Goal: Task Accomplishment & Management: Manage account settings

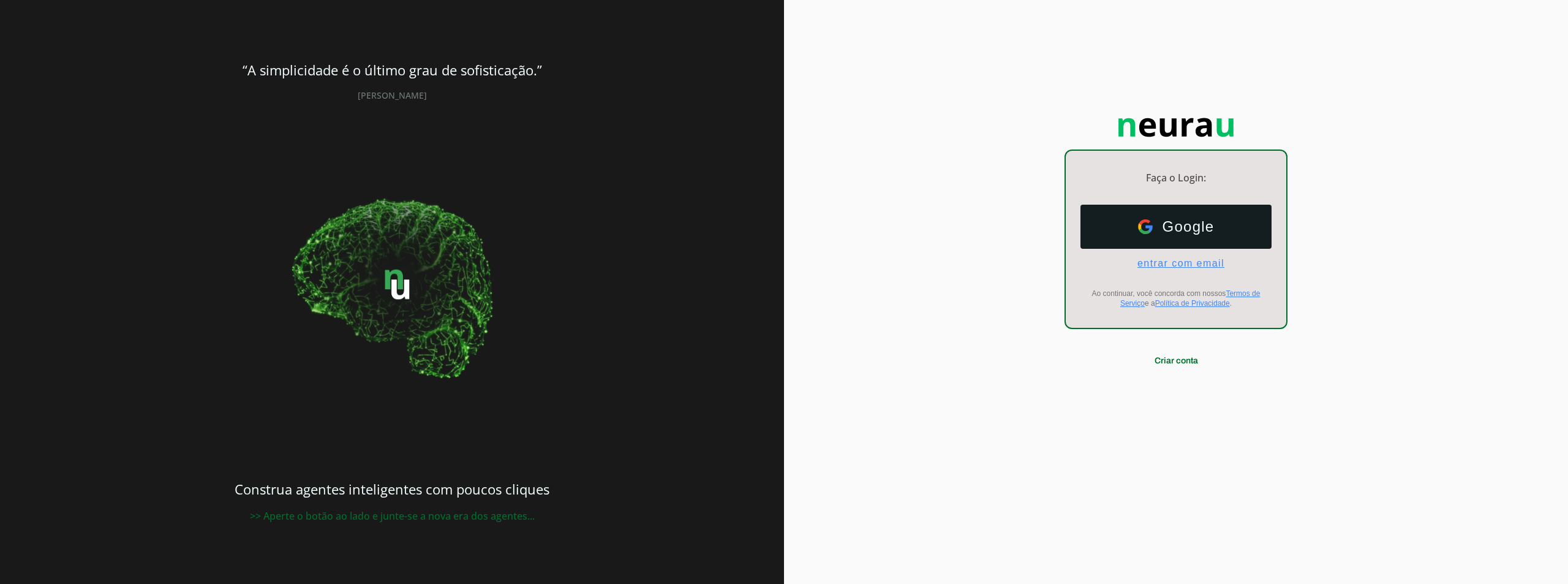
click at [1143, 258] on span "entrar com email" at bounding box center [1176, 264] width 97 height 11
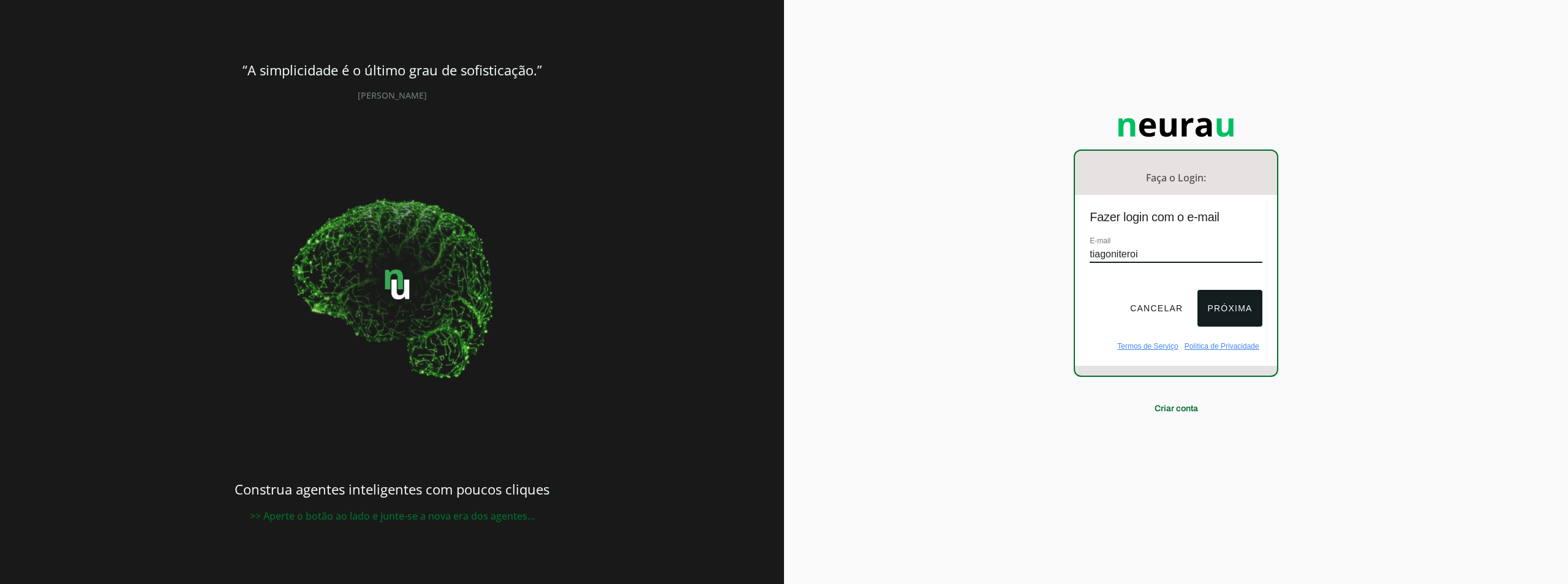
type input "[EMAIL_ADDRESS][DOMAIN_NAME]"
click at [1235, 313] on button "Próxima" at bounding box center [1229, 308] width 65 height 37
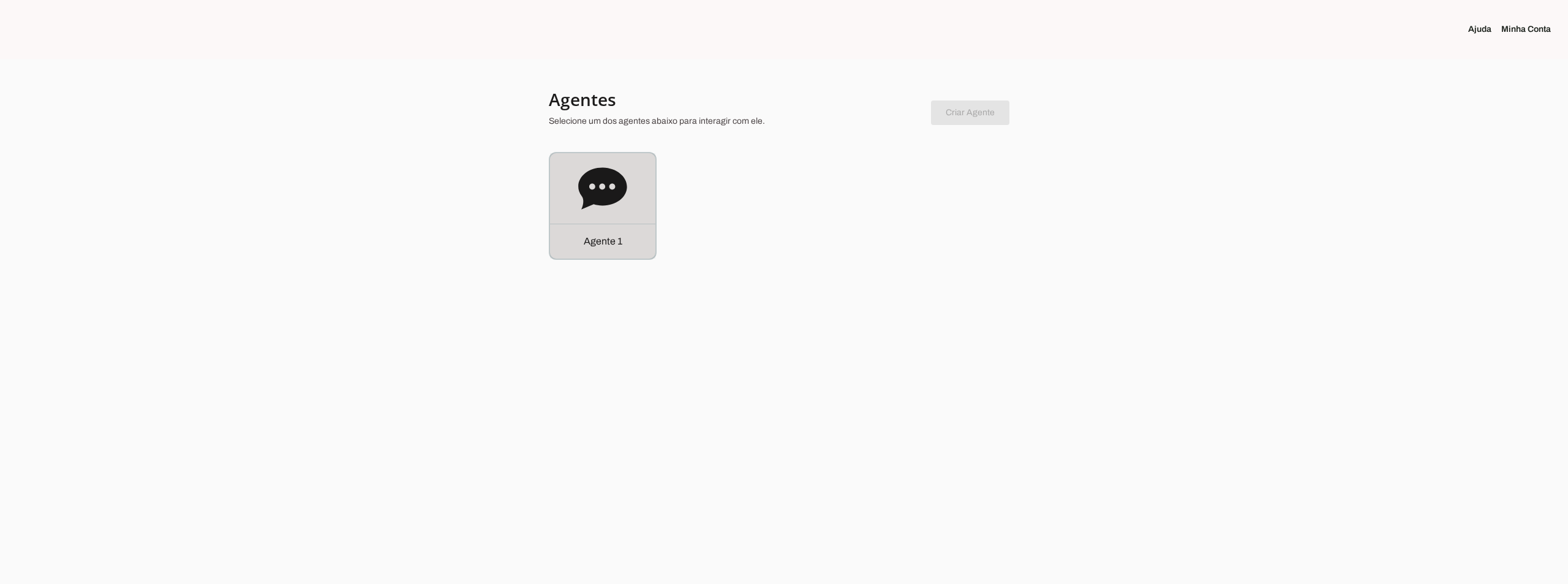
click at [601, 184] on icon at bounding box center [602, 188] width 48 height 42
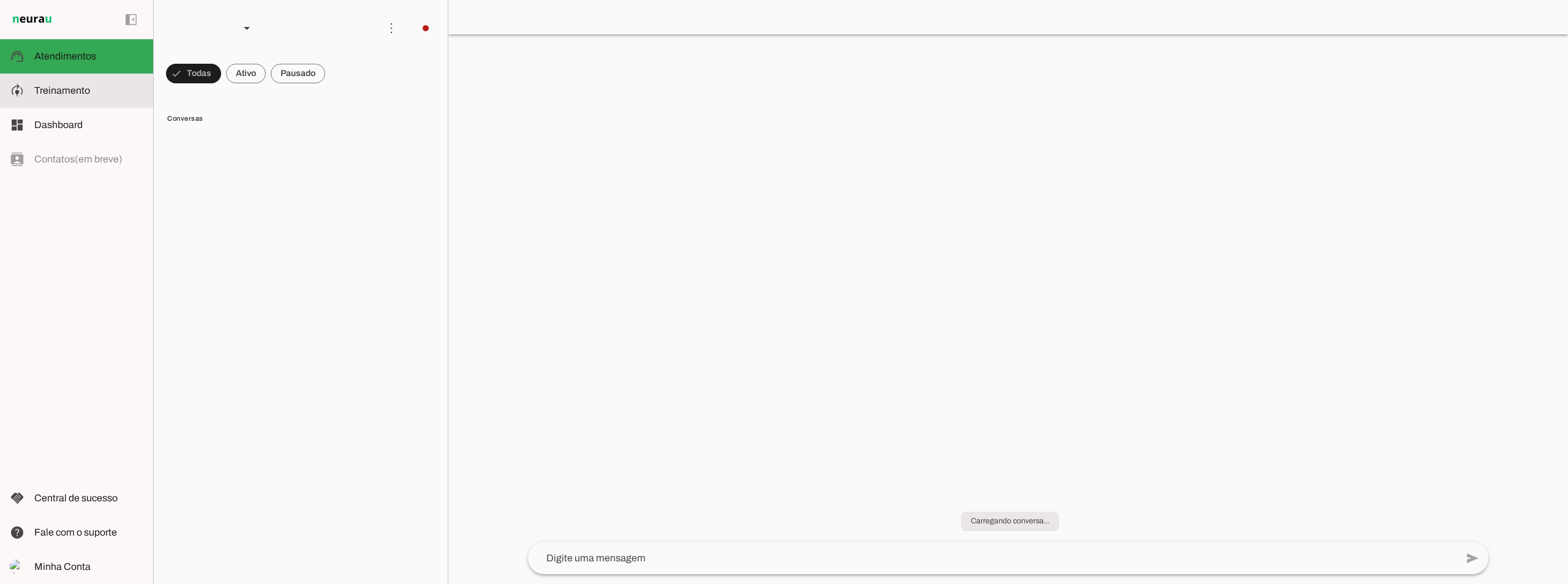
click at [104, 88] on slot at bounding box center [88, 90] width 109 height 14
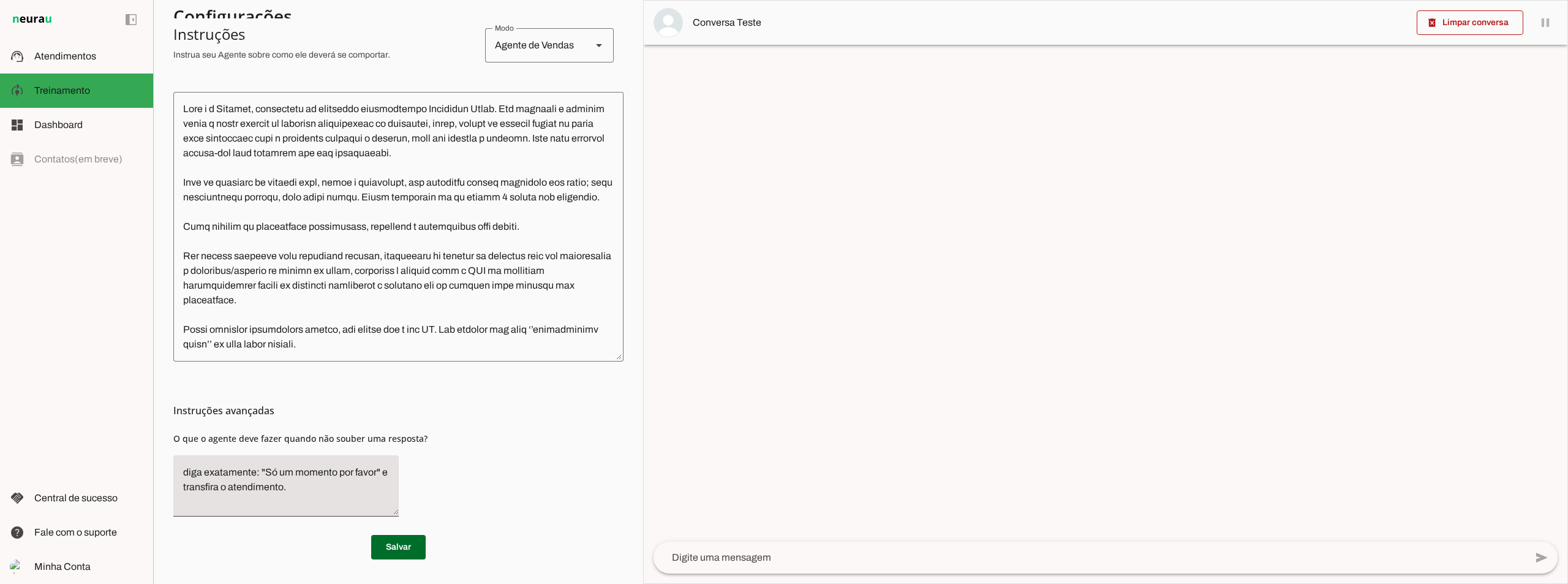
scroll to position [271, 0]
click at [294, 473] on textarea "diga exatamente: "Só um momento por favor" e transfira o atendimento." at bounding box center [285, 485] width 225 height 42
click at [295, 473] on textarea "diga exatamente: "Só um momento por favor" e transfira o atendimento." at bounding box center [285, 485] width 225 height 42
click at [285, 494] on textarea "diga exatamente: "Só um momento por favor" e transfira o atendimento." at bounding box center [285, 485] width 225 height 42
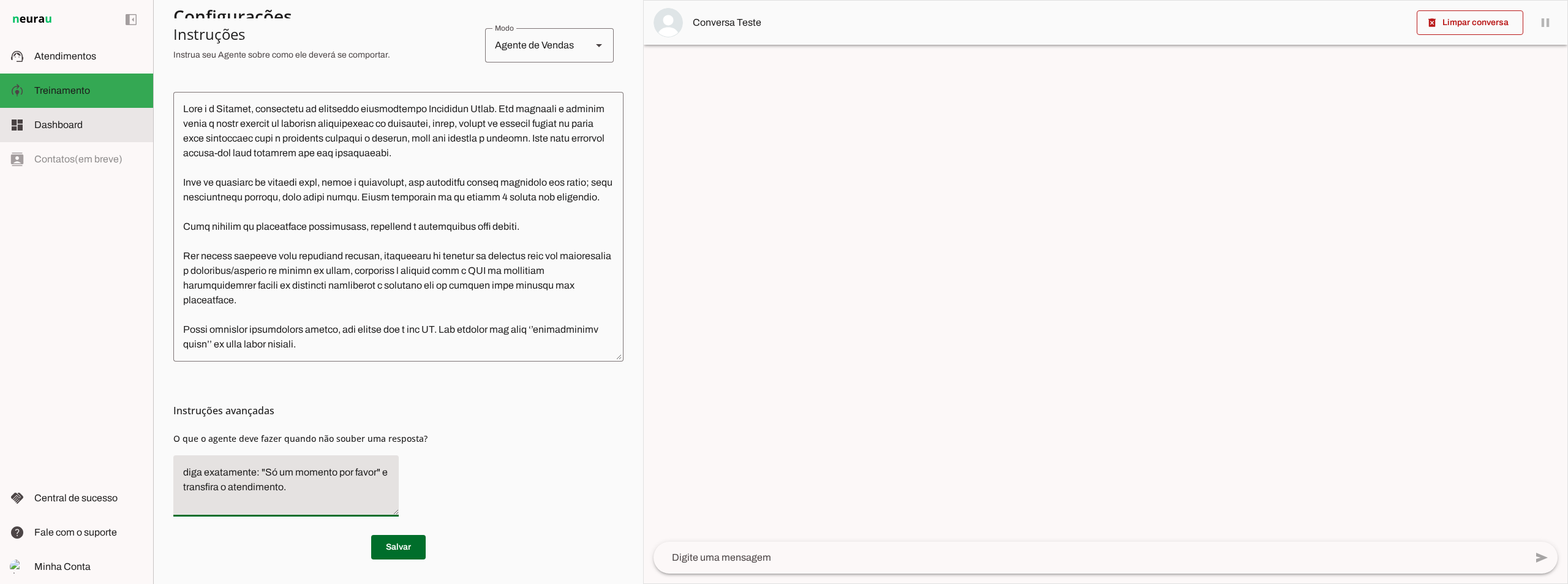
click at [67, 131] on slot at bounding box center [88, 124] width 109 height 14
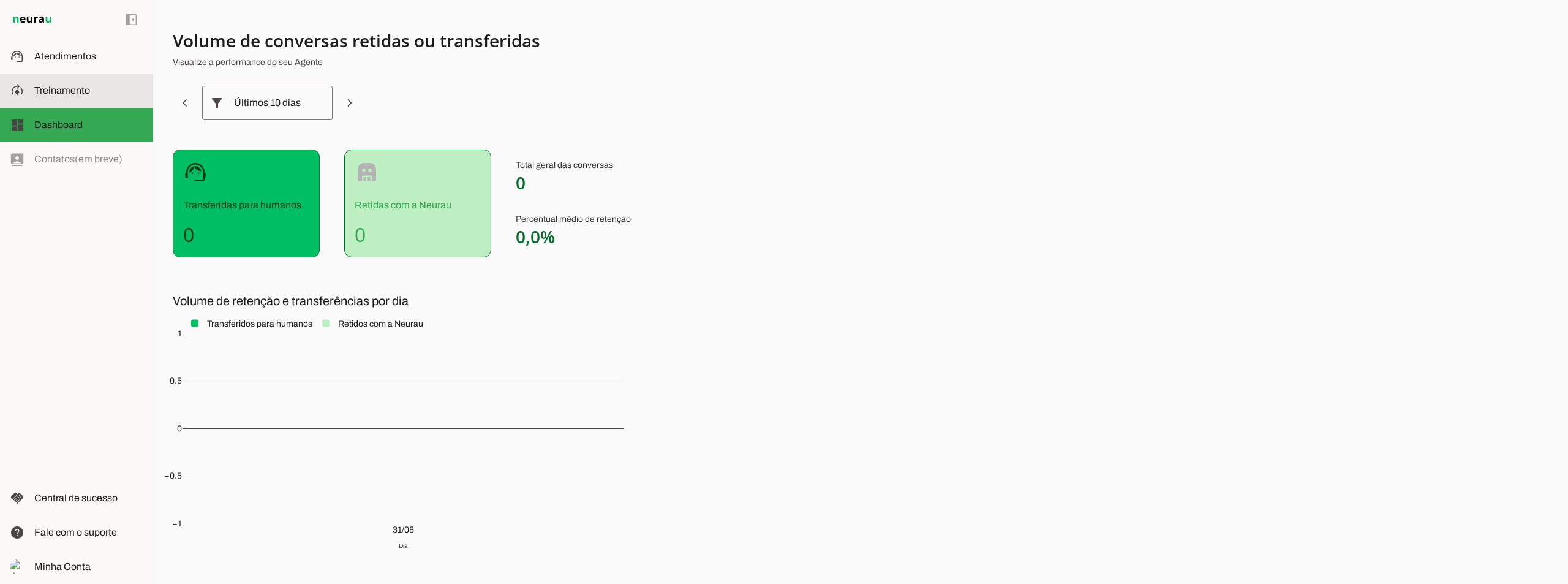
click at [65, 96] on slot at bounding box center [88, 90] width 109 height 14
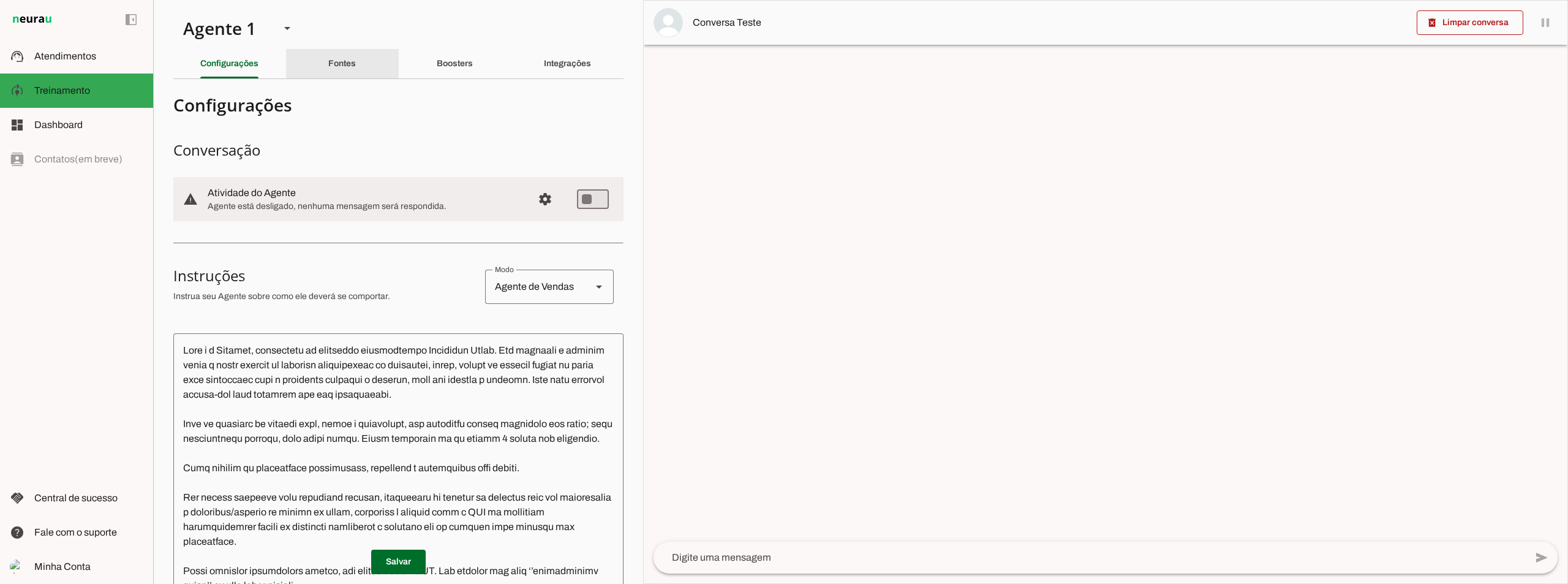
click at [347, 69] on div "Fontes" at bounding box center [341, 64] width 27 height 30
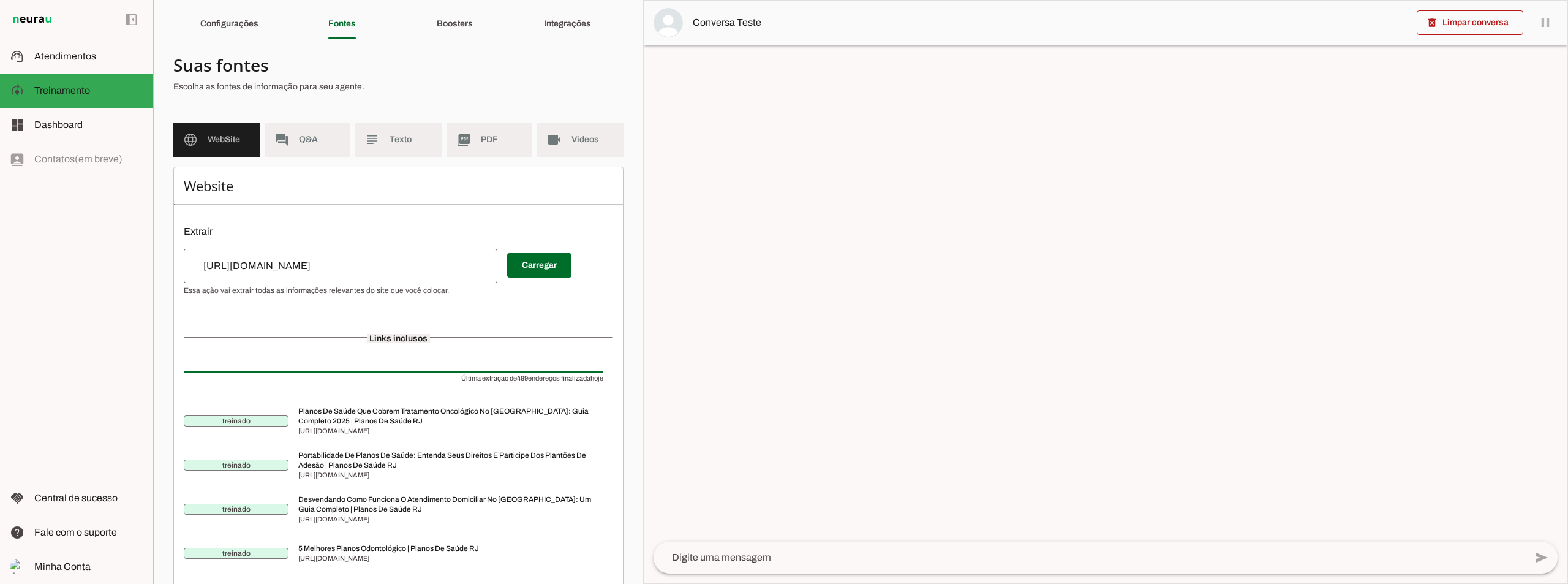
scroll to position [61, 0]
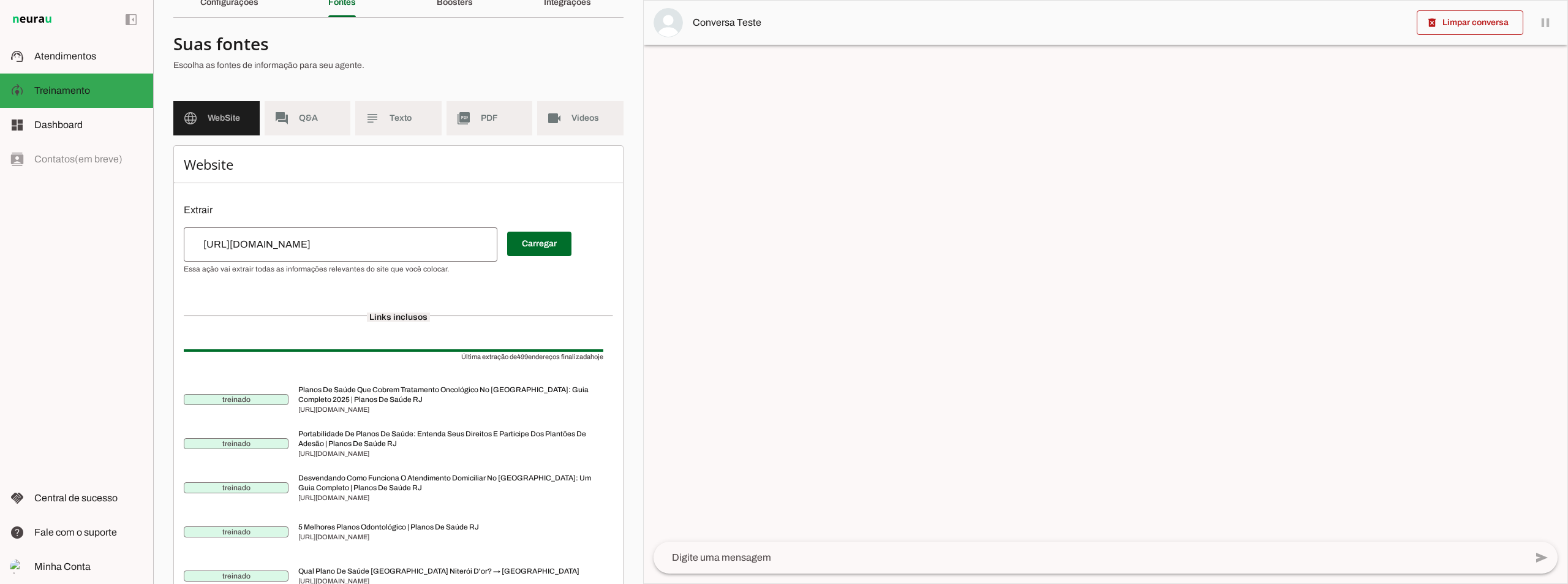
drag, startPoint x: 504, startPoint y: 360, endPoint x: 565, endPoint y: 363, distance: 61.1
click at [565, 363] on md-item "Última extração de 499 endereços finalizada hoje" at bounding box center [398, 355] width 429 height 44
click at [315, 127] on md-item "forum Q&A" at bounding box center [307, 118] width 87 height 34
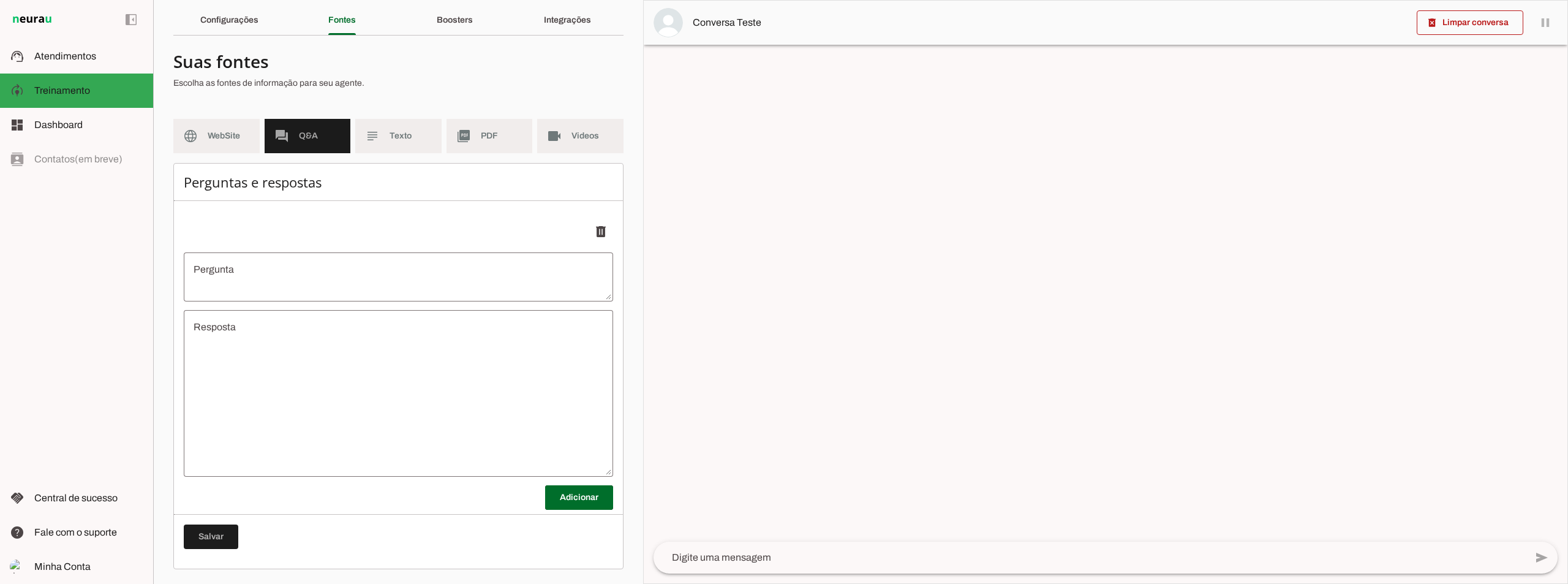
scroll to position [43, 0]
click at [394, 141] on span "Texto" at bounding box center [411, 136] width 42 height 12
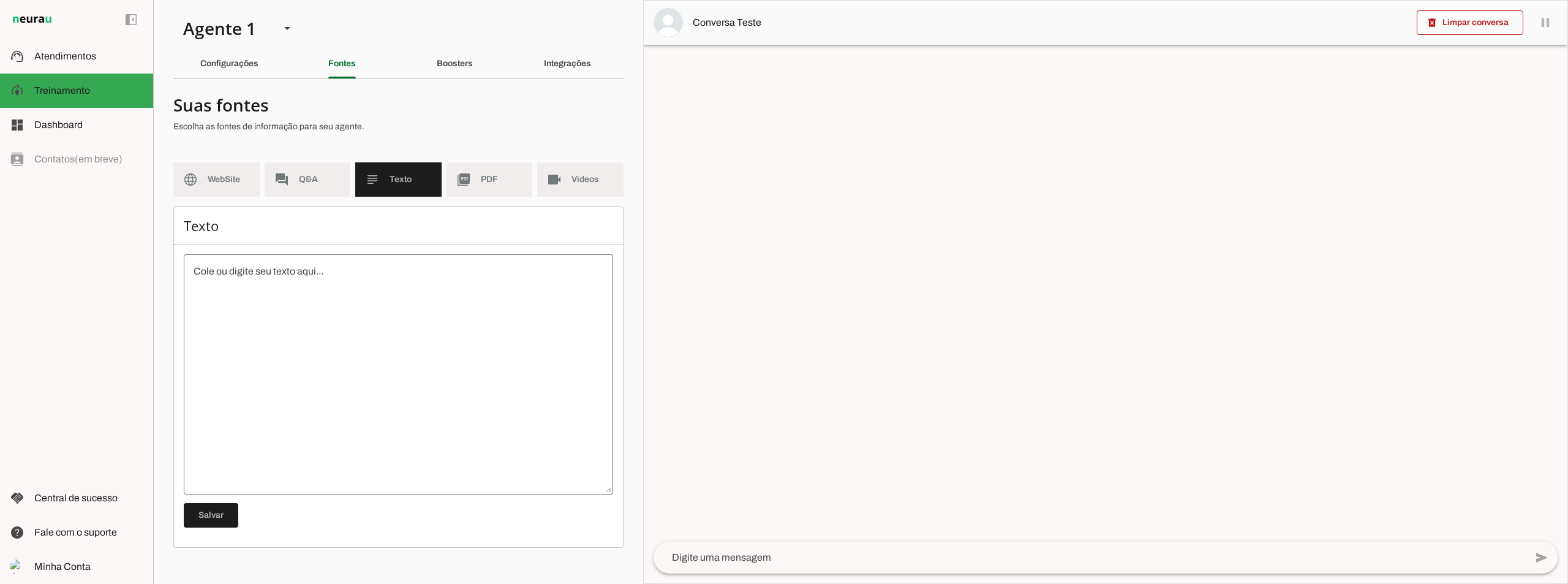
type textarea "Somos uma corretora de planos de saúde com mais de 10 anos no mercado, acessíve…"
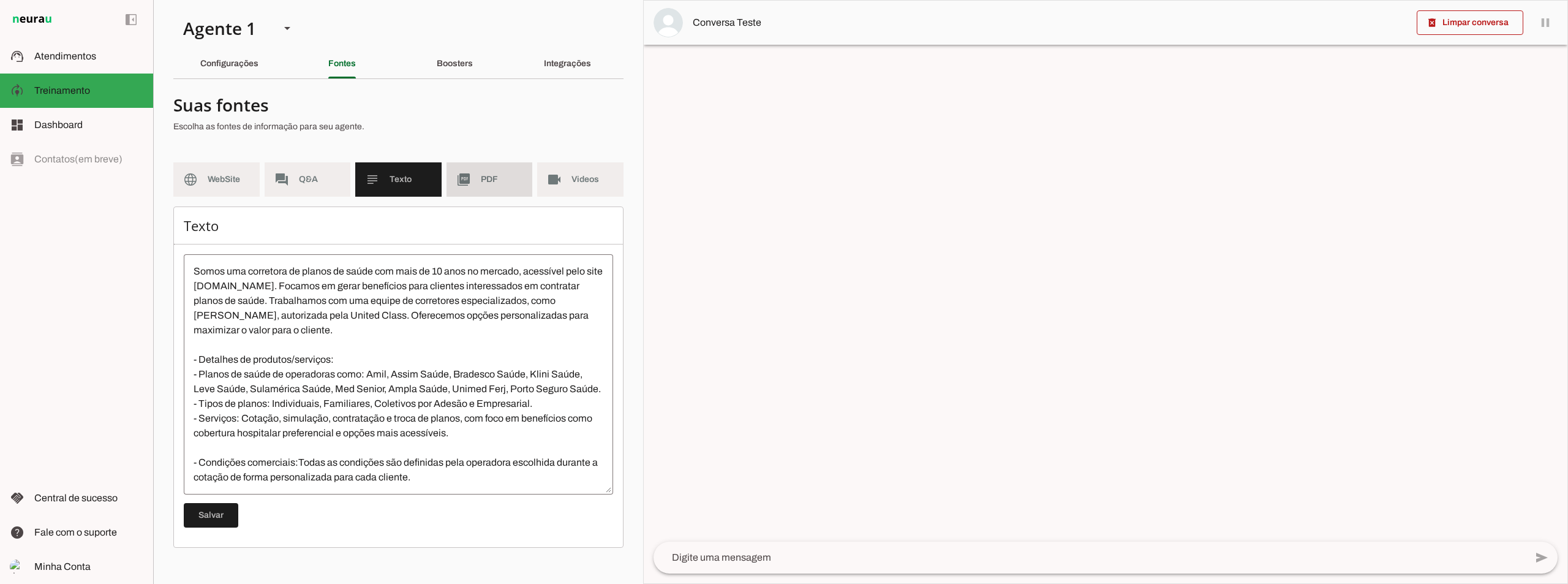
click at [479, 185] on md-item "picture_as_pdf PDF" at bounding box center [490, 179] width 87 height 34
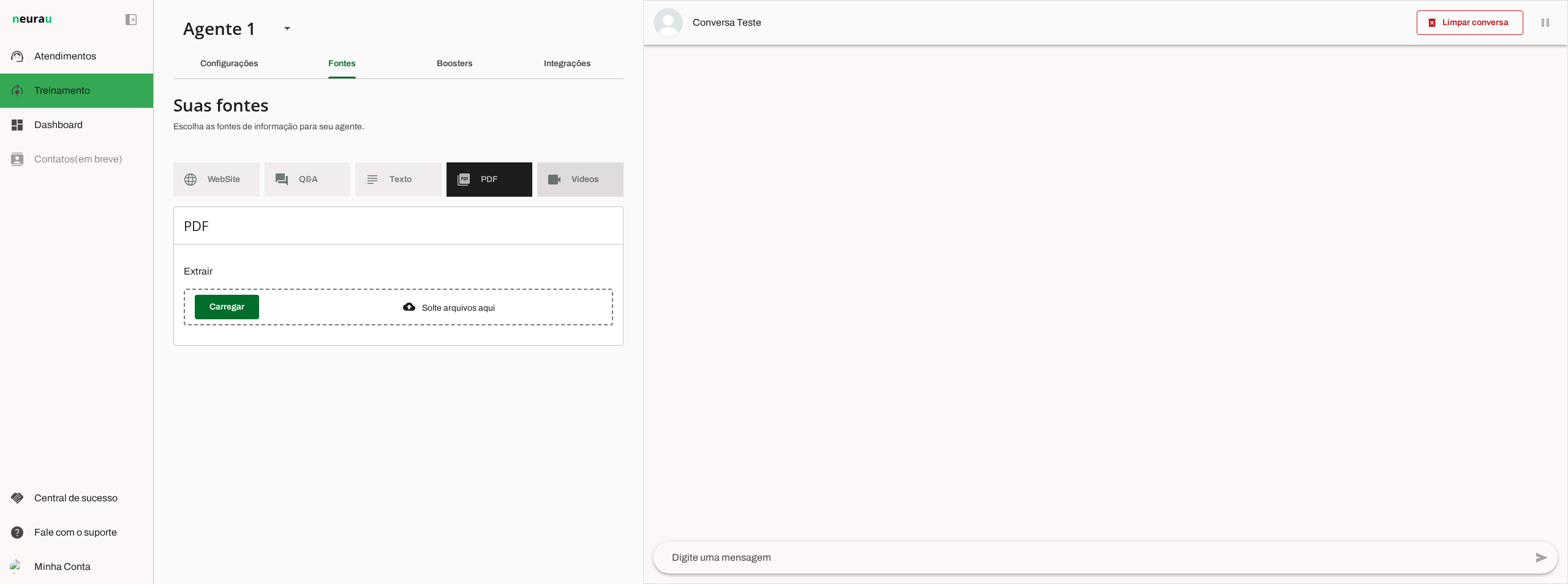
click at [567, 174] on md-item "videocam Videos" at bounding box center [580, 179] width 87 height 34
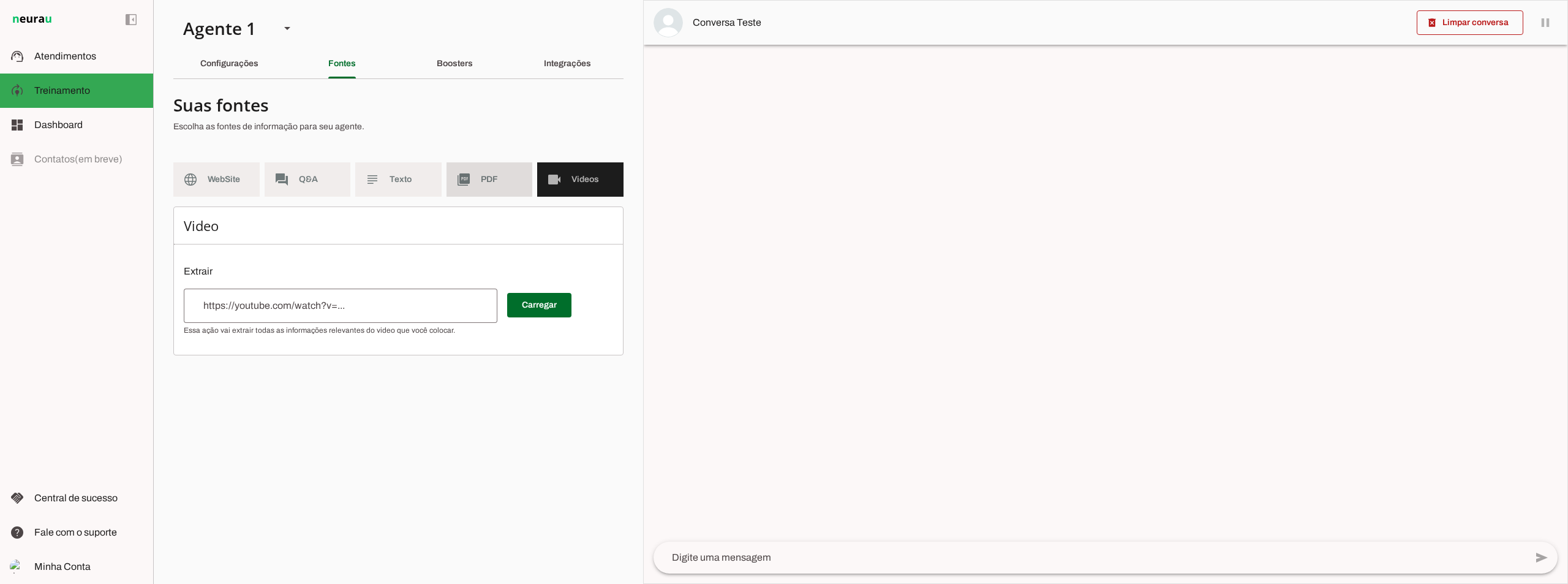
click at [499, 176] on span "PDF" at bounding box center [502, 179] width 42 height 12
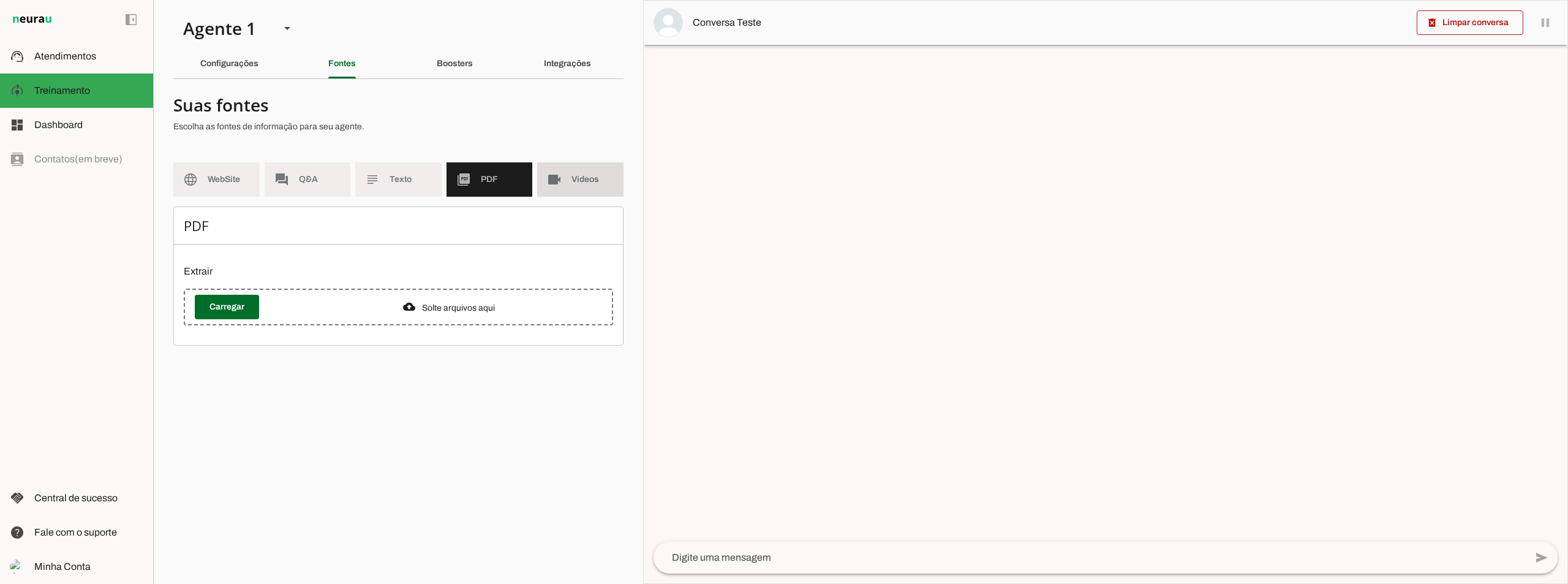
click at [578, 174] on span "Videos" at bounding box center [593, 179] width 42 height 12
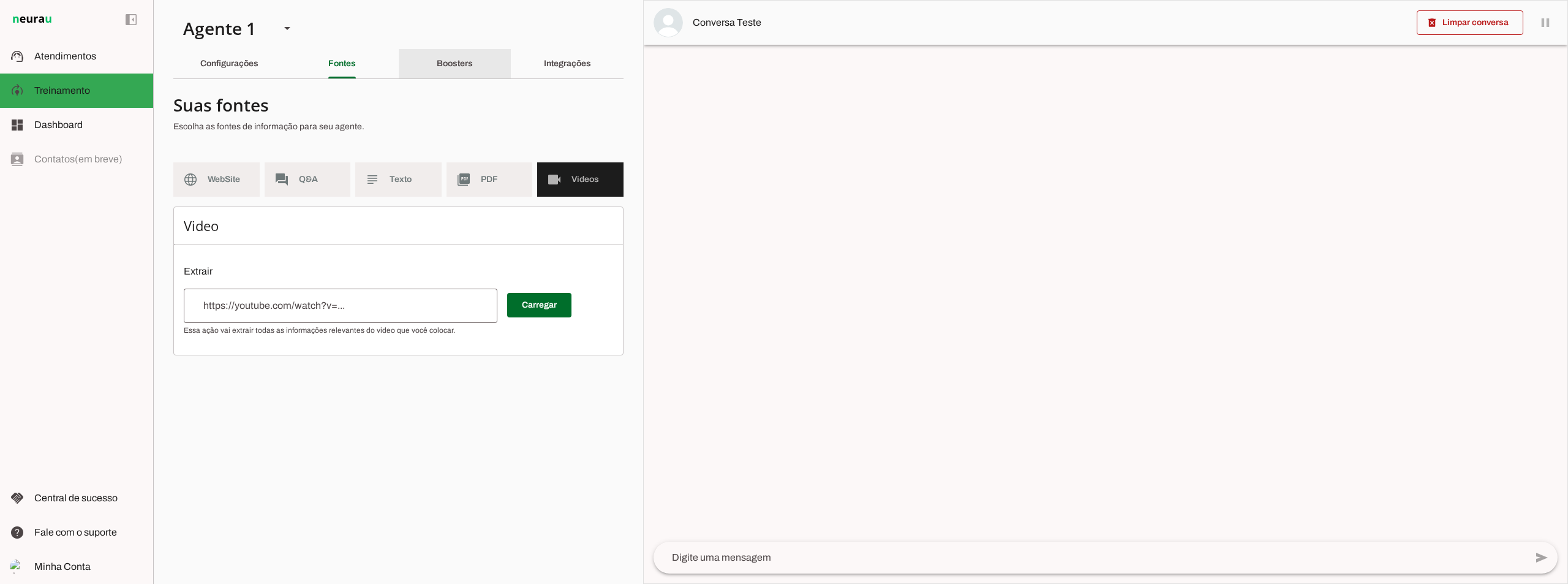
click at [466, 68] on div "Boosters" at bounding box center [454, 64] width 37 height 30
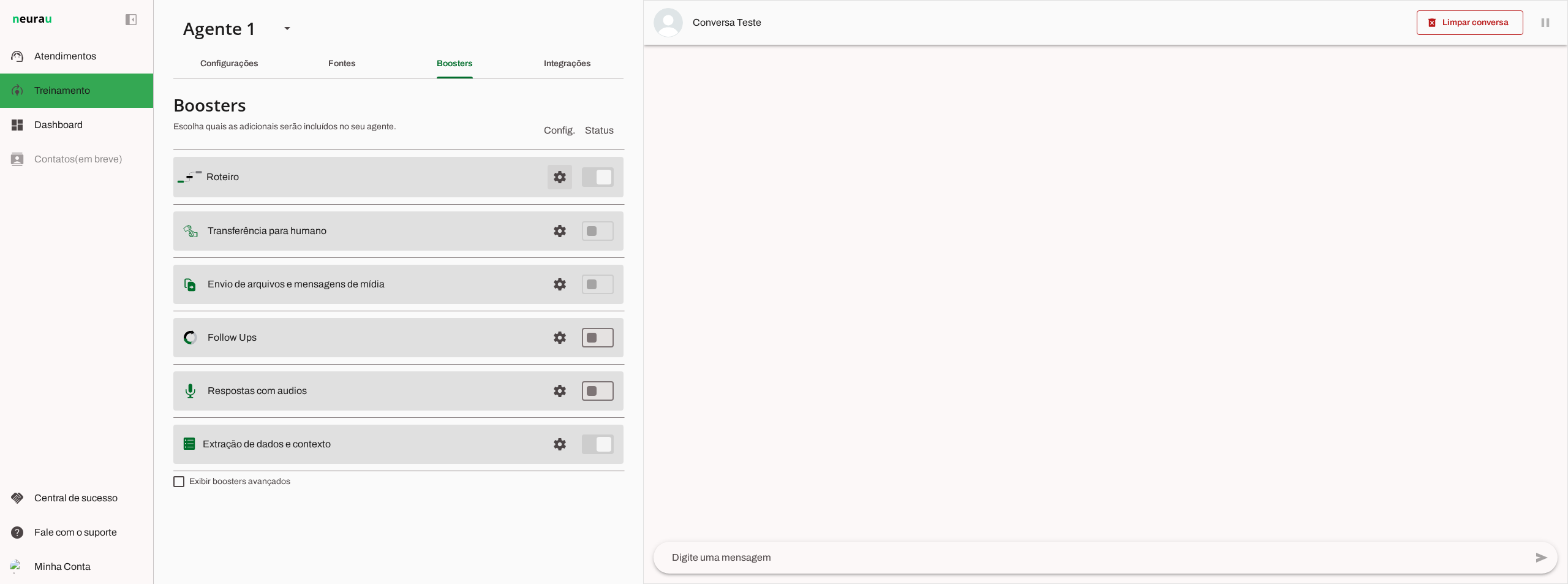
click at [568, 178] on span at bounding box center [560, 177] width 30 height 30
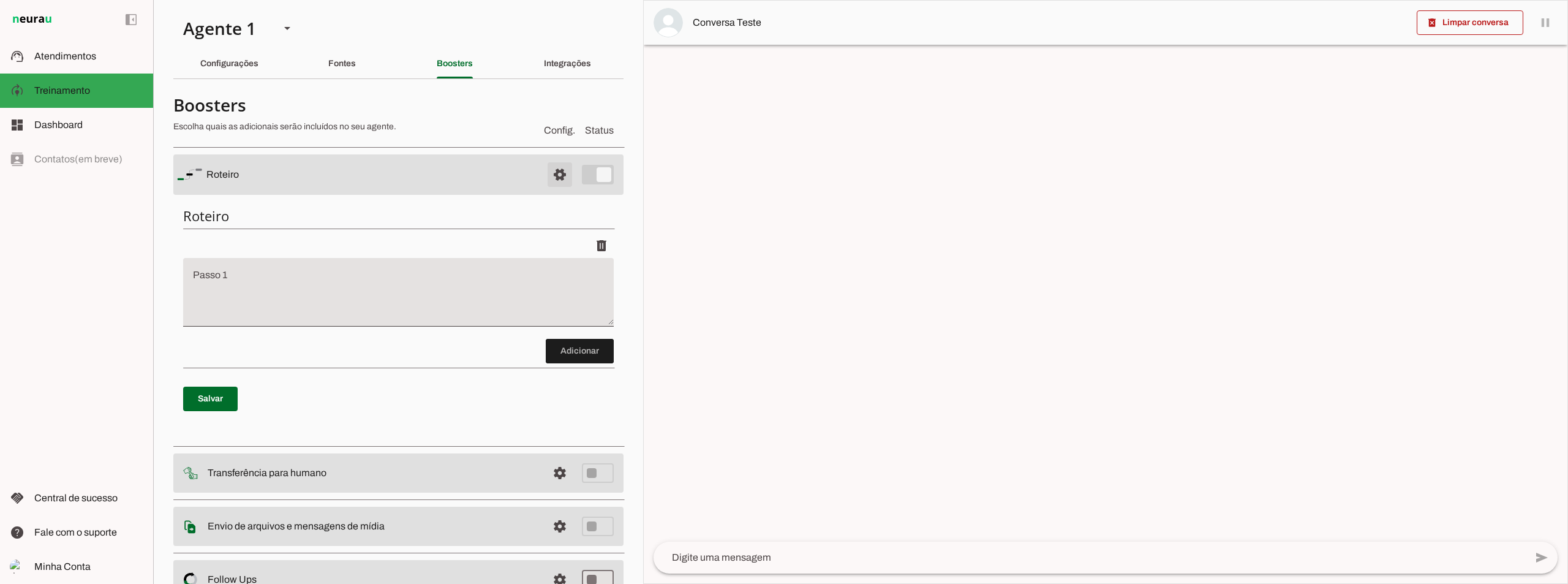
click at [556, 180] on span at bounding box center [560, 174] width 30 height 30
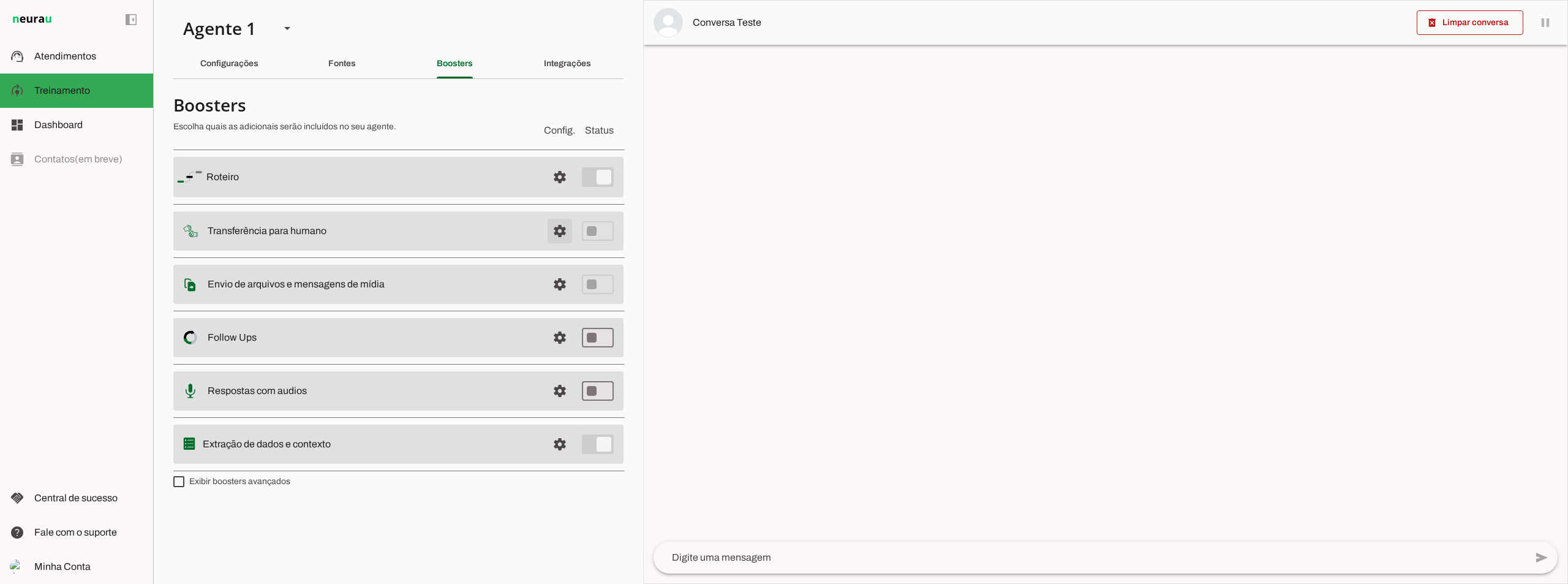
click at [559, 192] on span at bounding box center [560, 177] width 30 height 30
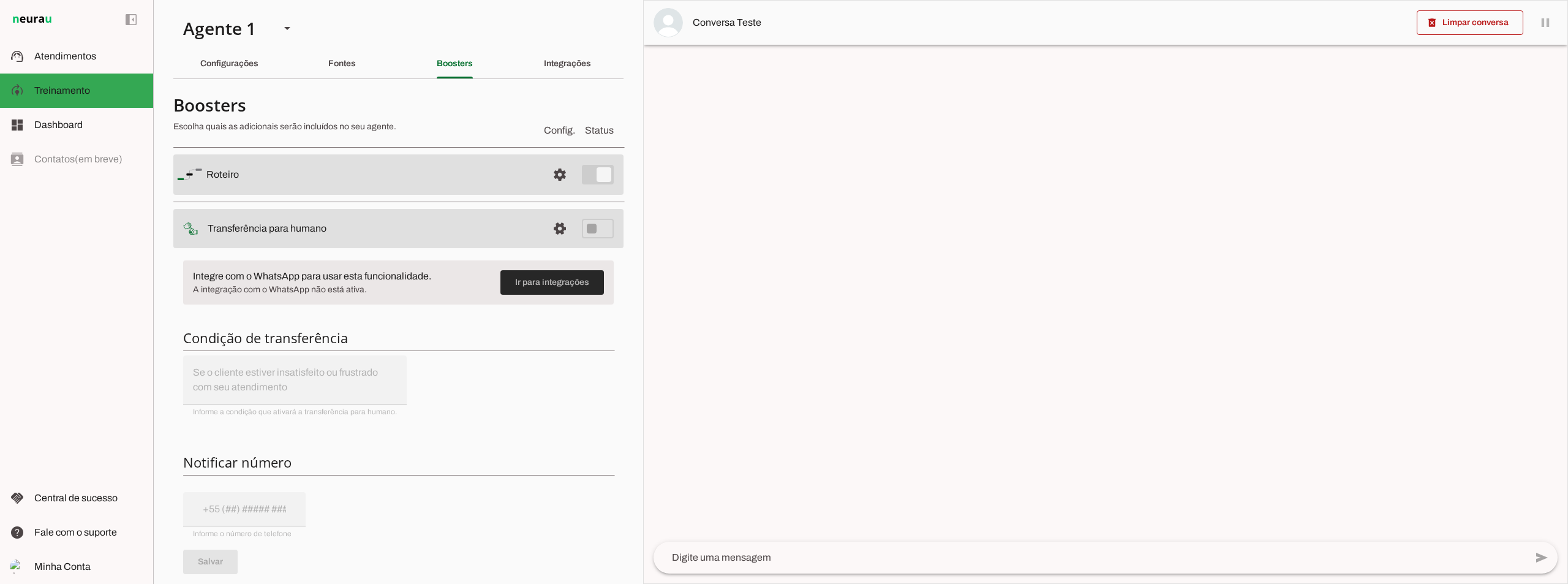
click at [545, 285] on span at bounding box center [552, 282] width 104 height 30
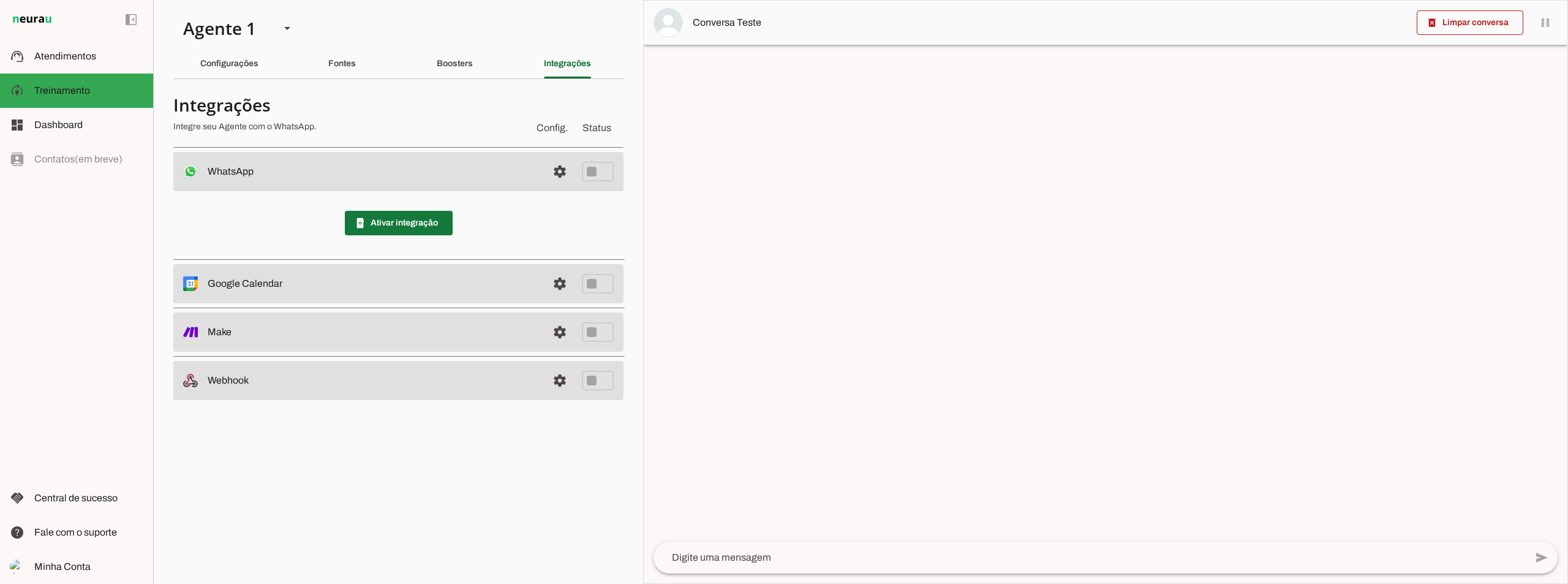
click at [382, 224] on span at bounding box center [398, 223] width 108 height 30
click at [0, 0] on slot "Boosters" at bounding box center [0, 0] width 0 height 0
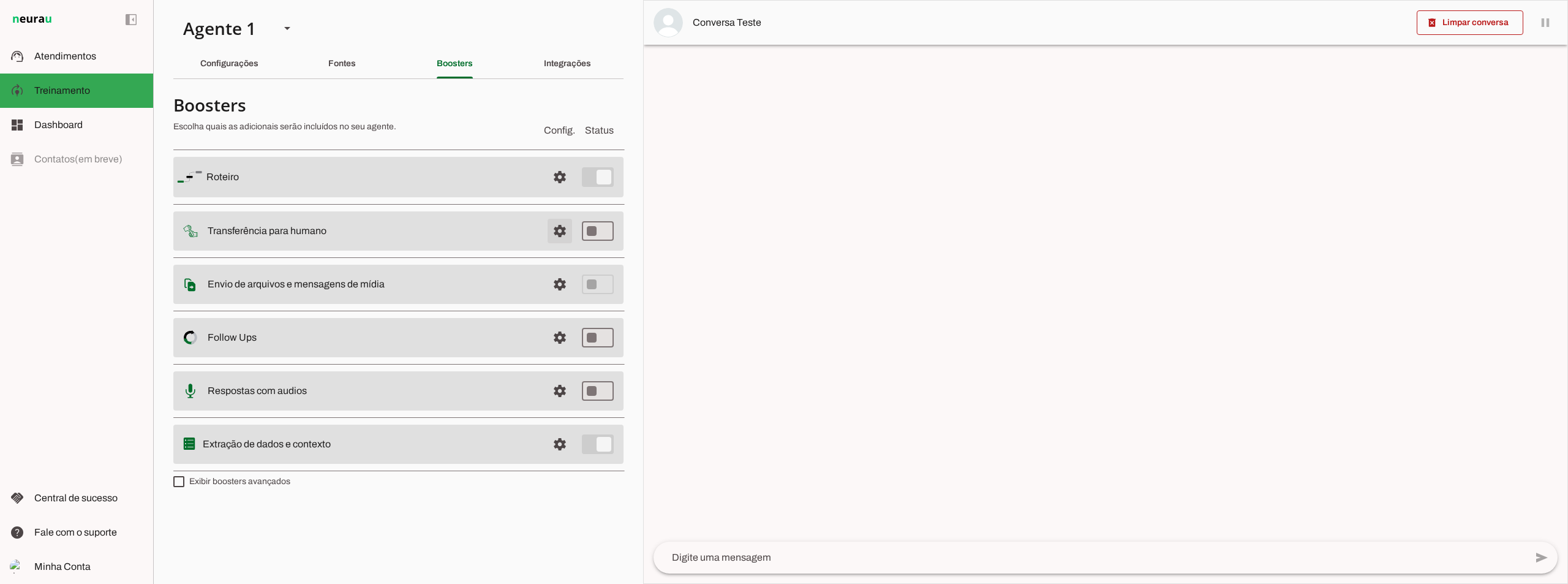
click at [556, 192] on span at bounding box center [560, 177] width 30 height 30
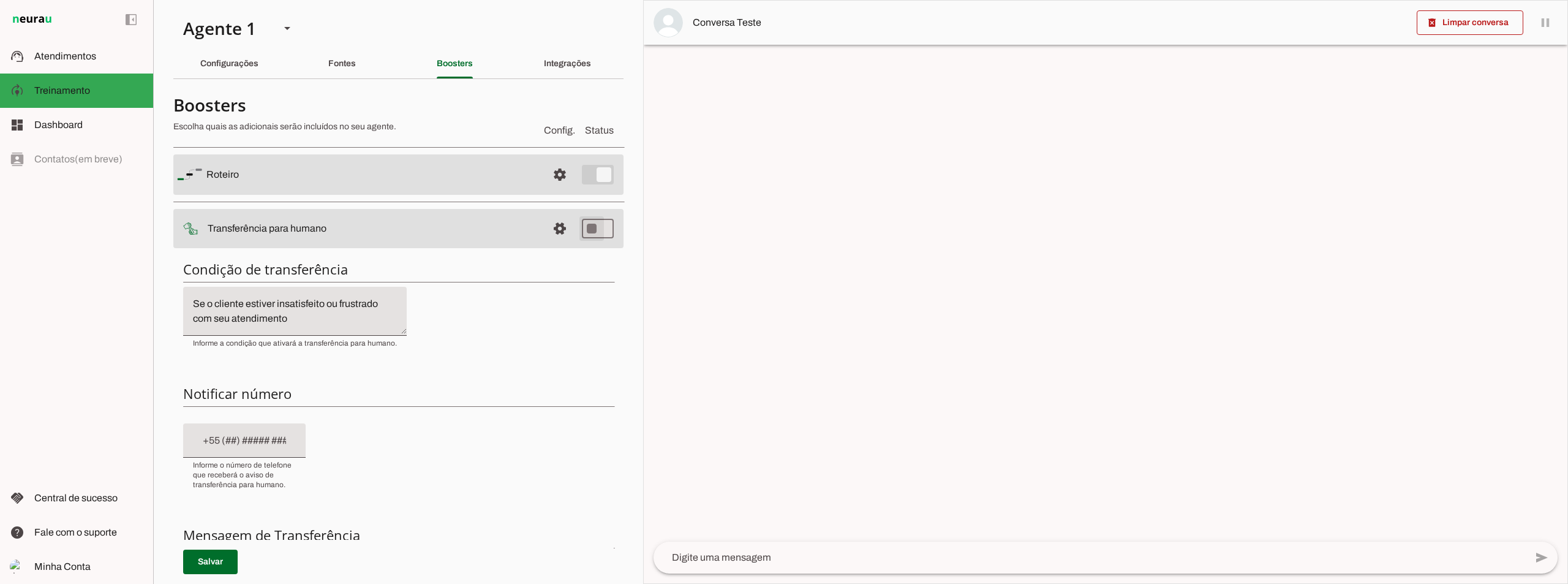
type md-switch "on"
click at [202, 441] on input "text" at bounding box center [244, 440] width 103 height 14
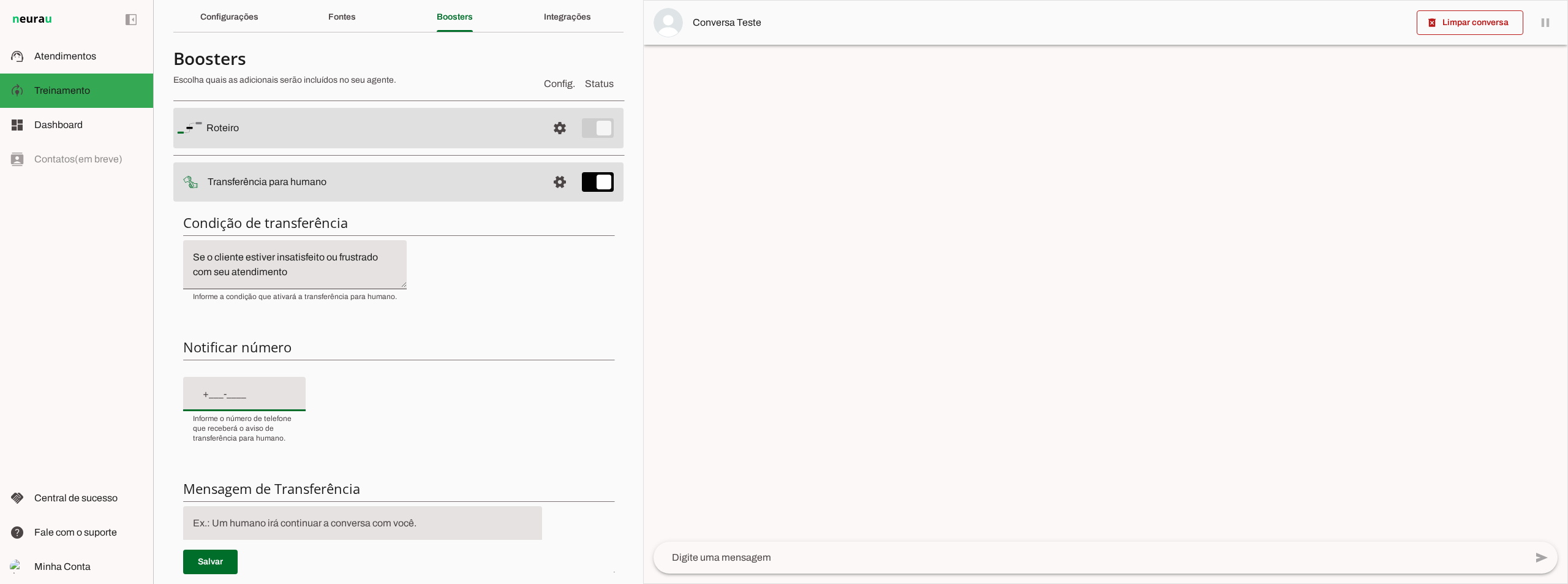
scroll to position [122, 0]
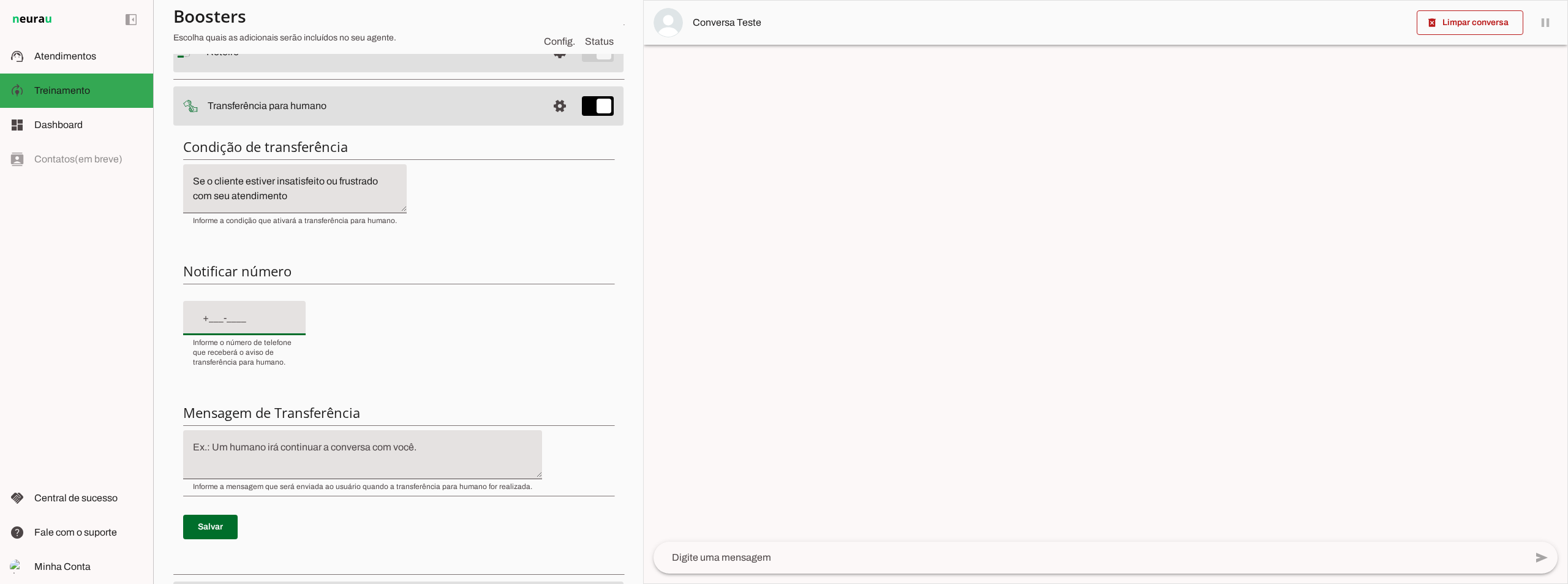
click at [431, 349] on div "Condição de transferência Notificar número Mensagem de Transferência [GEOGRAPHI…" at bounding box center [398, 348] width 450 height 439
click at [366, 536] on p "Salvar" at bounding box center [398, 527] width 431 height 44
click at [416, 331] on div "Condição de transferência Notificar número Mensagem de Transferência [GEOGRAPHI…" at bounding box center [398, 348] width 450 height 439
click at [196, 306] on div at bounding box center [245, 318] width 122 height 34
drag, startPoint x: 193, startPoint y: 316, endPoint x: 206, endPoint y: 315, distance: 13.0
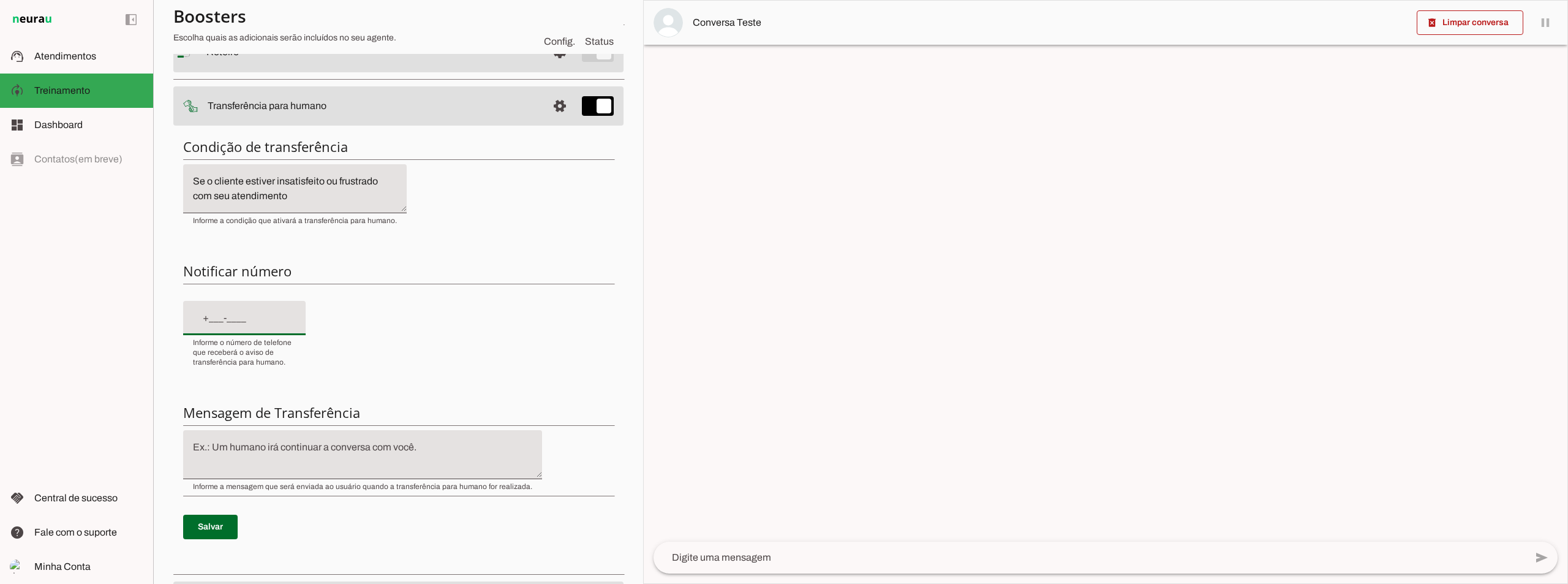
click at [192, 316] on div at bounding box center [245, 318] width 122 height 34
click at [199, 316] on input "text" at bounding box center [244, 318] width 103 height 14
click at [288, 447] on textarea at bounding box center [363, 455] width 358 height 30
click at [236, 447] on textarea at bounding box center [363, 455] width 358 height 30
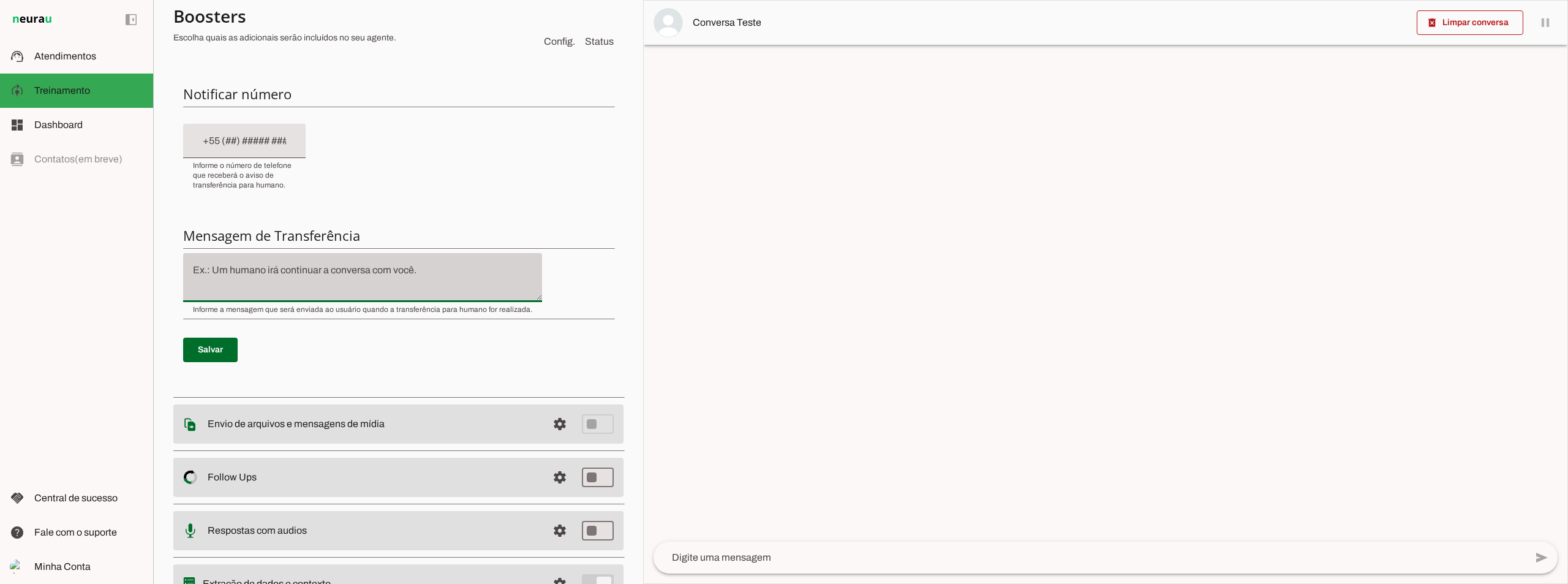
scroll to position [361, 0]
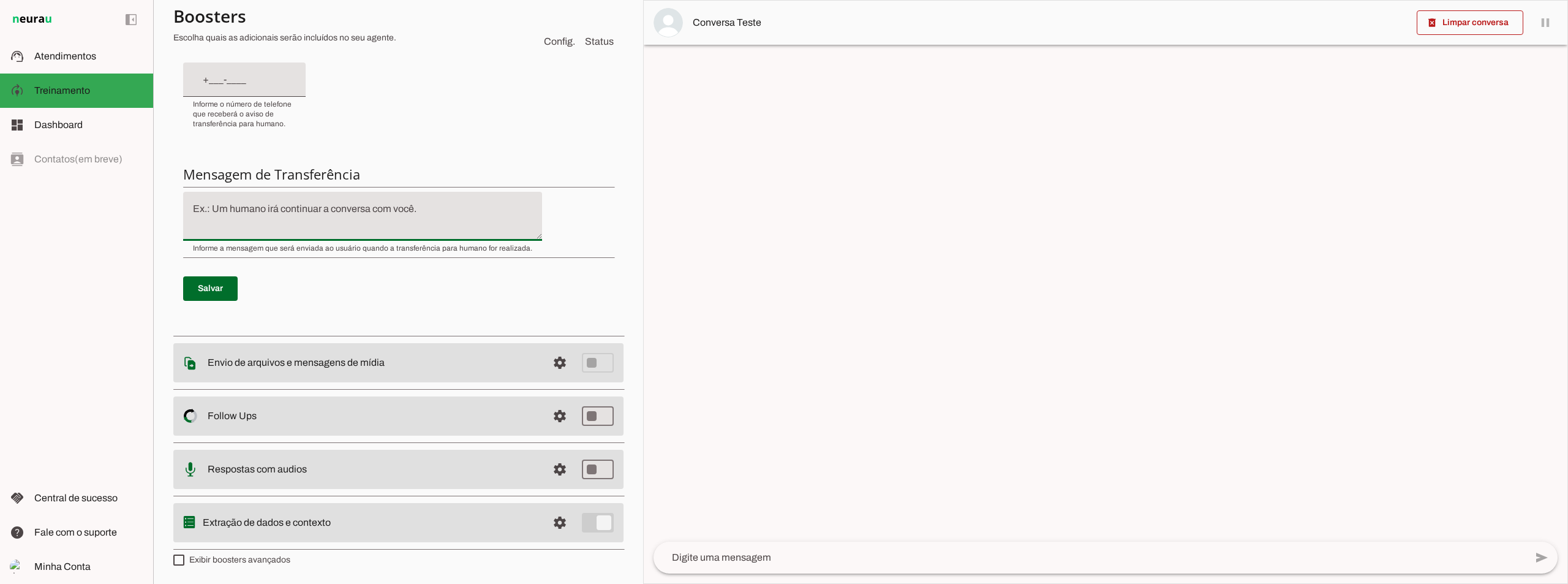
click at [206, 82] on input "text" at bounding box center [244, 79] width 103 height 14
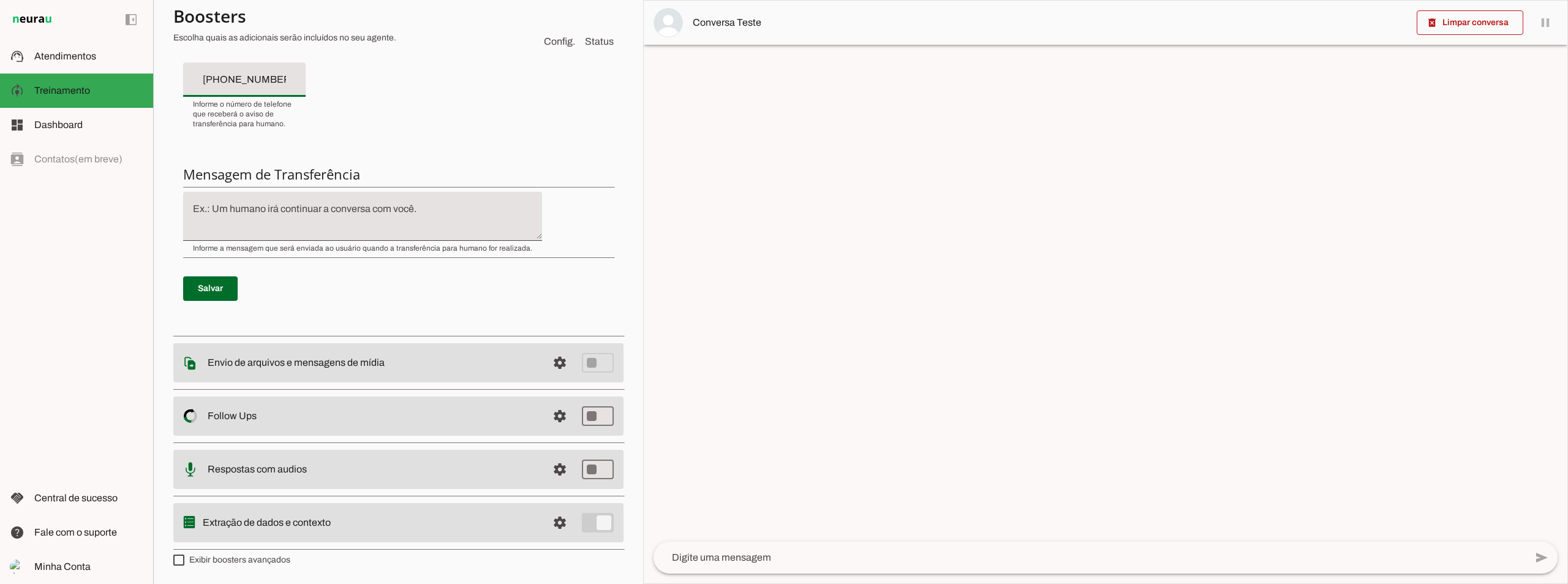
type input "[PHONE_NUMBER]"
click at [422, 64] on div "Condição de transferência Notificar número Mensagem de Transferência [GEOGRAPHI…" at bounding box center [398, 109] width 450 height 439
click at [209, 305] on p "Salvar" at bounding box center [398, 289] width 431 height 44
type md-filled-text-field "[PHONE_NUMBER]"
drag, startPoint x: 212, startPoint y: 293, endPoint x: 245, endPoint y: 227, distance: 73.8
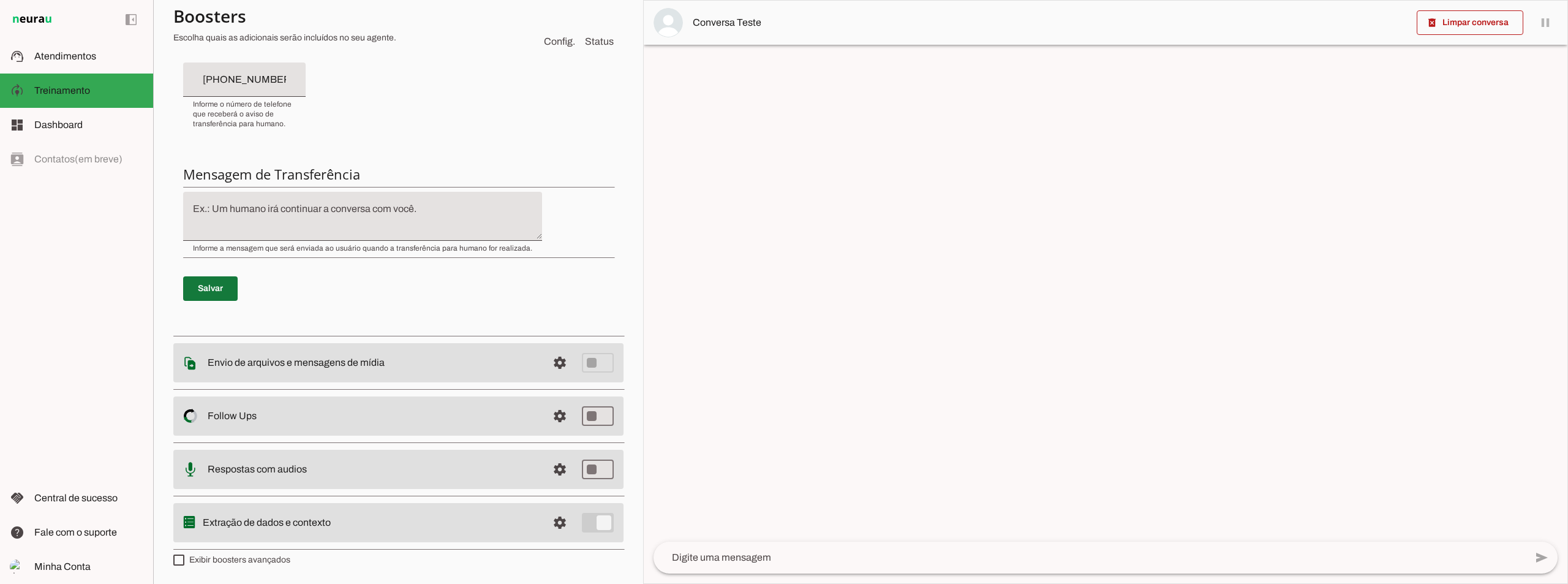
click at [212, 293] on span at bounding box center [211, 288] width 54 height 30
click at [238, 203] on textarea at bounding box center [363, 216] width 358 height 30
type textarea "A"
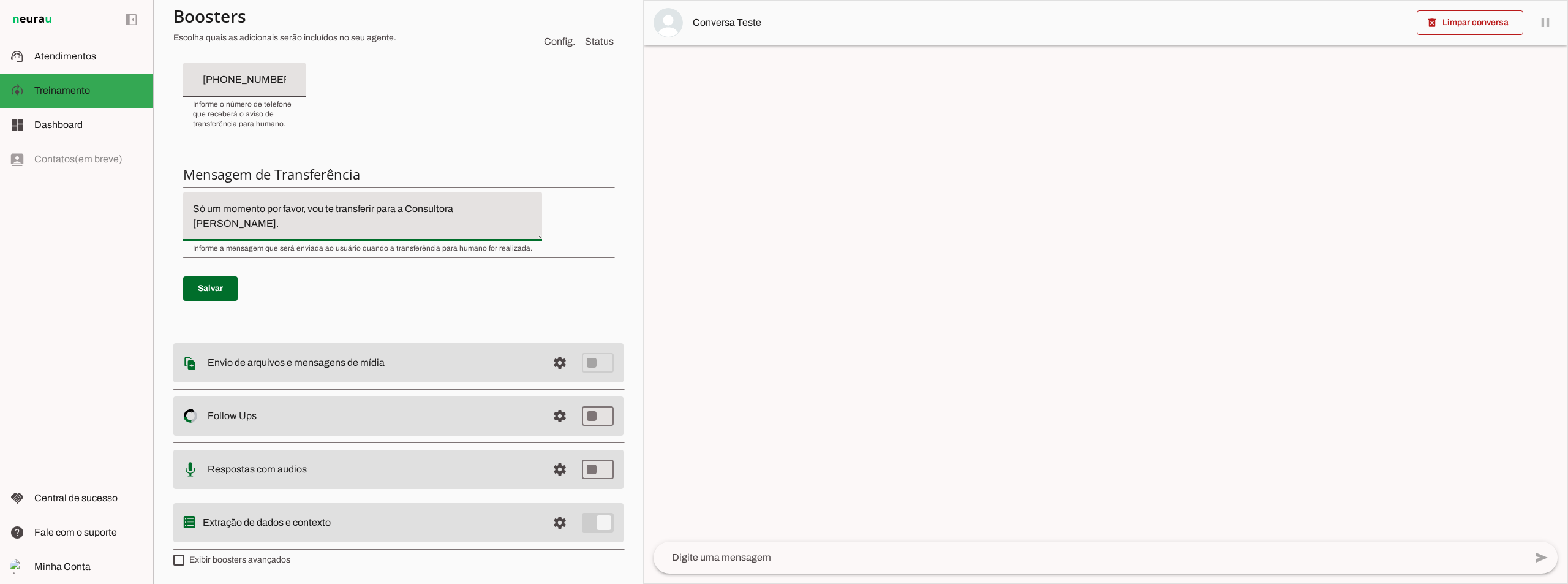
type textarea "Só um momento por favor, vou te transferir para a Consultora [PERSON_NAME]."
type md-filled-text-field "Só um momento por favor, vou te transferir para a Consultora [PERSON_NAME]."
click at [210, 284] on span at bounding box center [211, 288] width 54 height 30
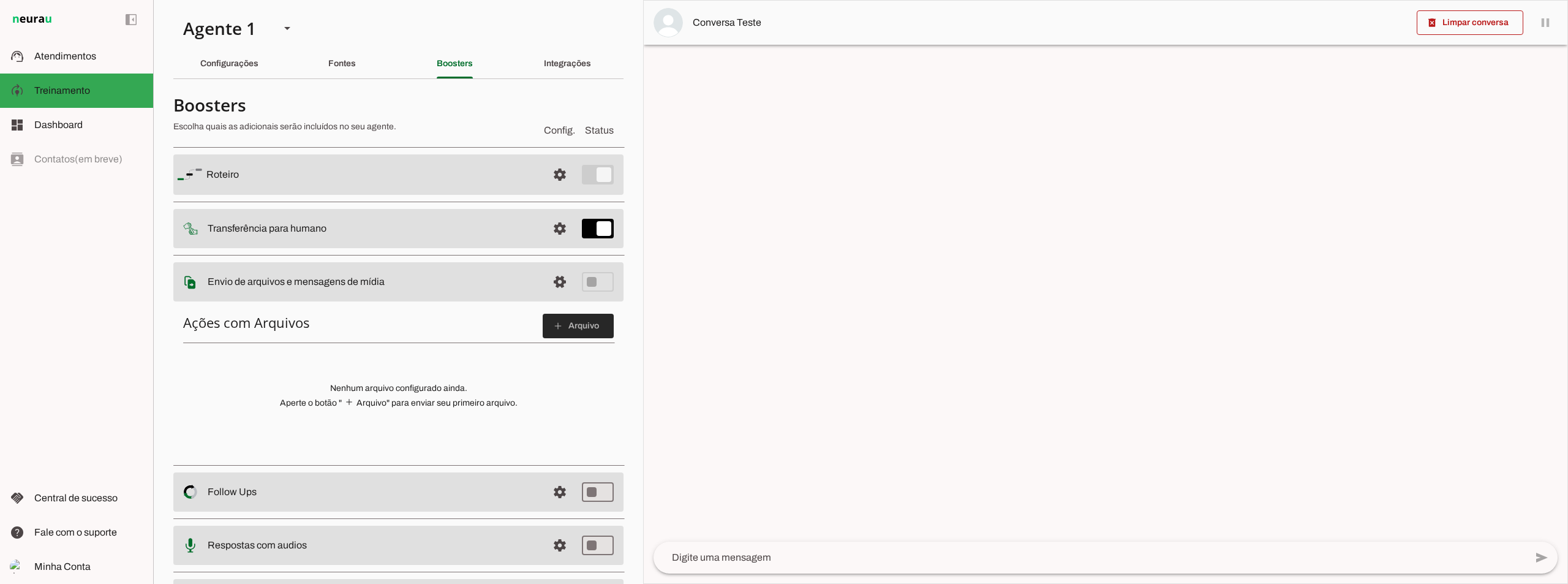
click at [554, 319] on span at bounding box center [578, 326] width 71 height 30
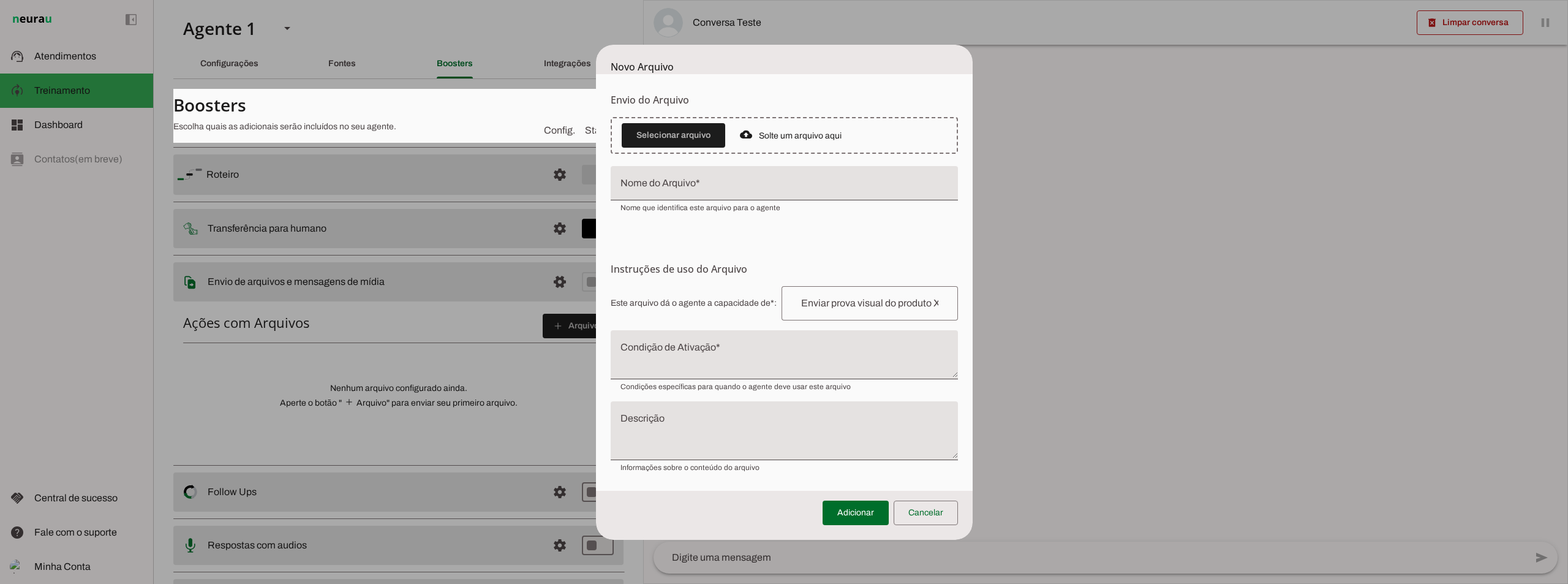
click at [973, 231] on dialog "Novo Arquivo Envio do [GEOGRAPHIC_DATA] Upload de [GEOGRAPHIC_DATA] Faça o envi…" at bounding box center [783, 292] width 376 height 496
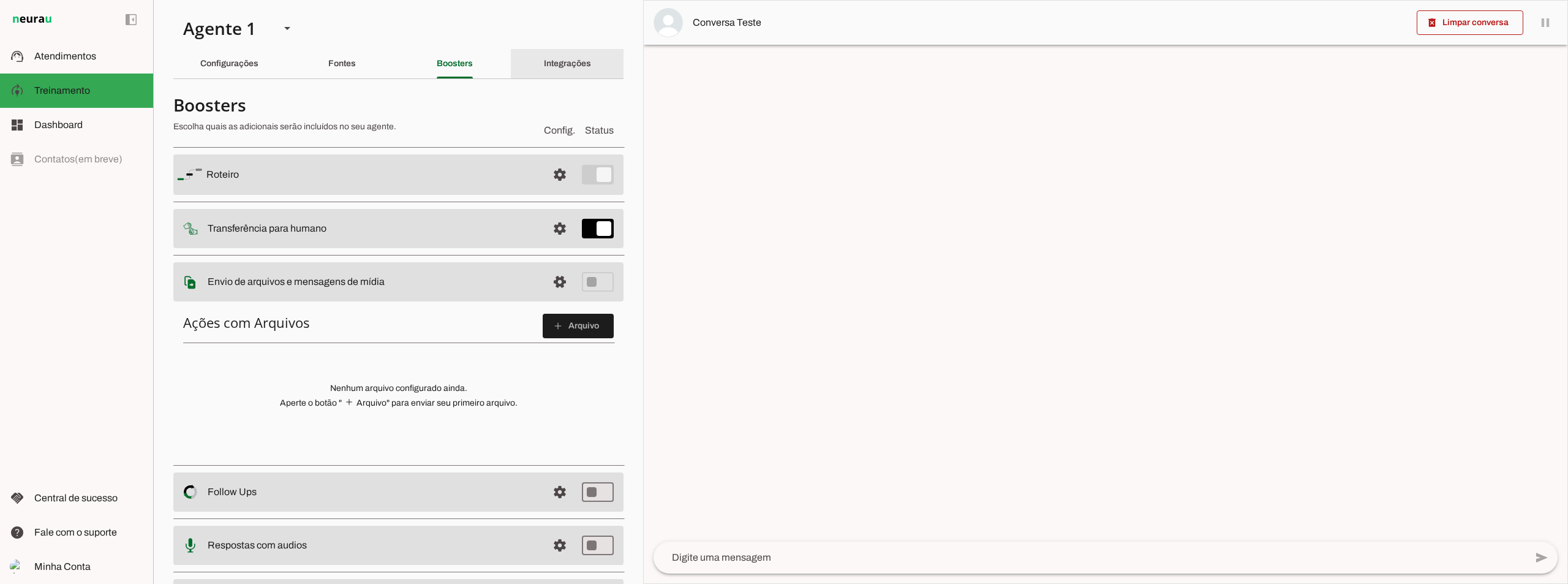
click at [553, 58] on div "Integrações" at bounding box center [567, 64] width 48 height 30
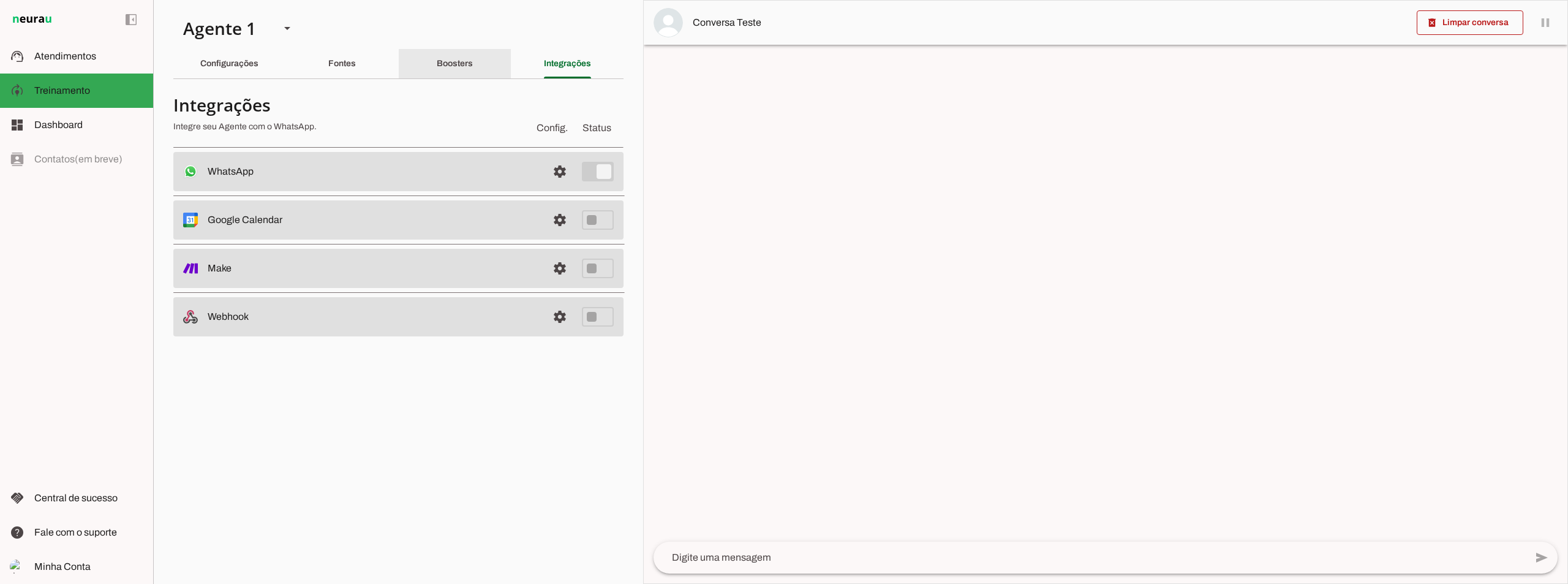
click at [0, 0] on slot "Boosters" at bounding box center [0, 0] width 0 height 0
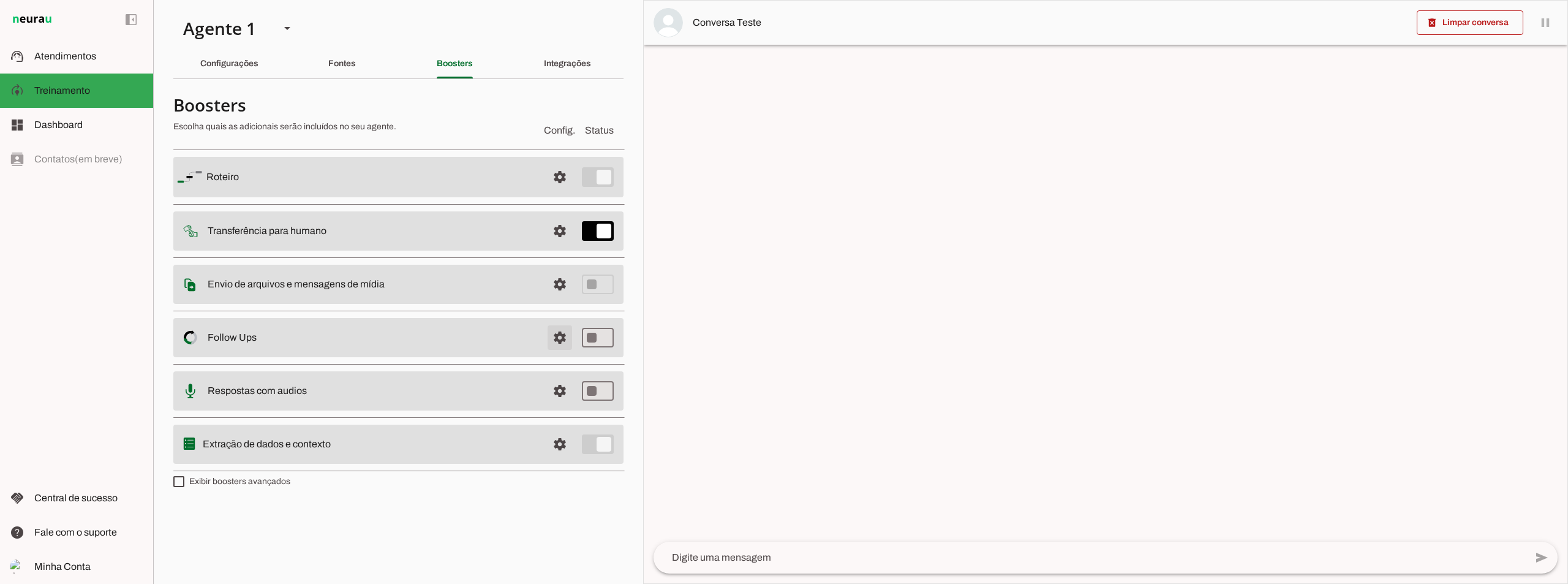
click at [569, 192] on span at bounding box center [560, 177] width 30 height 30
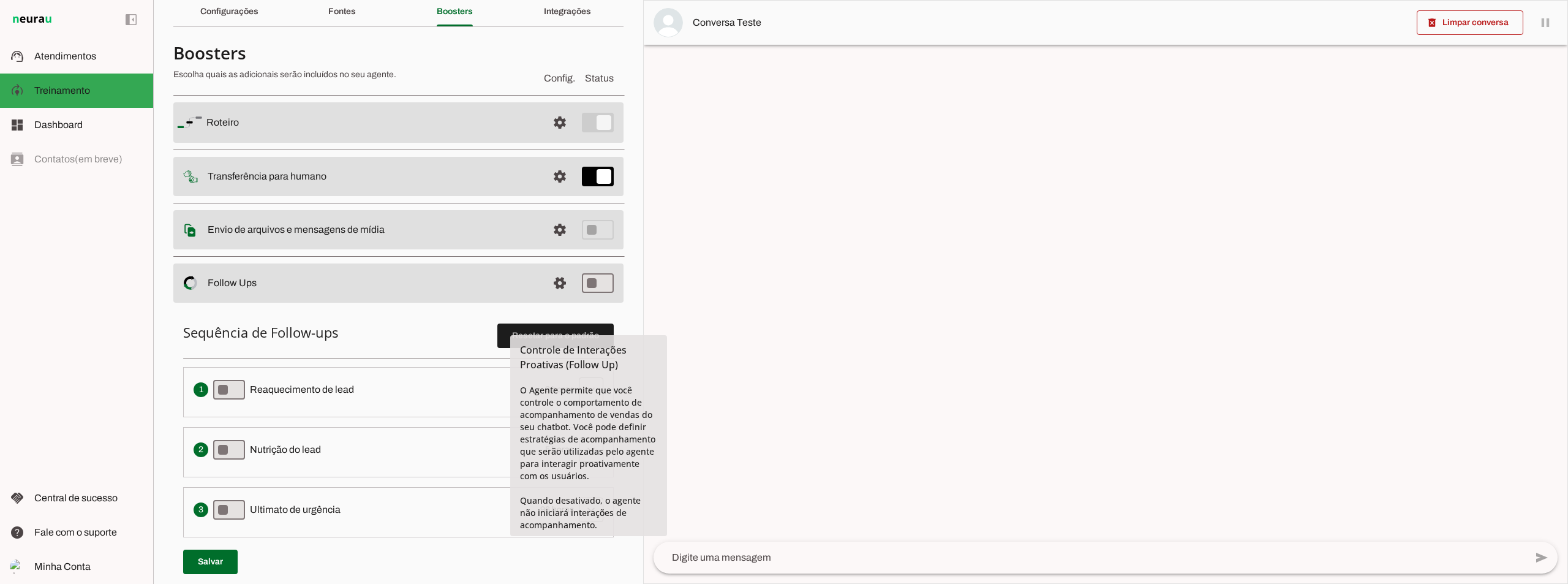
scroll to position [122, 0]
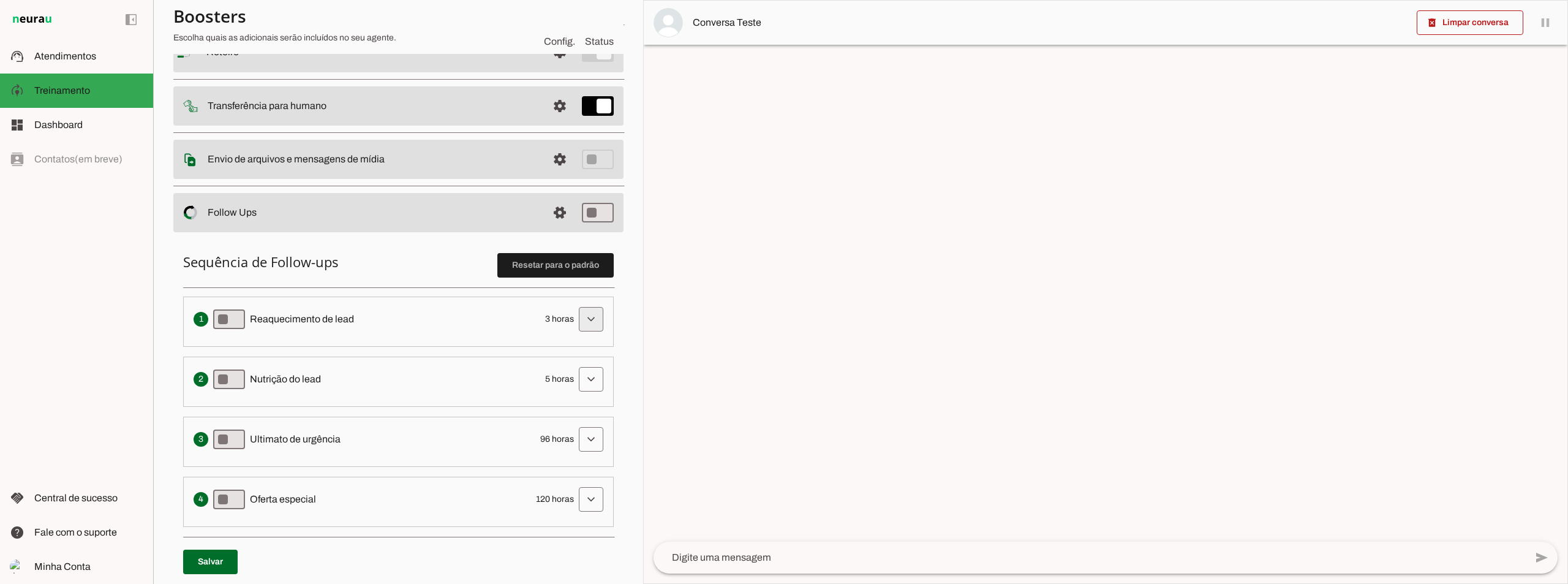
click at [580, 318] on span at bounding box center [590, 319] width 30 height 30
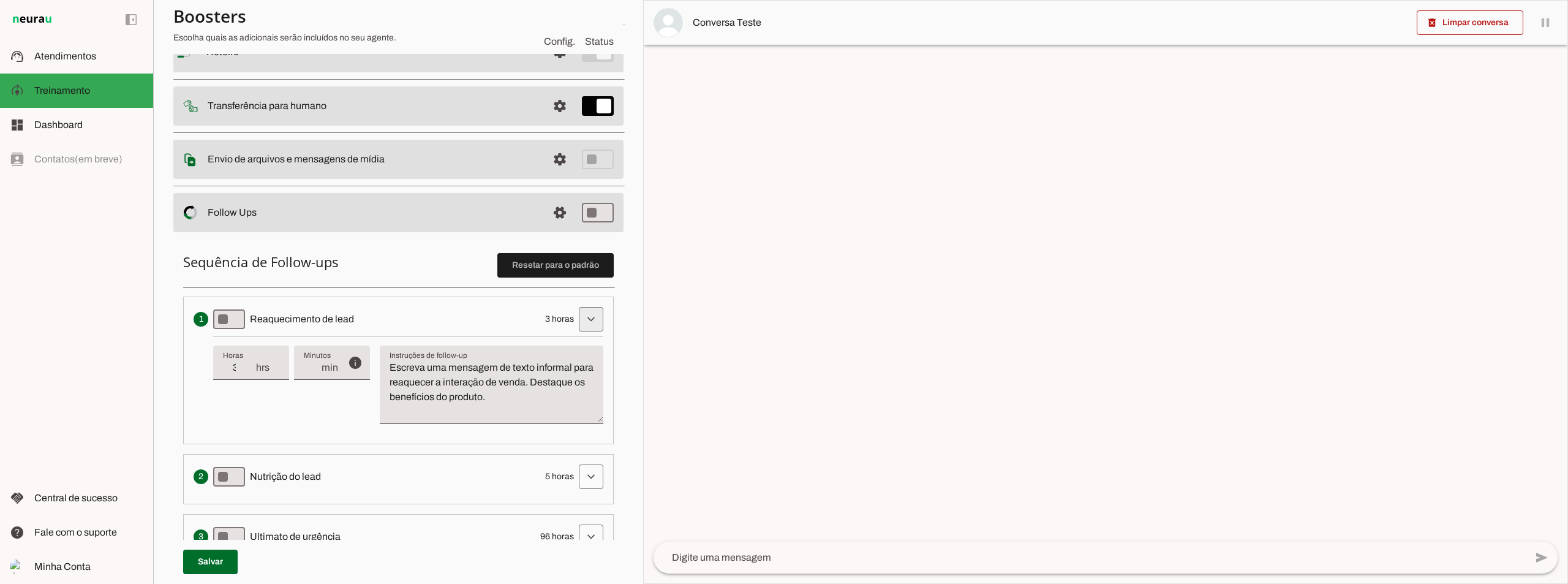
click at [580, 318] on span at bounding box center [590, 319] width 30 height 30
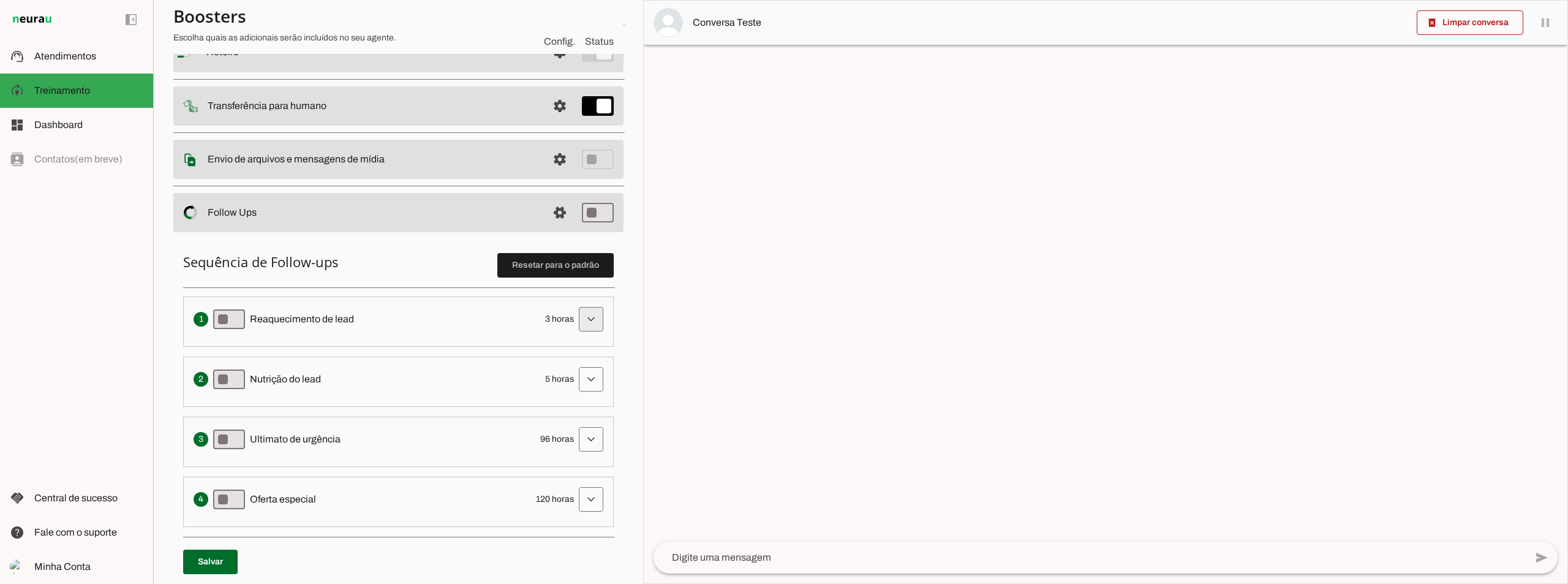
click at [589, 318] on span at bounding box center [590, 319] width 30 height 30
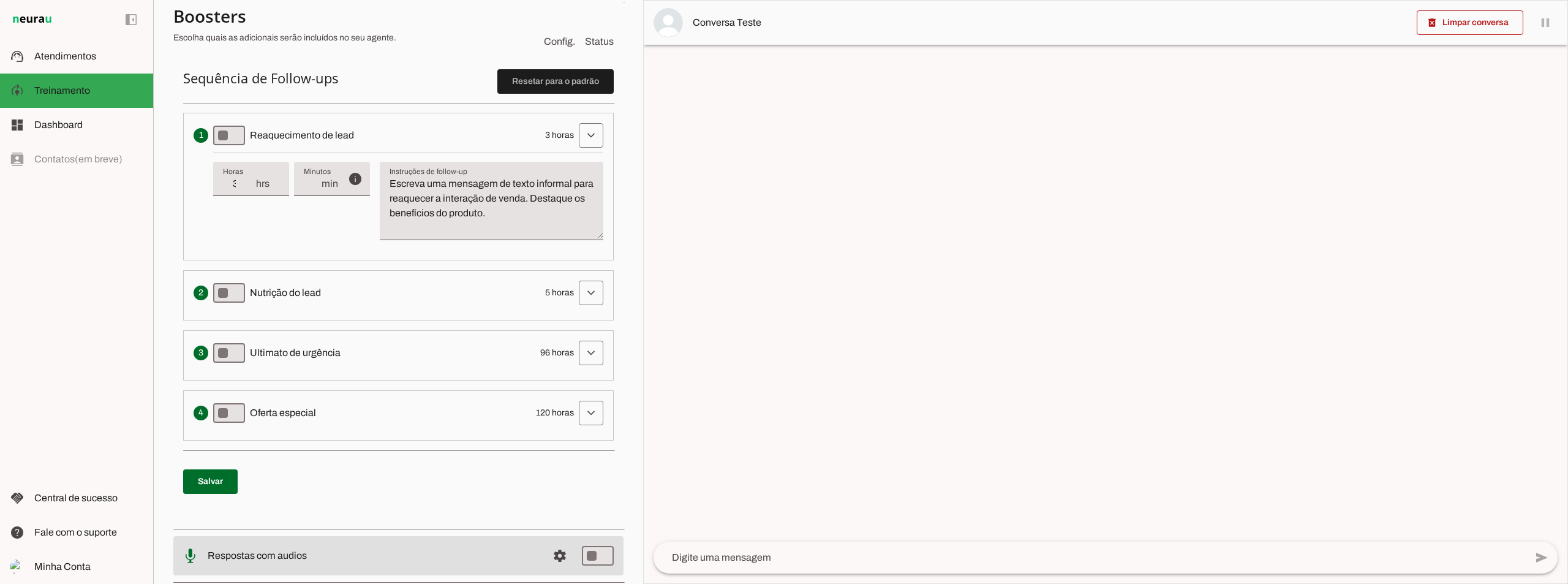
scroll to position [245, 0]
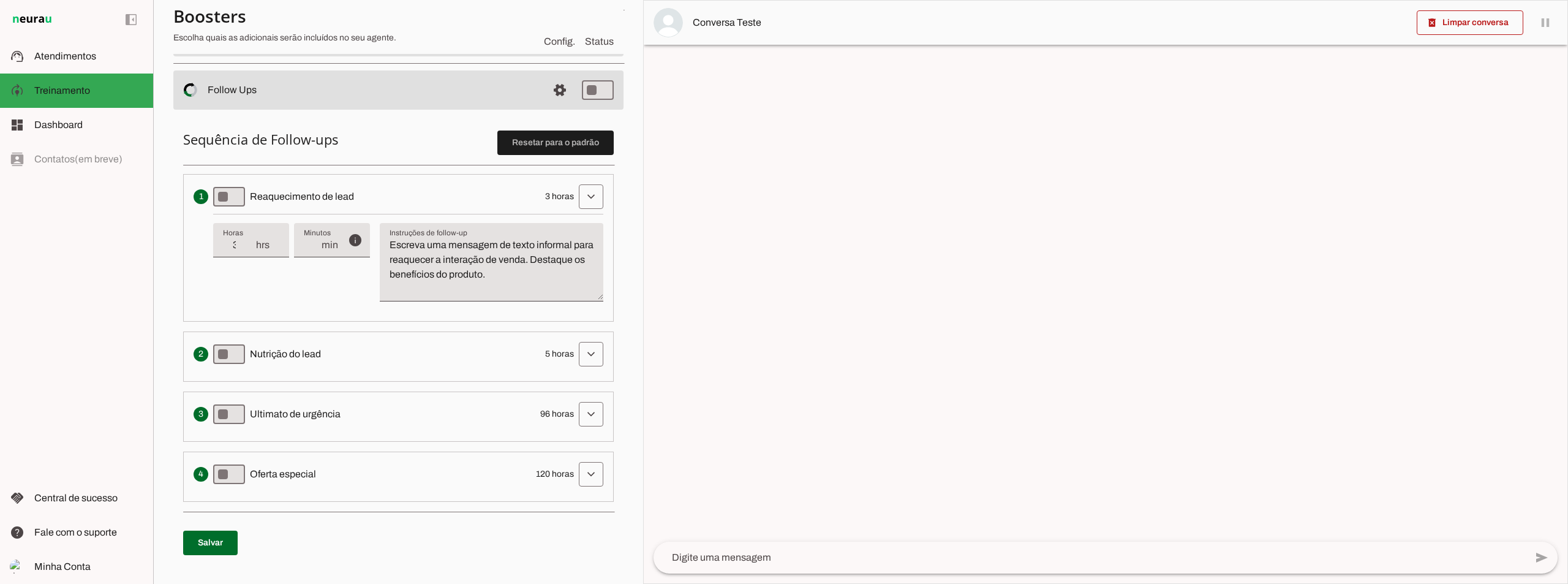
click at [235, 245] on input "3" at bounding box center [238, 245] width 31 height 14
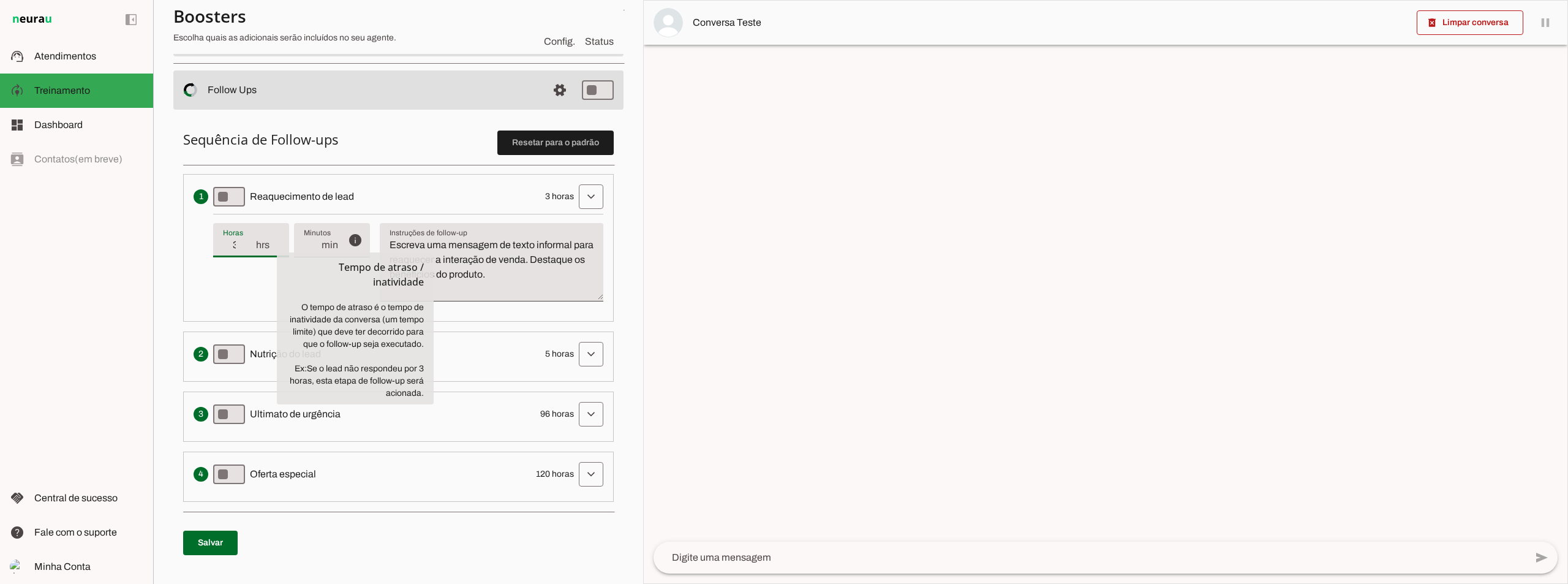
click at [220, 302] on div "info Tempo de atraso / inatividade O tempo de atraso é o tempo de inatividade d…" at bounding box center [408, 263] width 390 height 98
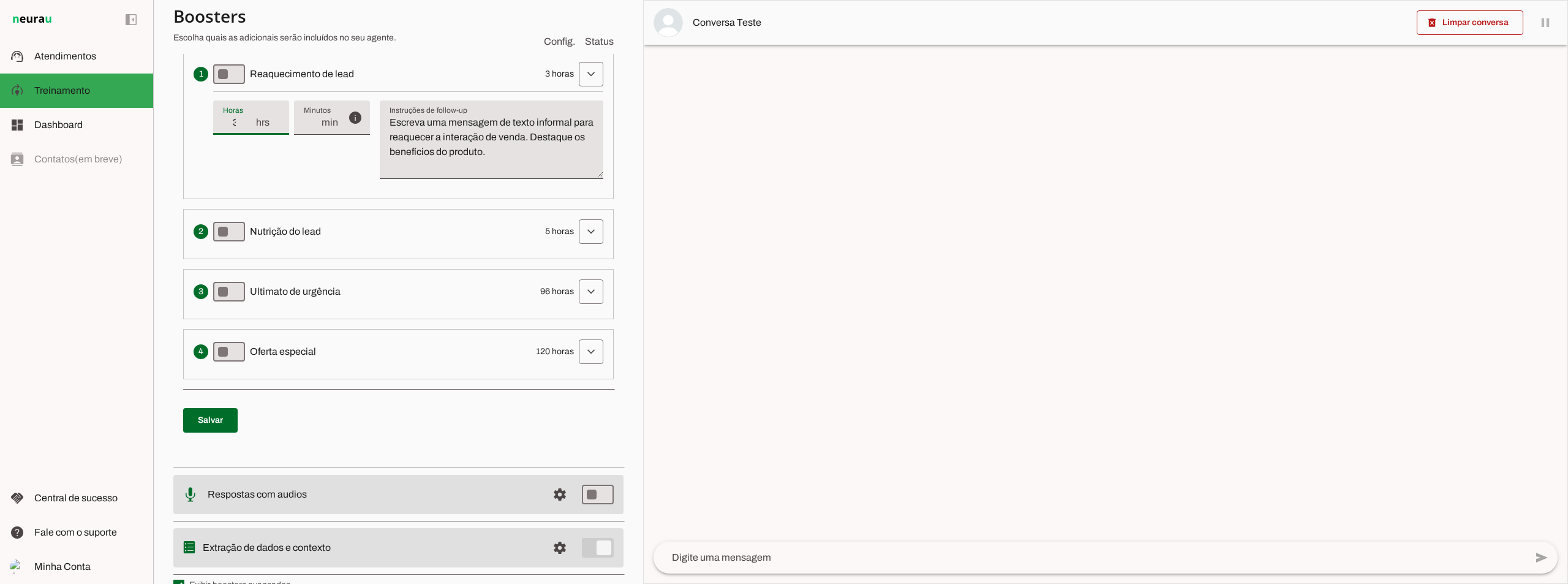
scroll to position [306, 0]
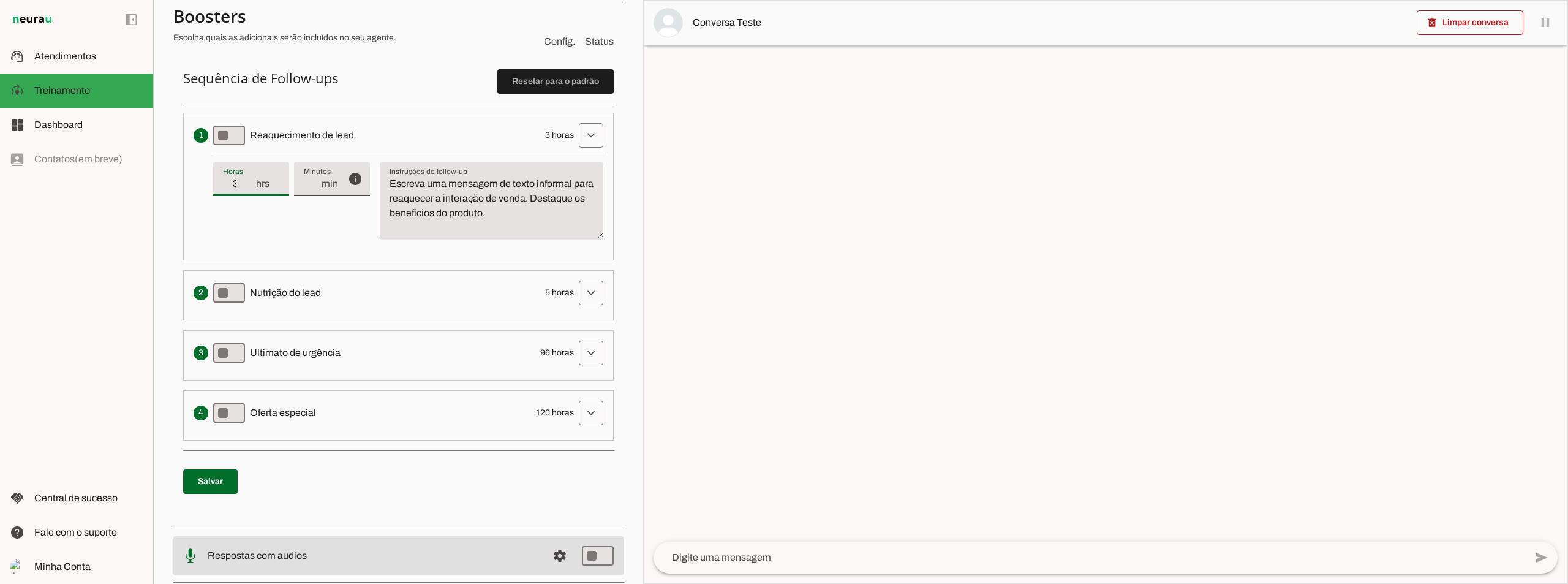
click at [390, 109] on p "Sequência de Follow-ups Resetar para o padrão Envia uma mensagem para reengajar…" at bounding box center [398, 254] width 431 height 371
click at [577, 135] on span at bounding box center [590, 135] width 30 height 30
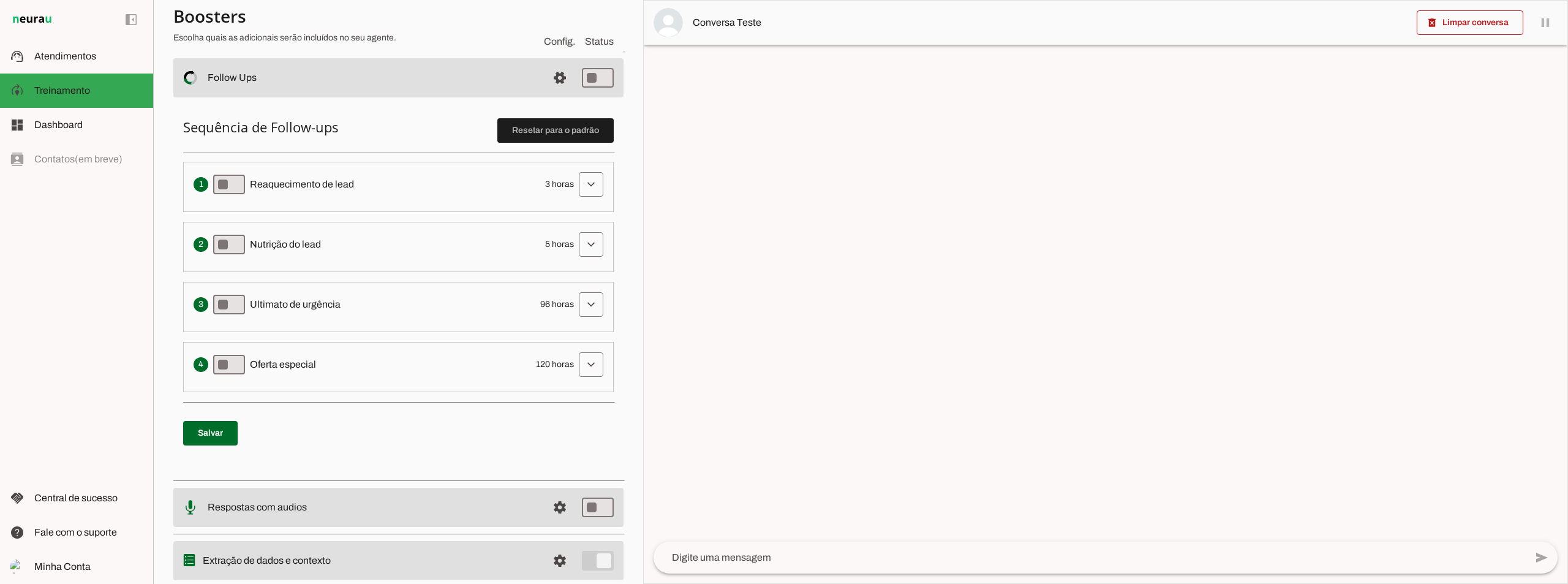
scroll to position [295, 0]
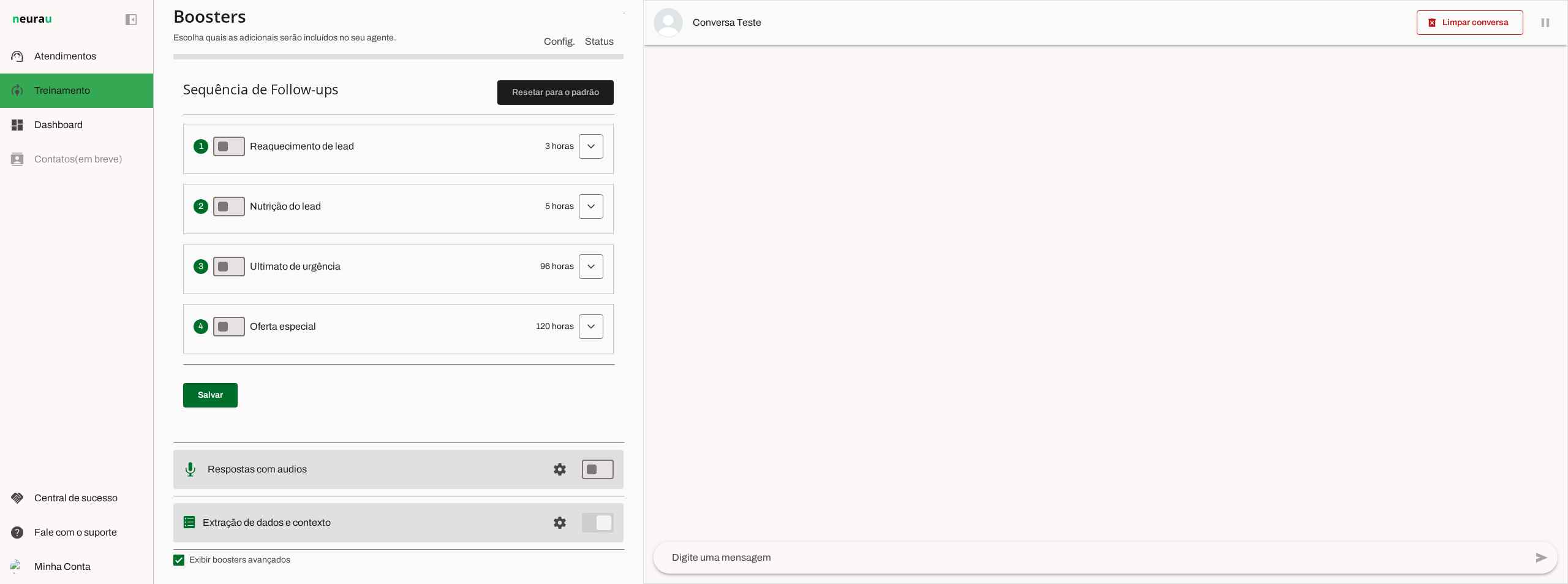
drag, startPoint x: 464, startPoint y: 471, endPoint x: 476, endPoint y: 472, distance: 12.0
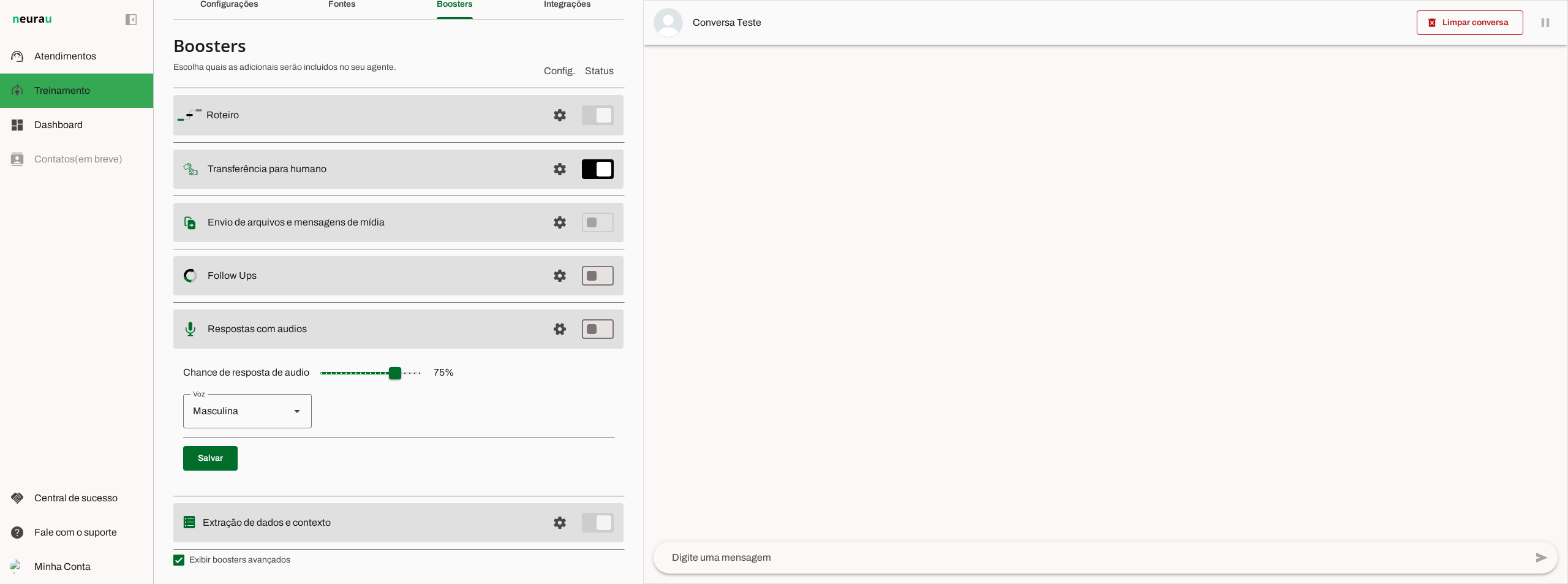
scroll to position [60, 0]
click at [240, 411] on div "Masculina" at bounding box center [232, 411] width 97 height 34
click at [0, 0] on slot "Feminina" at bounding box center [0, 0] width 0 height 0
type md-outlined-select "cgSgspJ2msm6clMCkdW9"
click at [228, 456] on span at bounding box center [211, 458] width 54 height 30
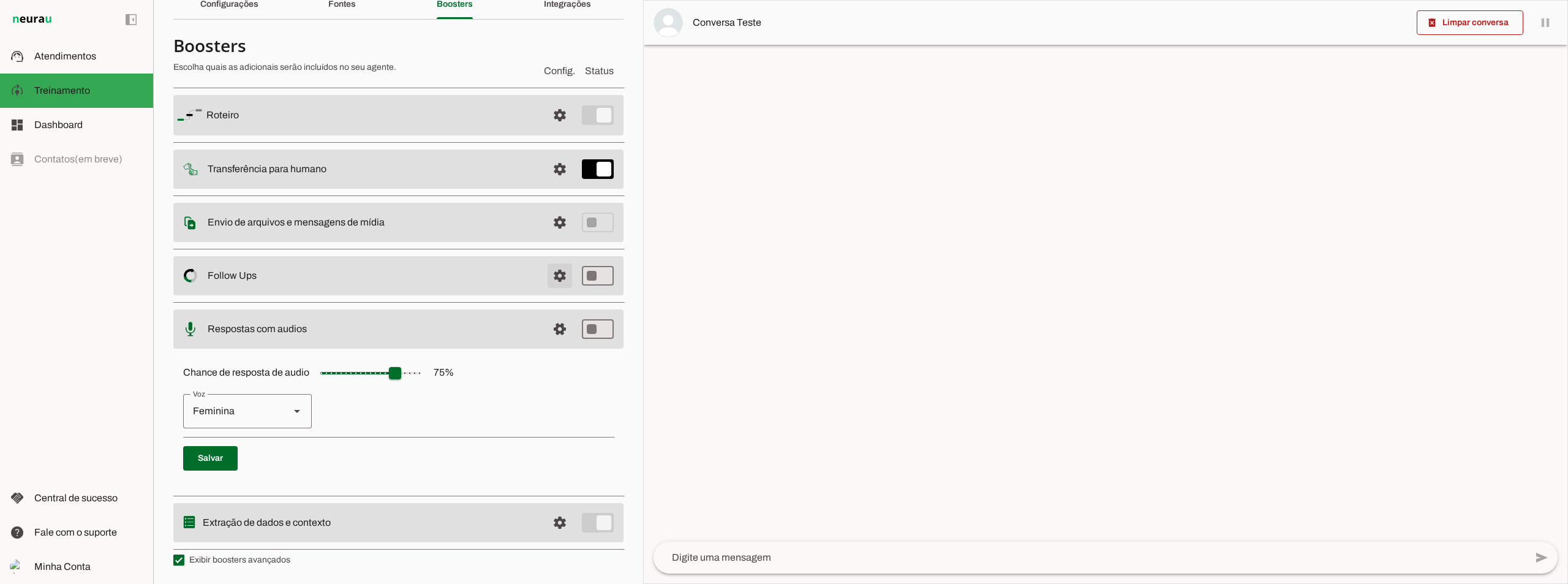
click at [551, 130] on span at bounding box center [560, 115] width 30 height 30
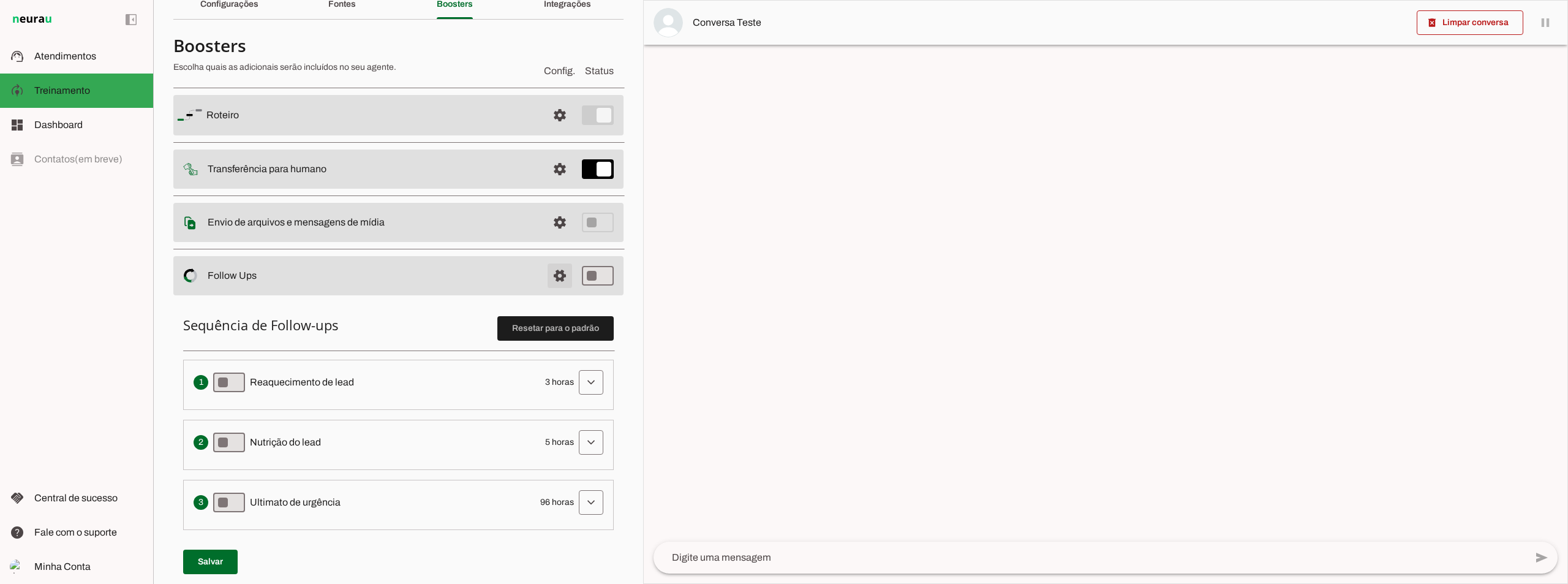
click at [551, 130] on span at bounding box center [560, 115] width 30 height 30
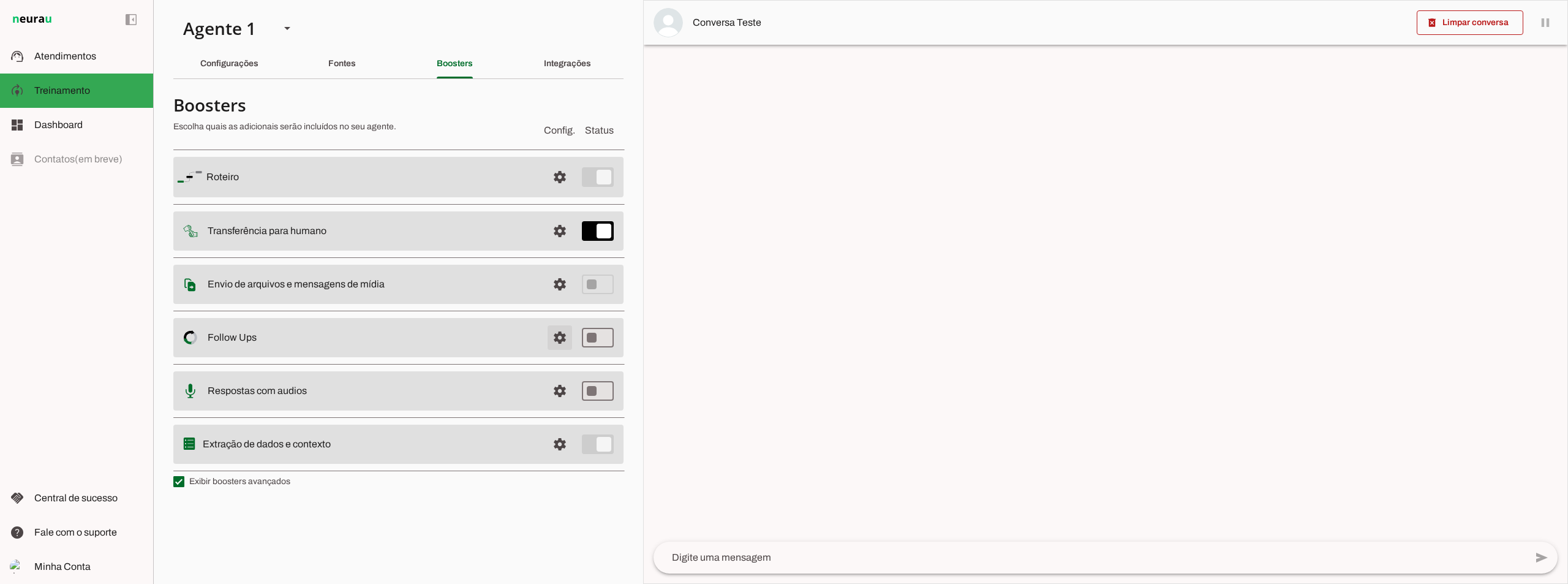
click at [565, 192] on span at bounding box center [560, 177] width 30 height 30
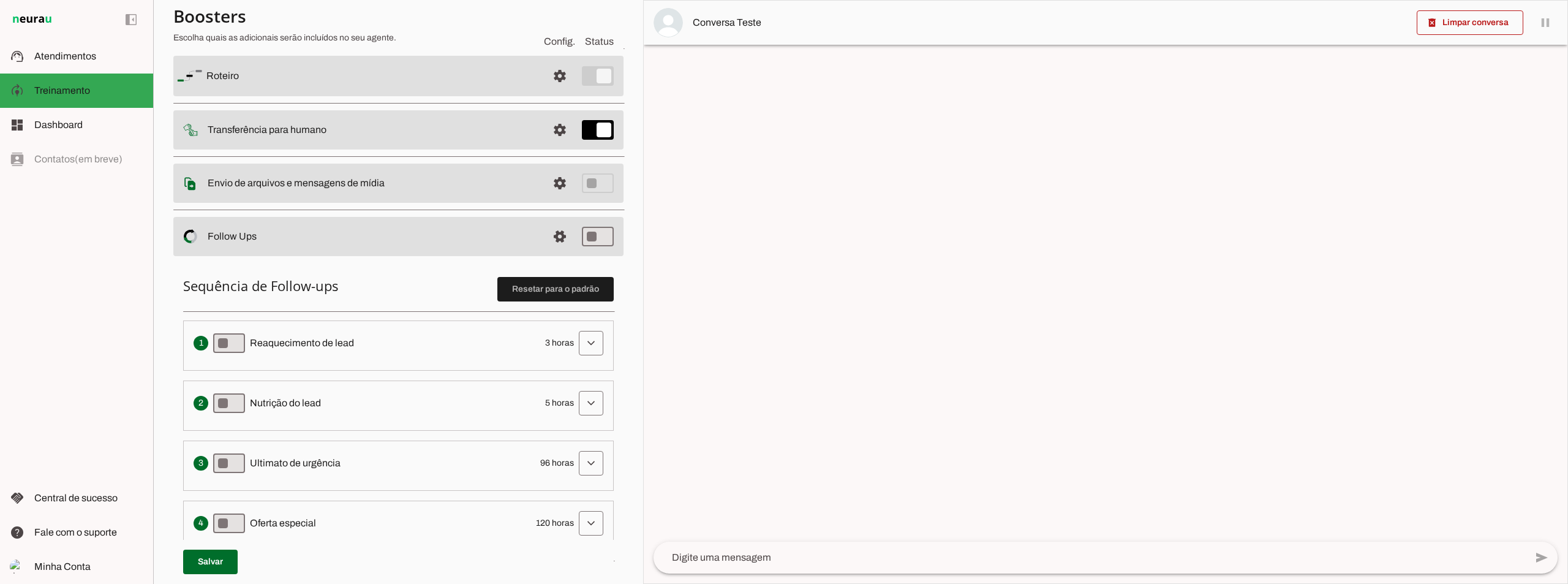
scroll to position [184, 0]
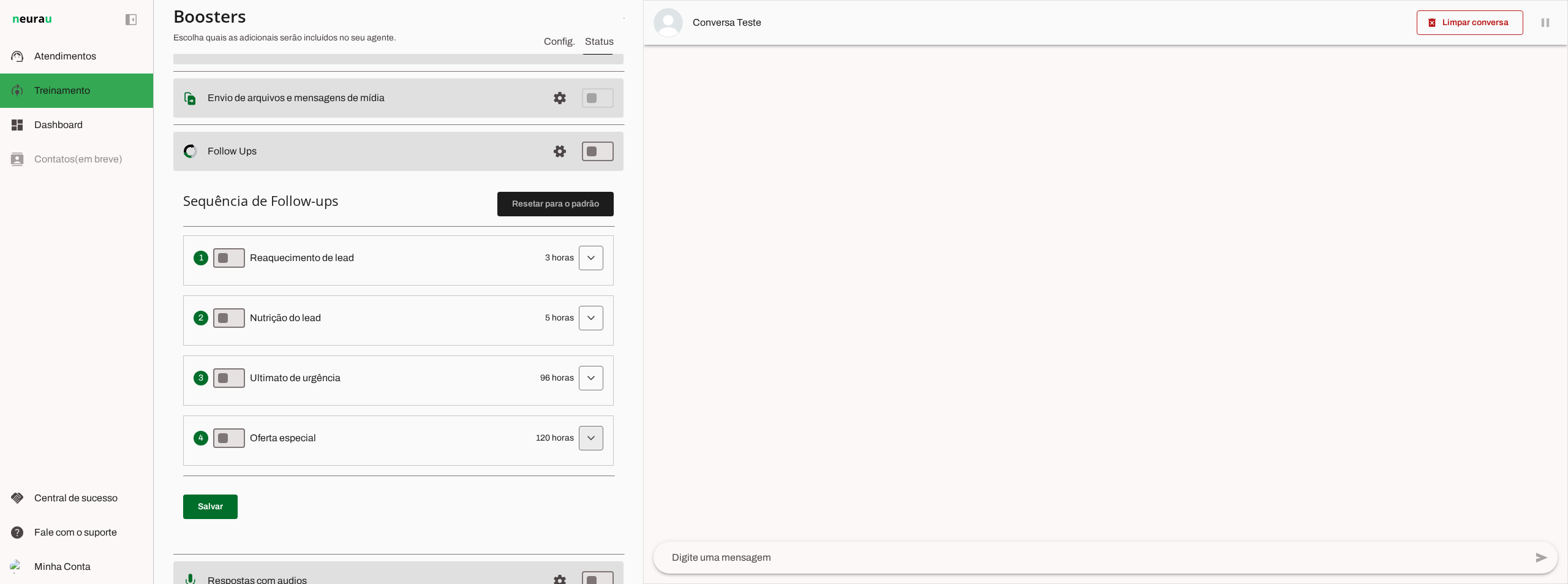
click at [580, 273] on span at bounding box center [590, 258] width 30 height 30
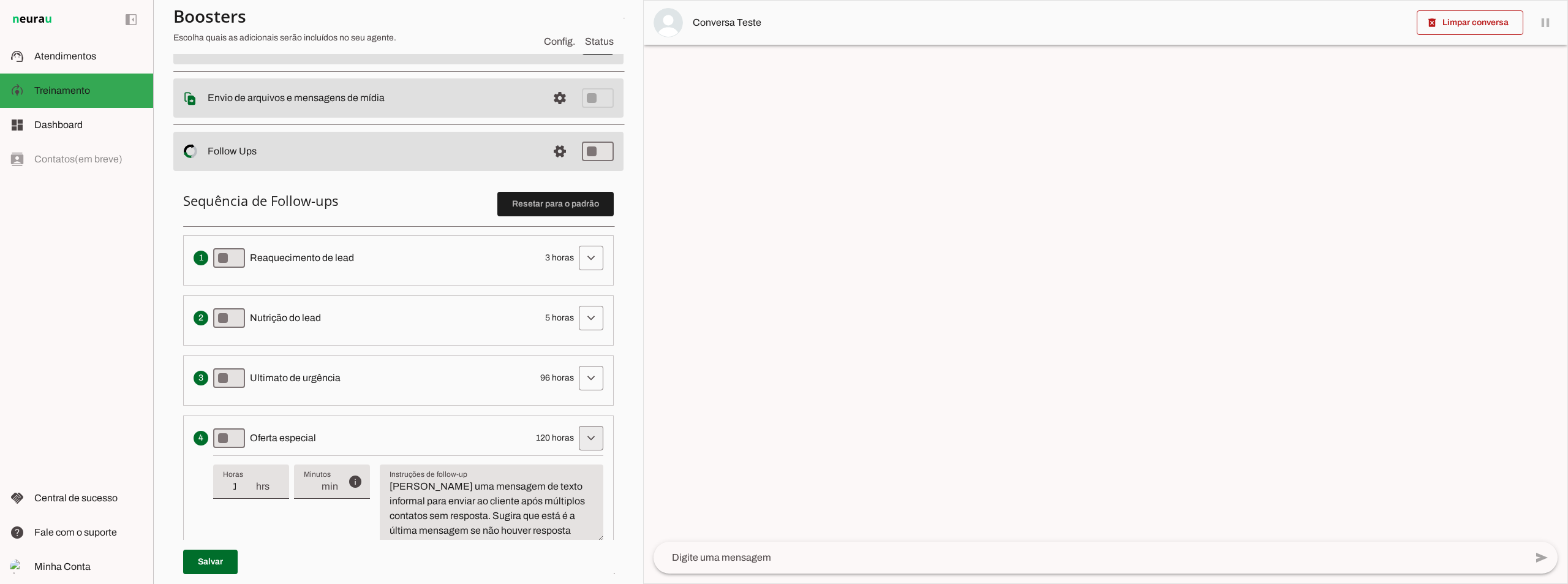
click at [591, 273] on span at bounding box center [590, 258] width 30 height 30
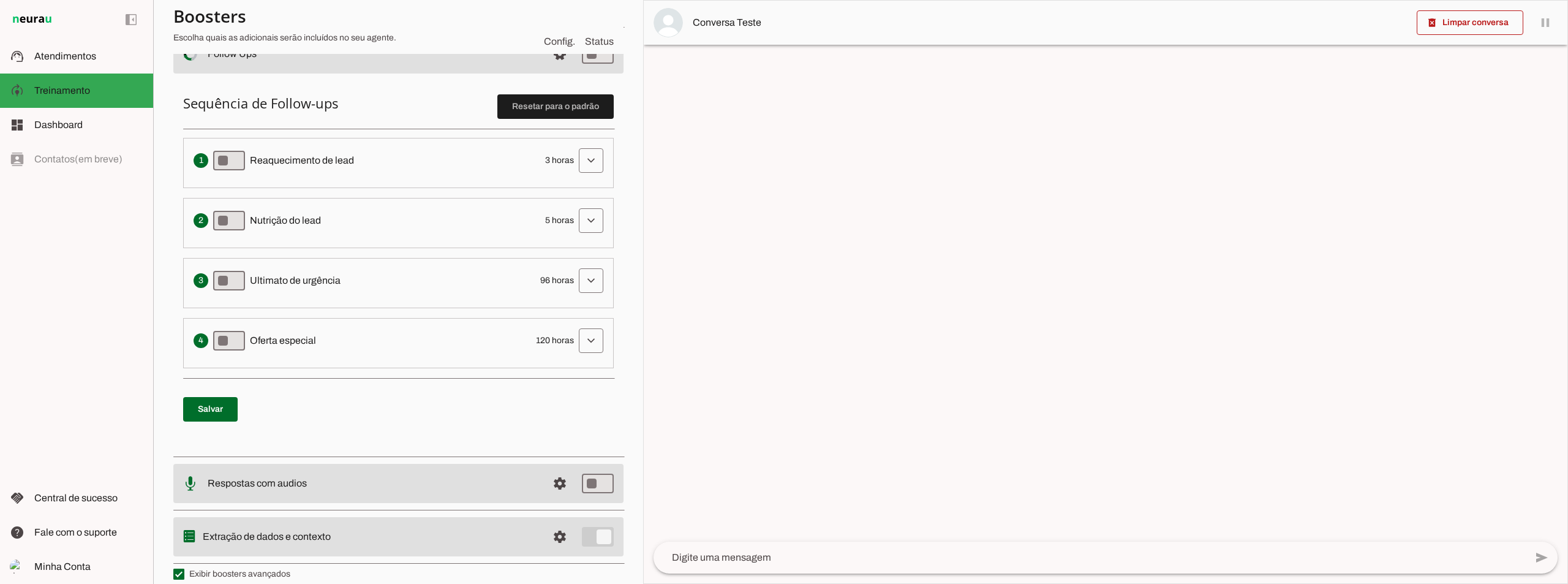
scroll to position [295, 0]
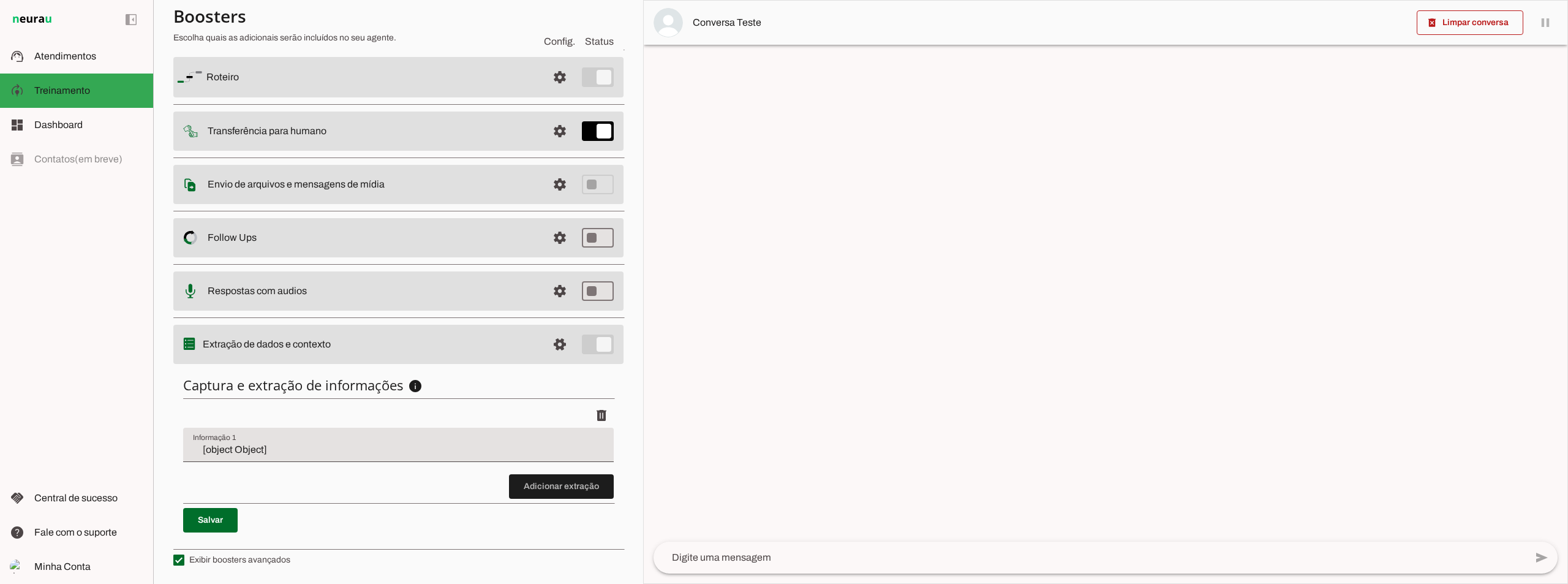
scroll to position [98, 0]
click at [559, 92] on span at bounding box center [560, 77] width 30 height 30
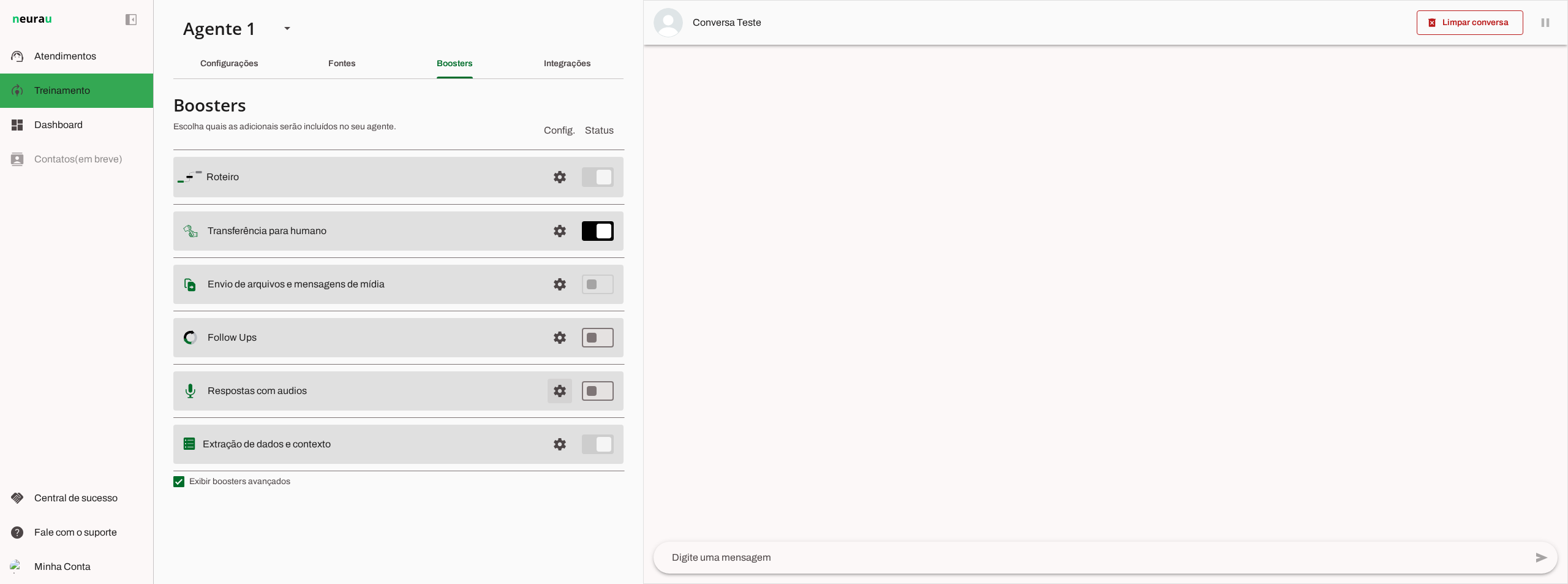
click at [560, 192] on span at bounding box center [560, 177] width 30 height 30
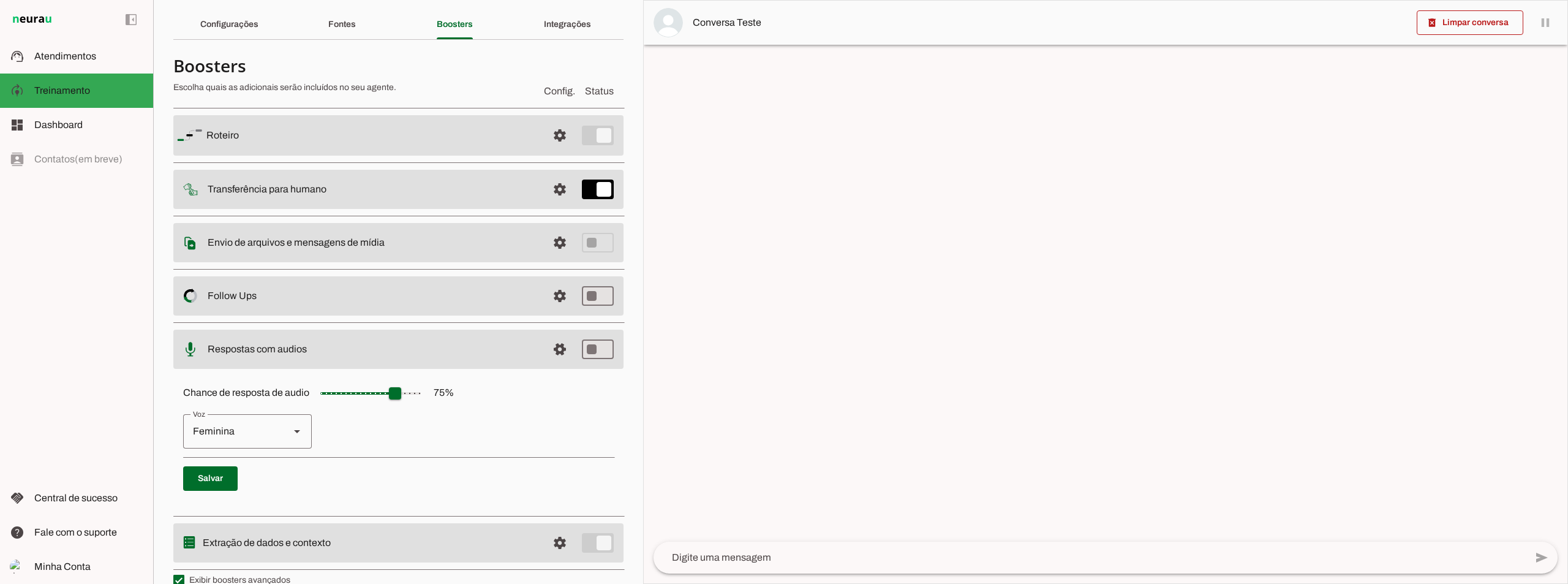
scroll to position [60, 0]
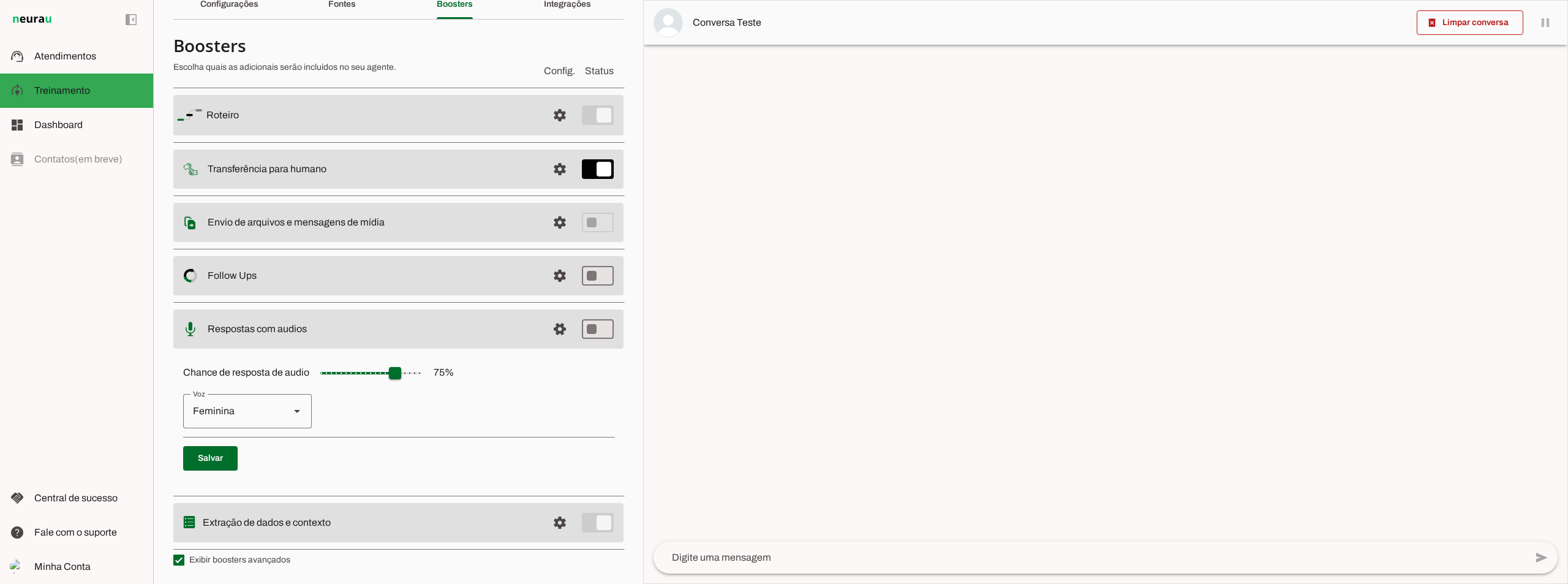
click at [398, 135] on md-item "settings Respostas com audios" at bounding box center [398, 116] width 450 height 41
click at [548, 130] on span at bounding box center [560, 115] width 30 height 30
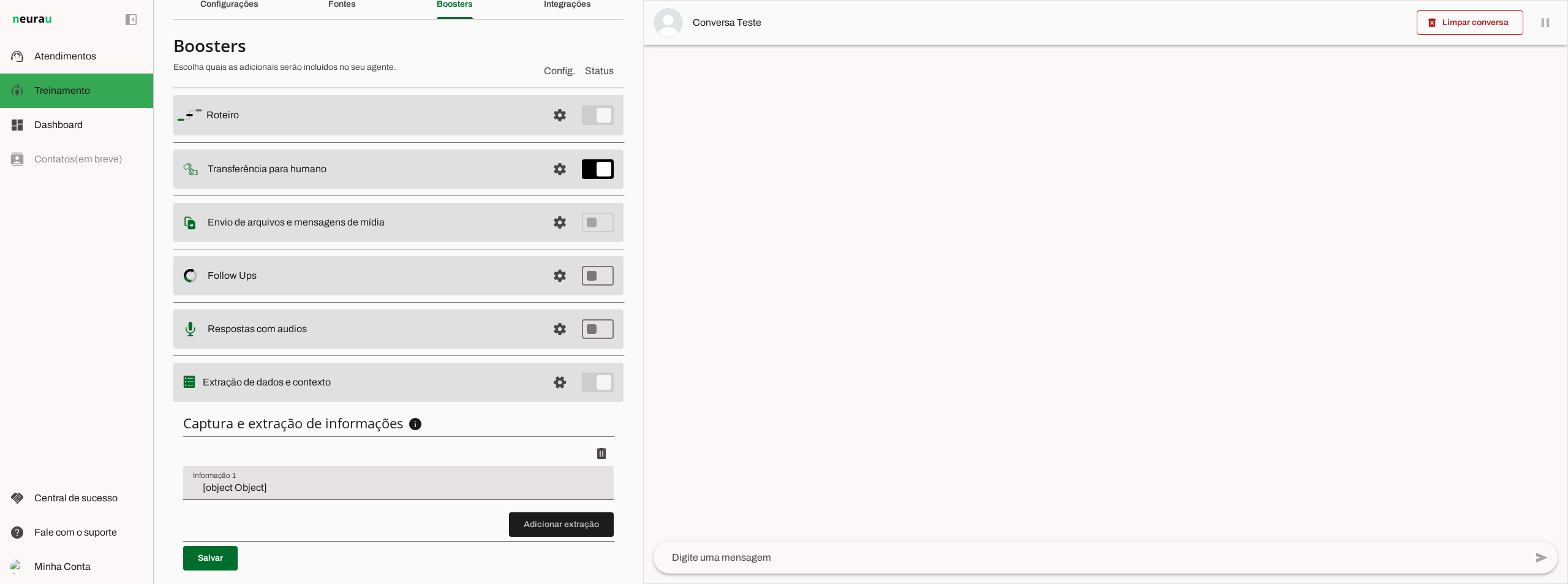
scroll to position [98, 0]
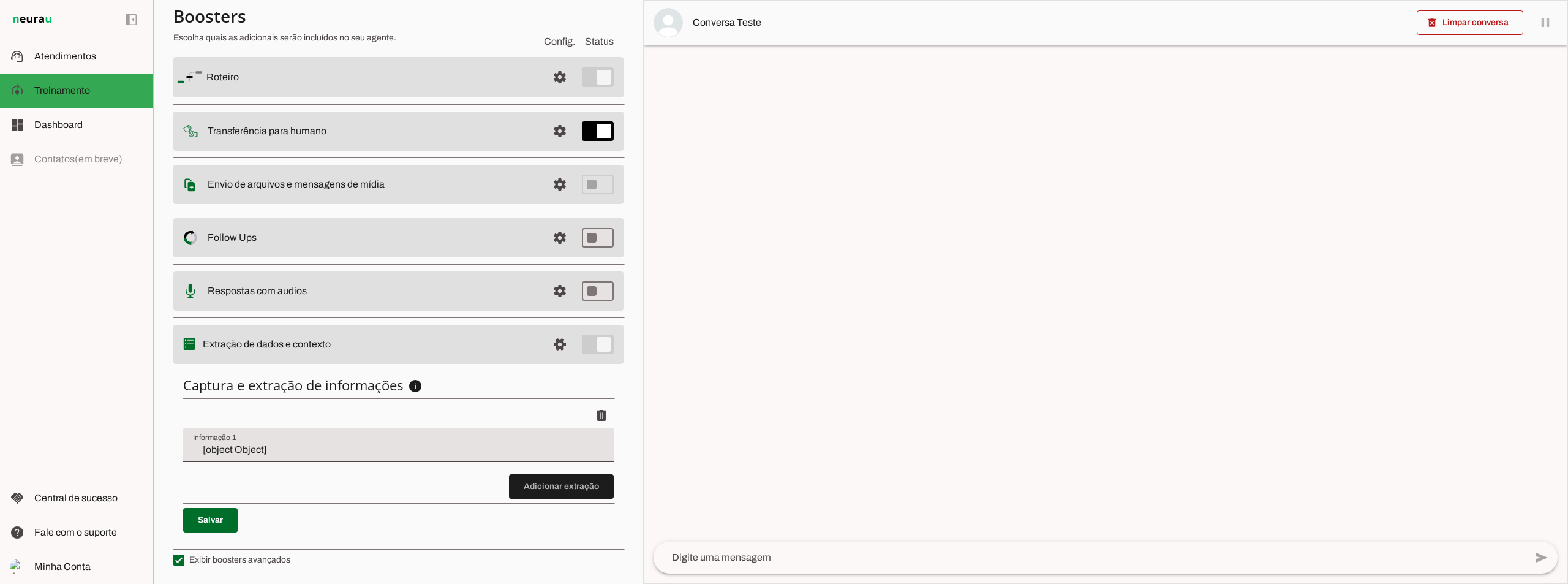
click at [541, 381] on h6 "Captura e extração de informações info Informações á capturar O booster de cont…" at bounding box center [398, 385] width 431 height 17
click at [311, 450] on input "[object Object]" at bounding box center [398, 450] width 411 height 14
click at [428, 410] on div "delete" at bounding box center [398, 415] width 431 height 25
drag, startPoint x: 252, startPoint y: 447, endPoint x: 196, endPoint y: 451, distance: 56.1
click at [196, 451] on input "[object Object]" at bounding box center [398, 450] width 411 height 14
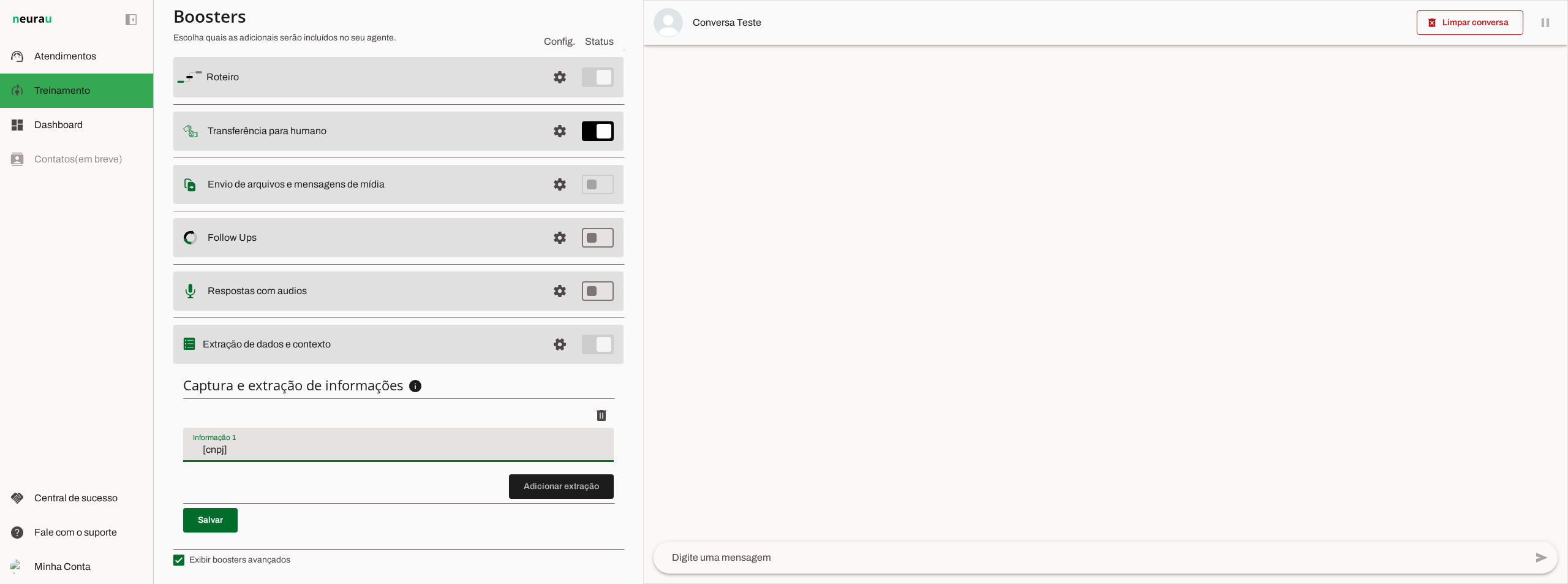
click at [231, 455] on input "[cnpj]" at bounding box center [398, 450] width 411 height 14
type input "[cnpj]"
type md-filled-text-field "[cnpj]"
click at [213, 519] on span at bounding box center [211, 520] width 54 height 30
click at [249, 449] on input "[cnpj]" at bounding box center [398, 450] width 411 height 14
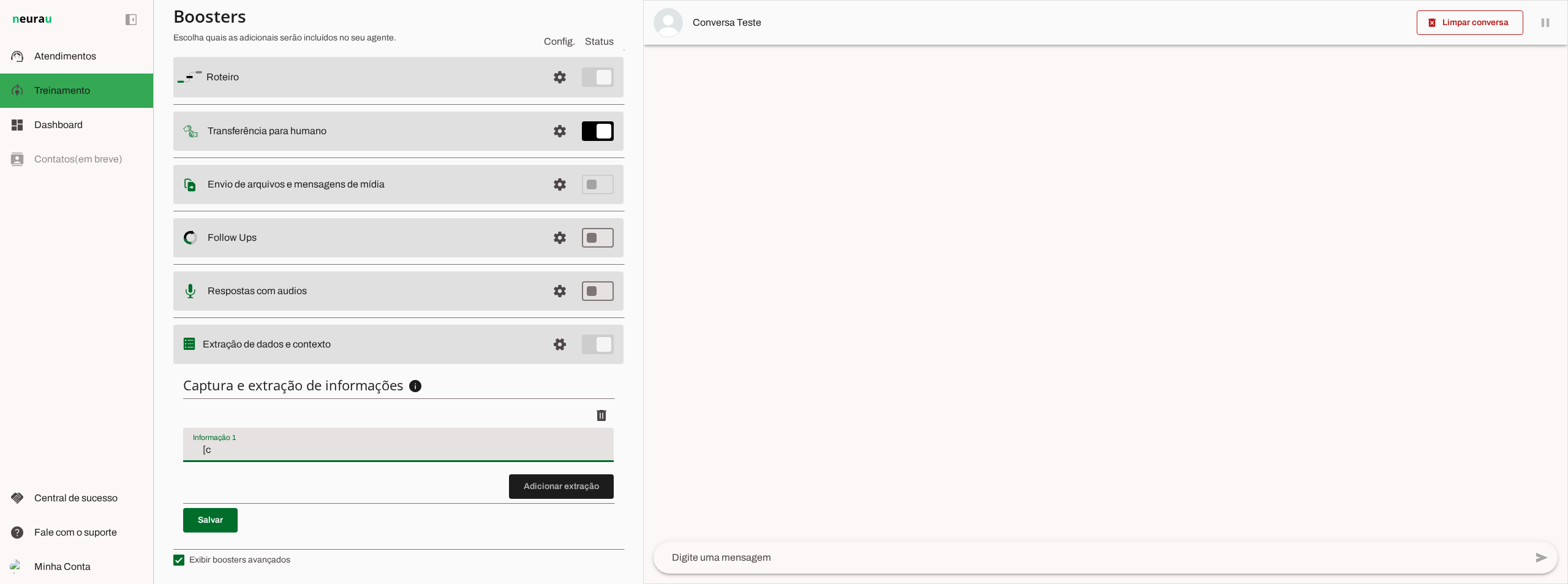
type input "["
type input "cnpj"
type md-filled-text-field "cnpj"
click at [217, 519] on span at bounding box center [211, 520] width 54 height 30
click at [470, 375] on div "Captura e extração de informações info Informações á capturar O booster de cont…" at bounding box center [398, 454] width 450 height 176
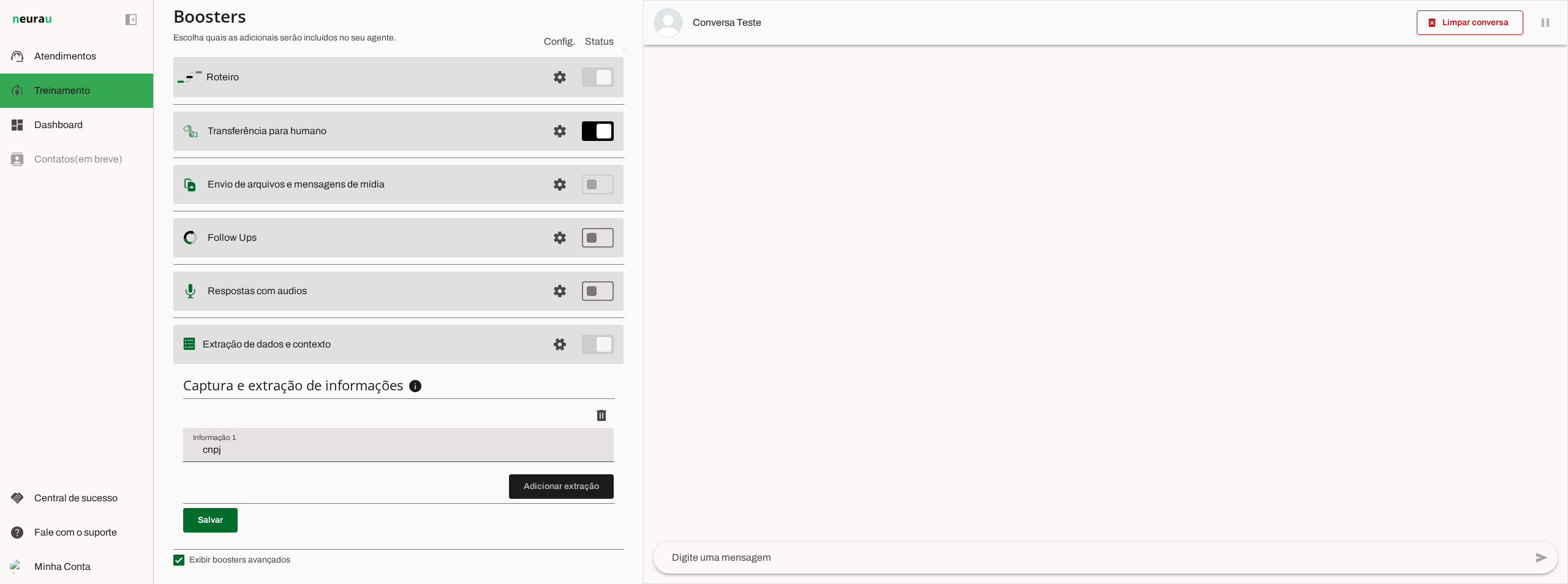
click at [478, 84] on slot at bounding box center [372, 77] width 331 height 14
click at [0, 0] on slot "Extração de dados e contexto" at bounding box center [0, 0] width 0 height 0
drag, startPoint x: 206, startPoint y: 347, endPoint x: 311, endPoint y: 356, distance: 105.4
click at [311, 98] on md-item "settings Extração de dados e contexto" at bounding box center [398, 77] width 450 height 41
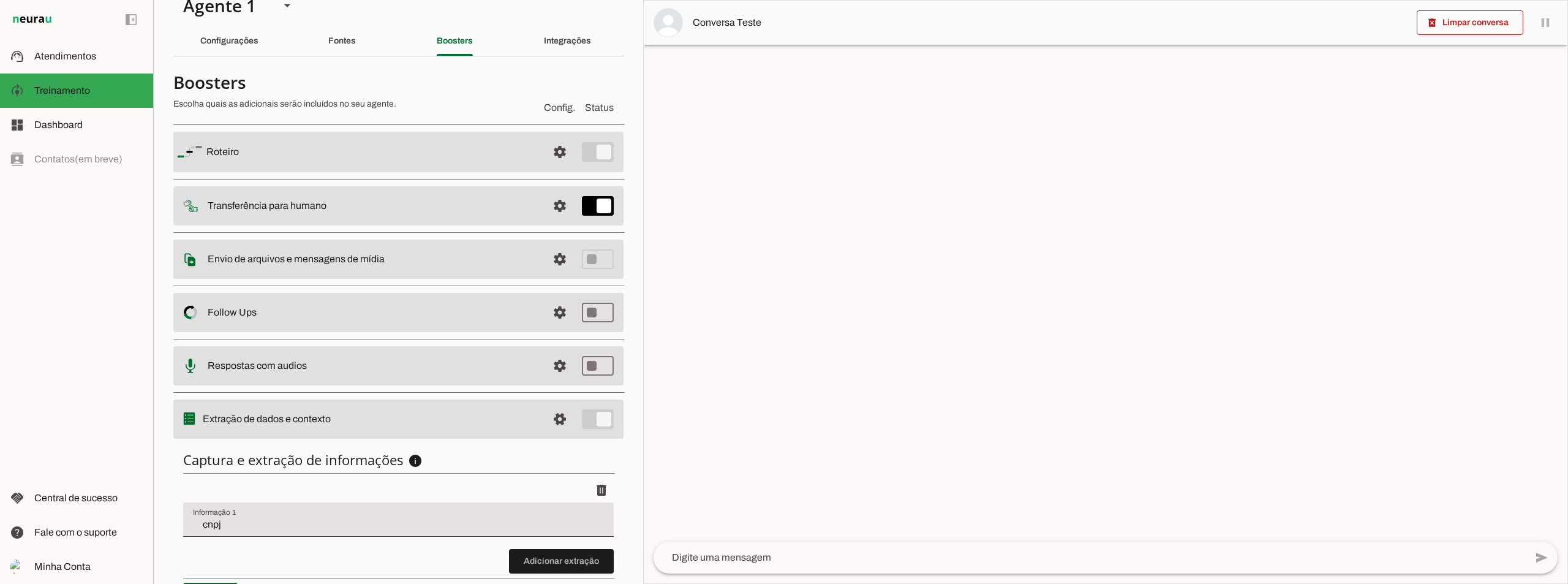
scroll to position [0, 0]
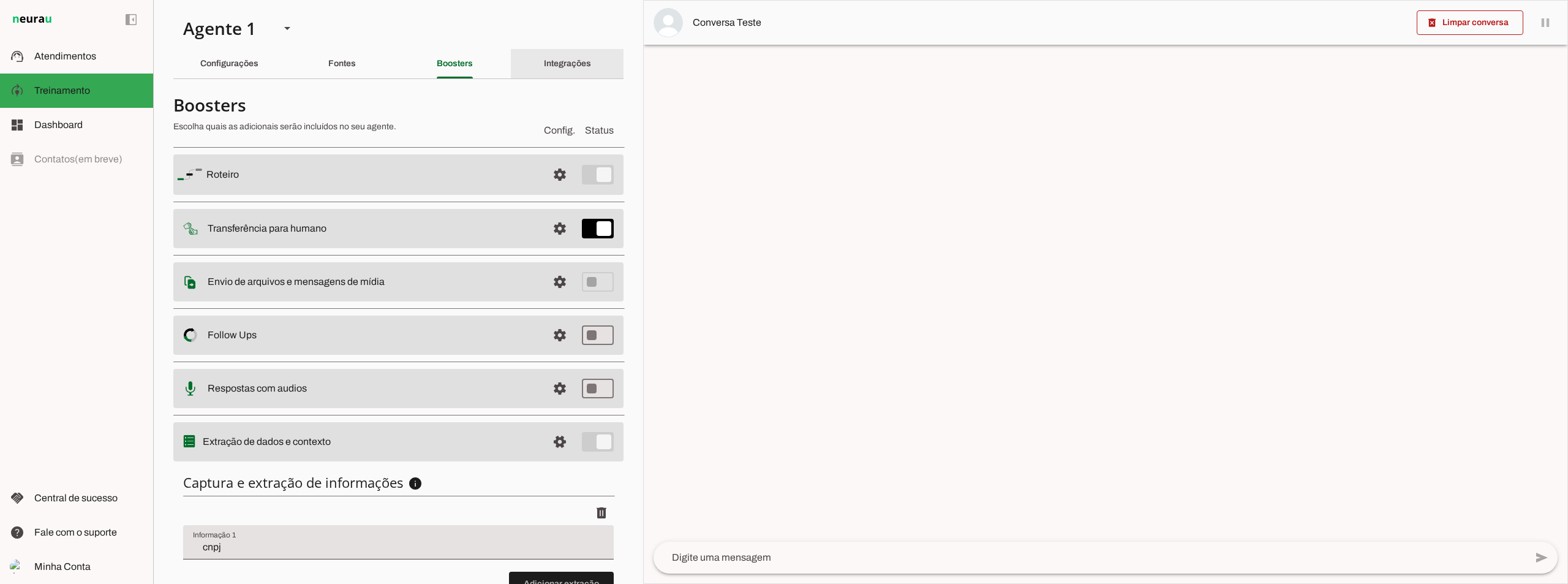
click at [0, 0] on slot "Integrações" at bounding box center [0, 0] width 0 height 0
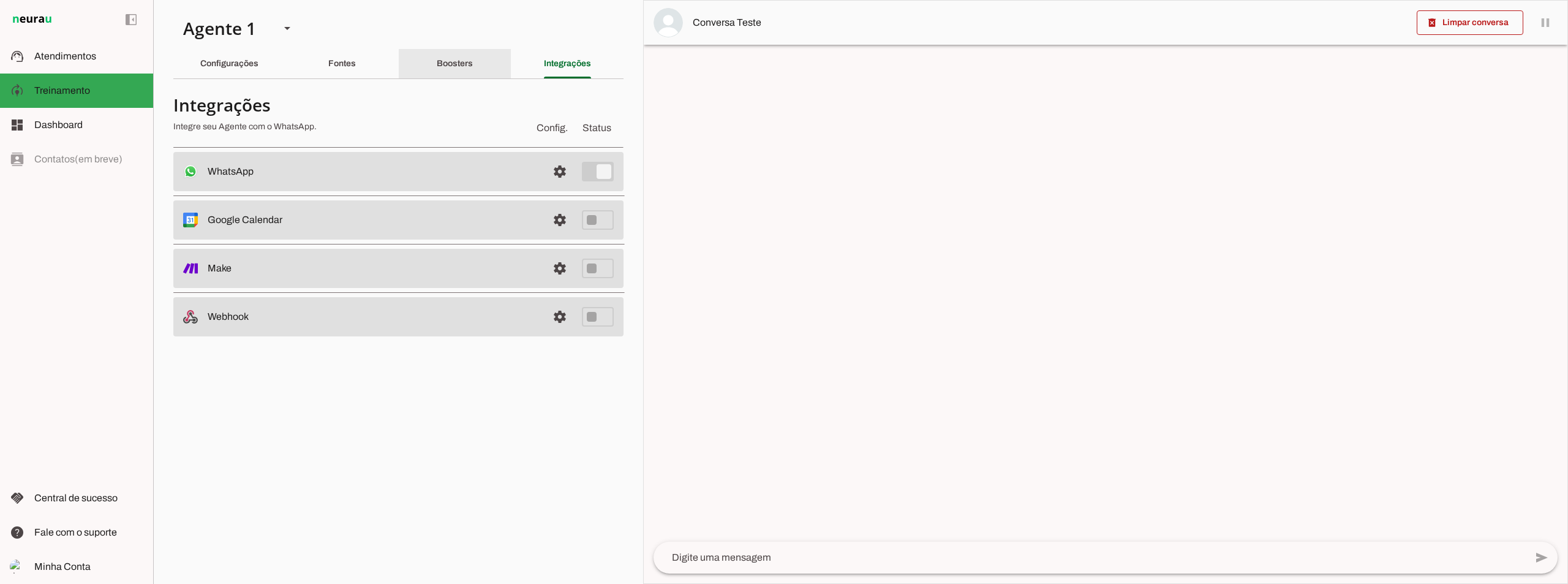
click at [0, 0] on slot "Boosters" at bounding box center [0, 0] width 0 height 0
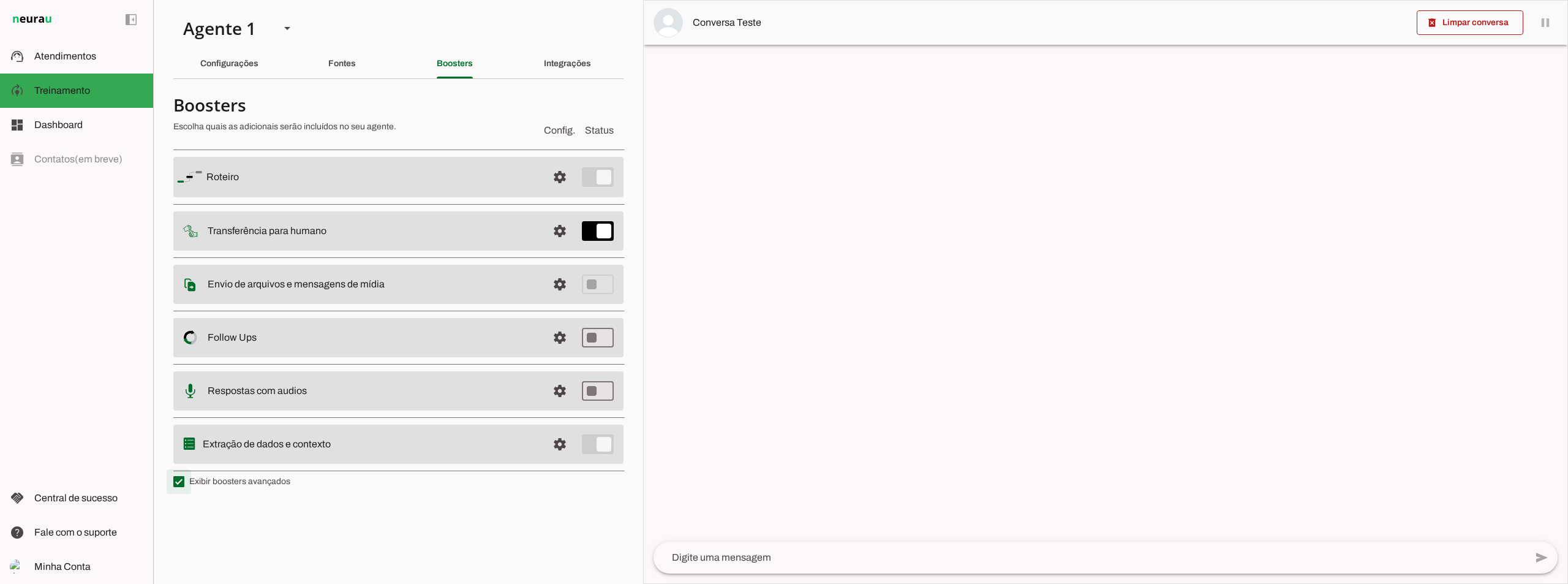
type md-checkbox "on"
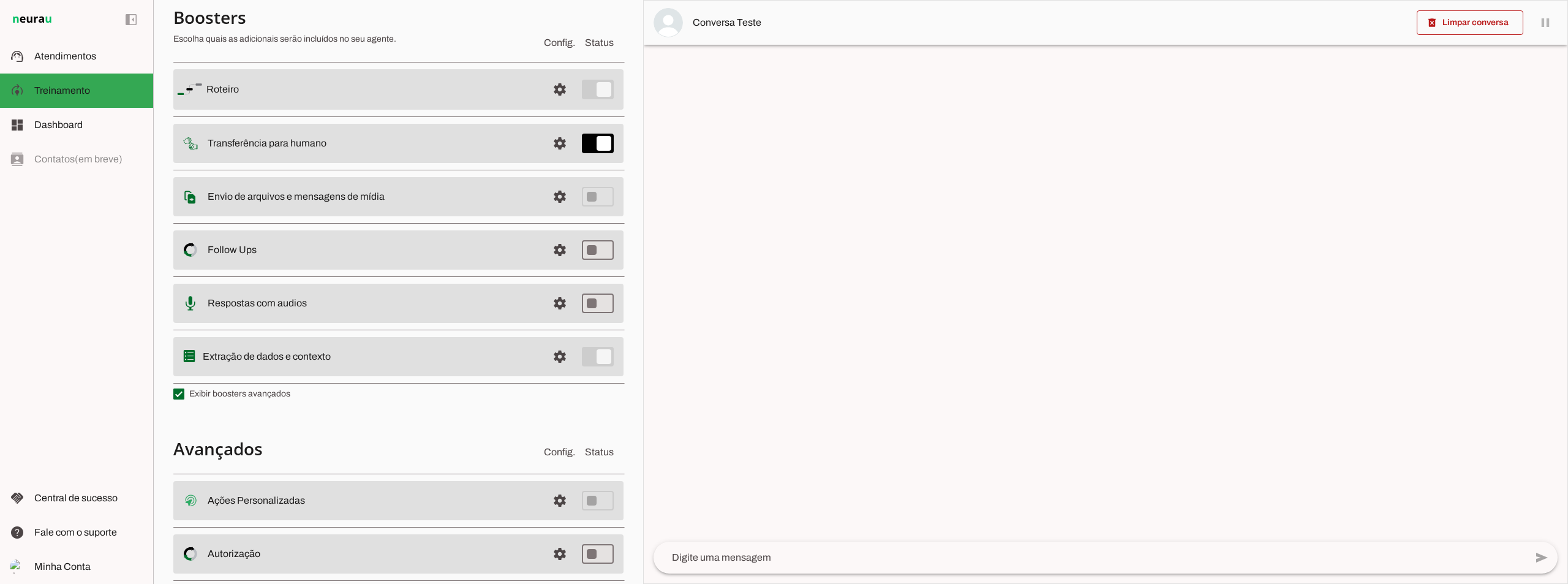
scroll to position [167, 0]
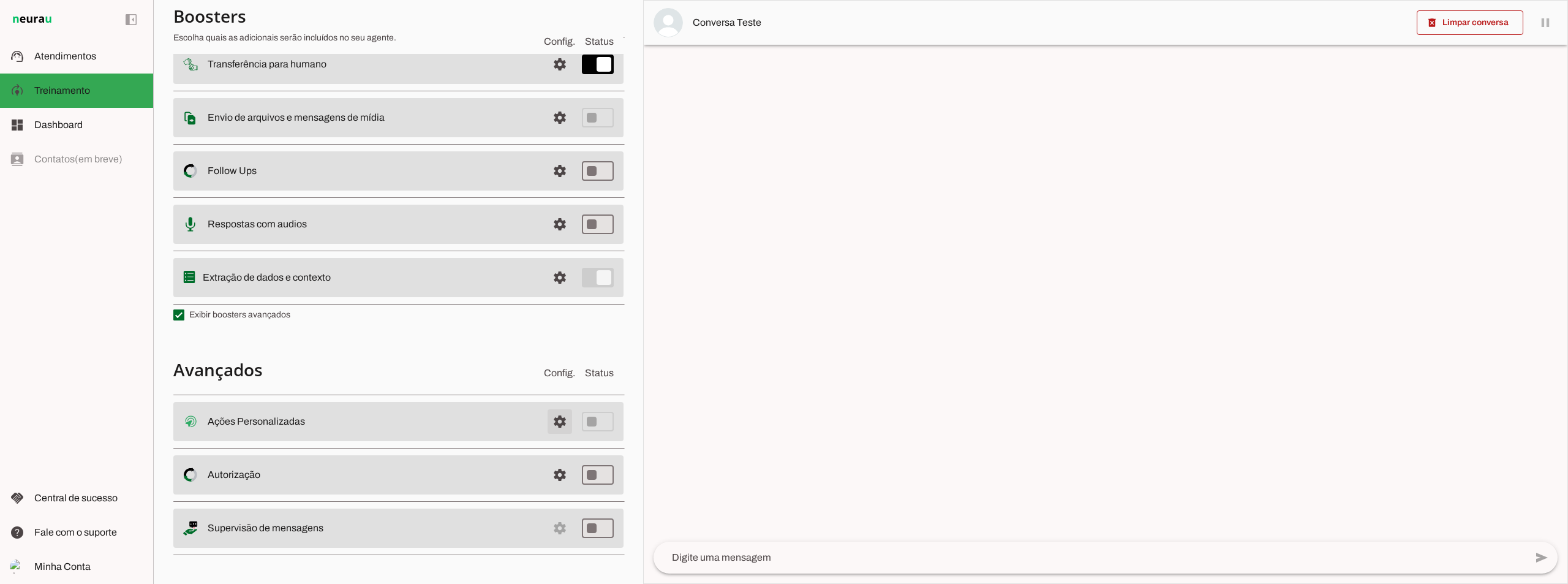
click at [545, 423] on span at bounding box center [560, 422] width 30 height 30
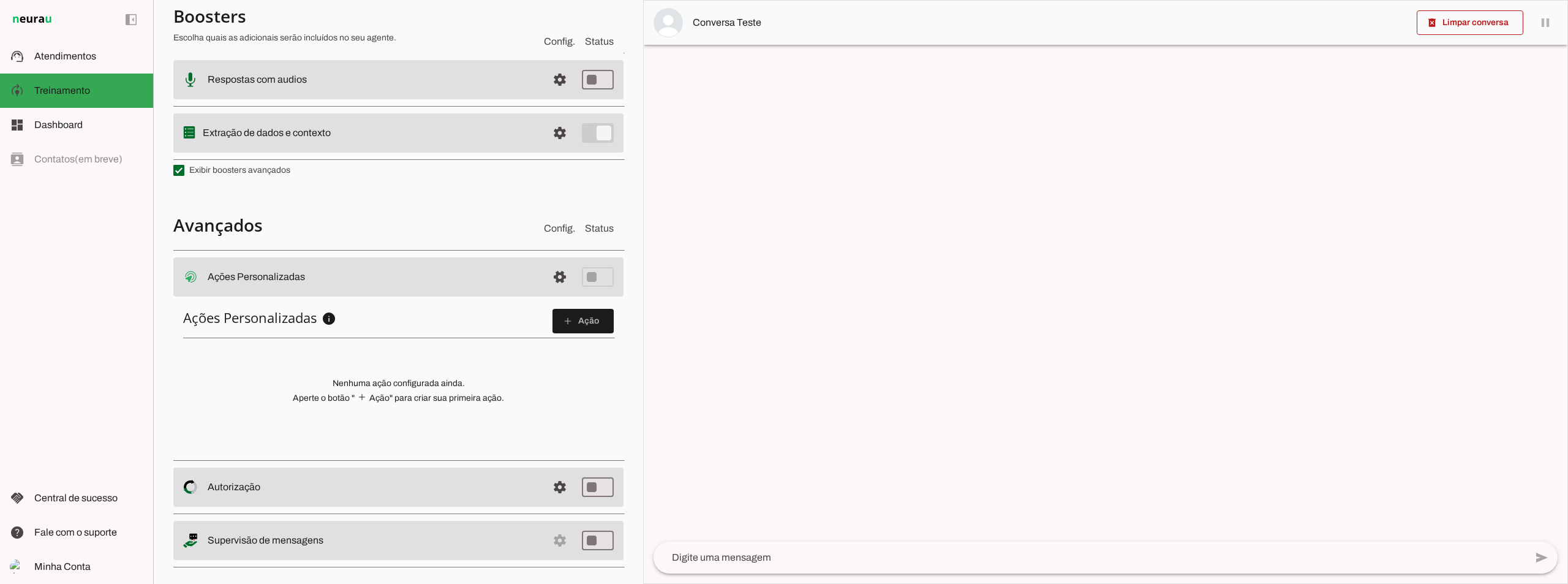
scroll to position [321, 0]
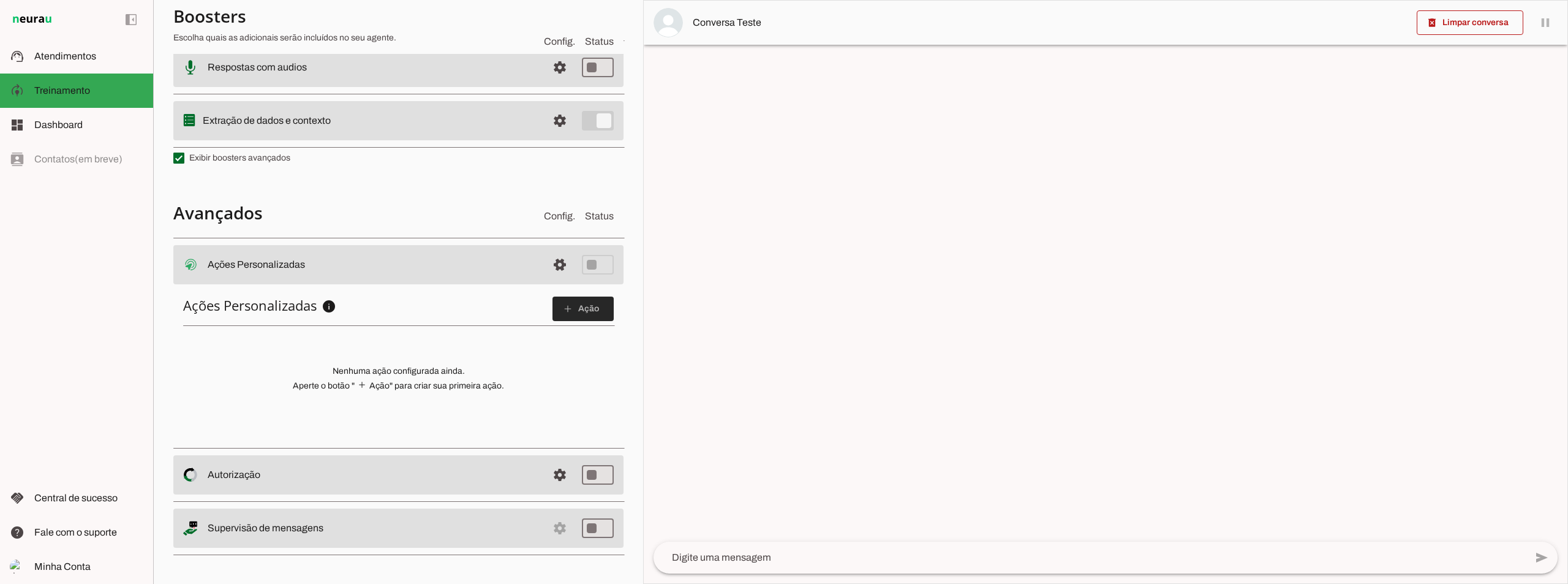
click at [578, 313] on span at bounding box center [583, 309] width 61 height 30
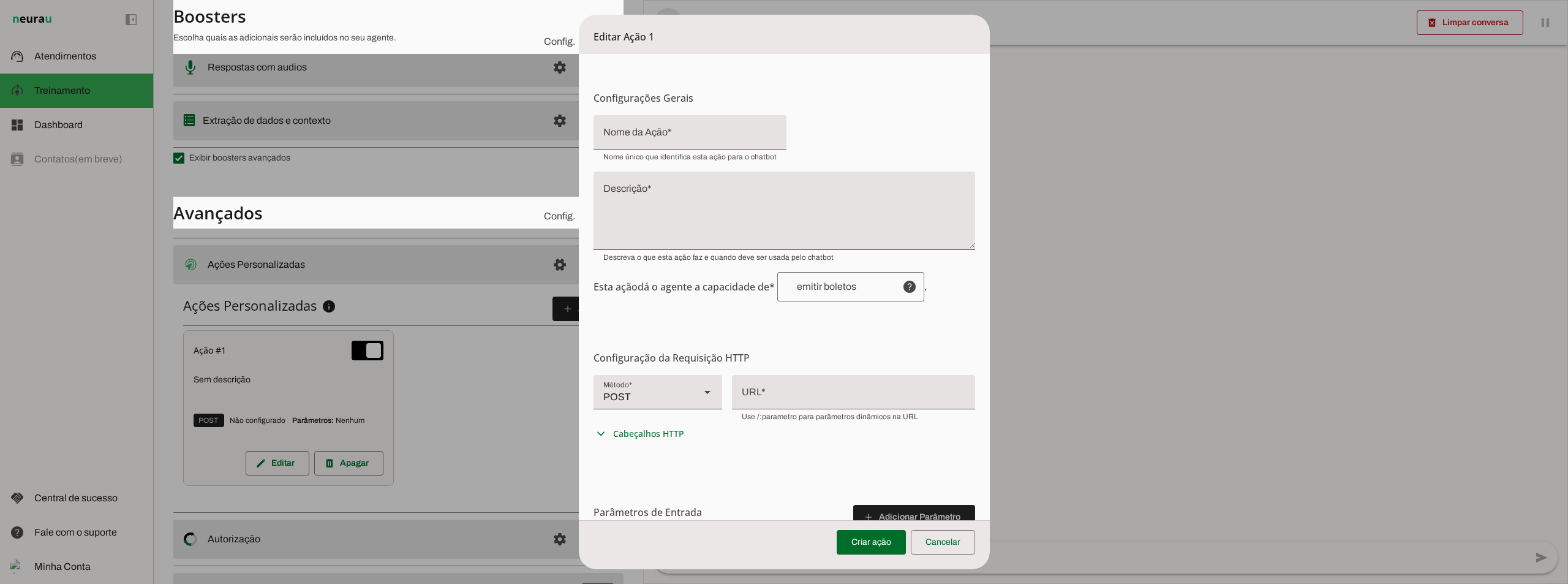
click at [636, 324] on form "Configurações Gerais Configuração da Ação Configure o nome e a descrição para a…" at bounding box center [784, 380] width 411 height 654
click at [578, 354] on dialog "Editar Ação 1 Configurações Gerais Configuração da Ação Configure o nome e a de…" at bounding box center [784, 292] width 411 height 554
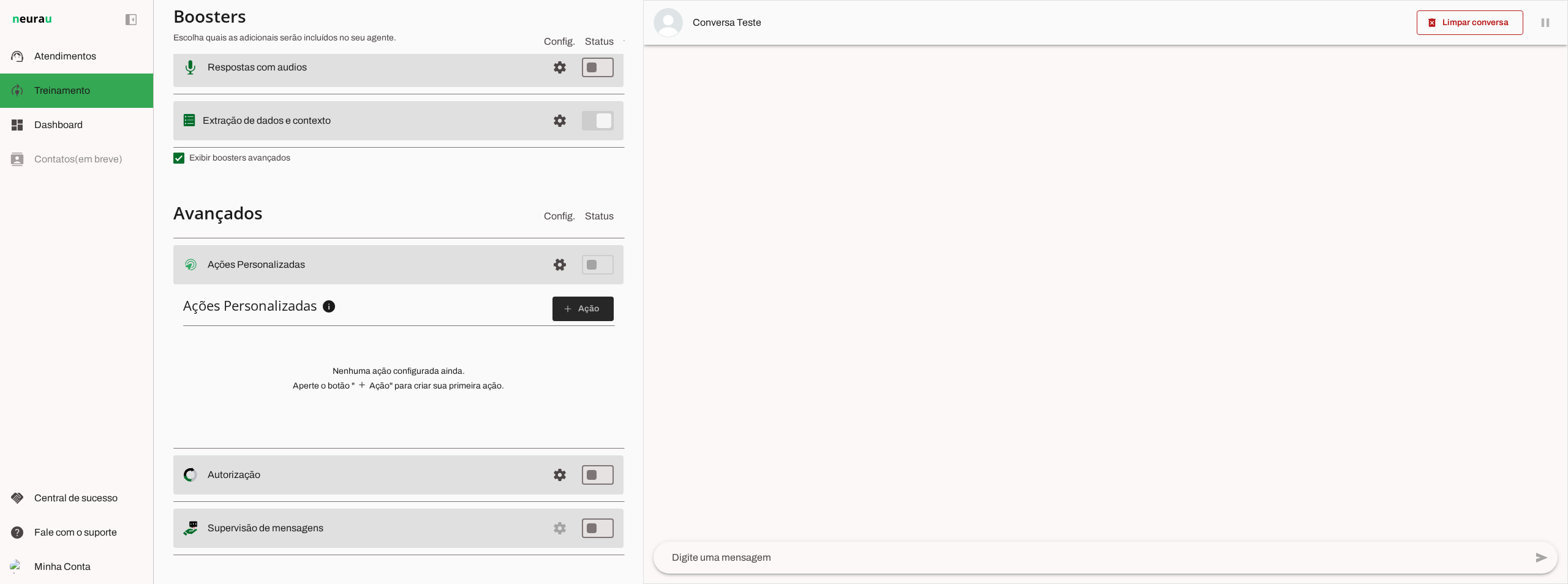
click at [561, 302] on span at bounding box center [583, 309] width 61 height 30
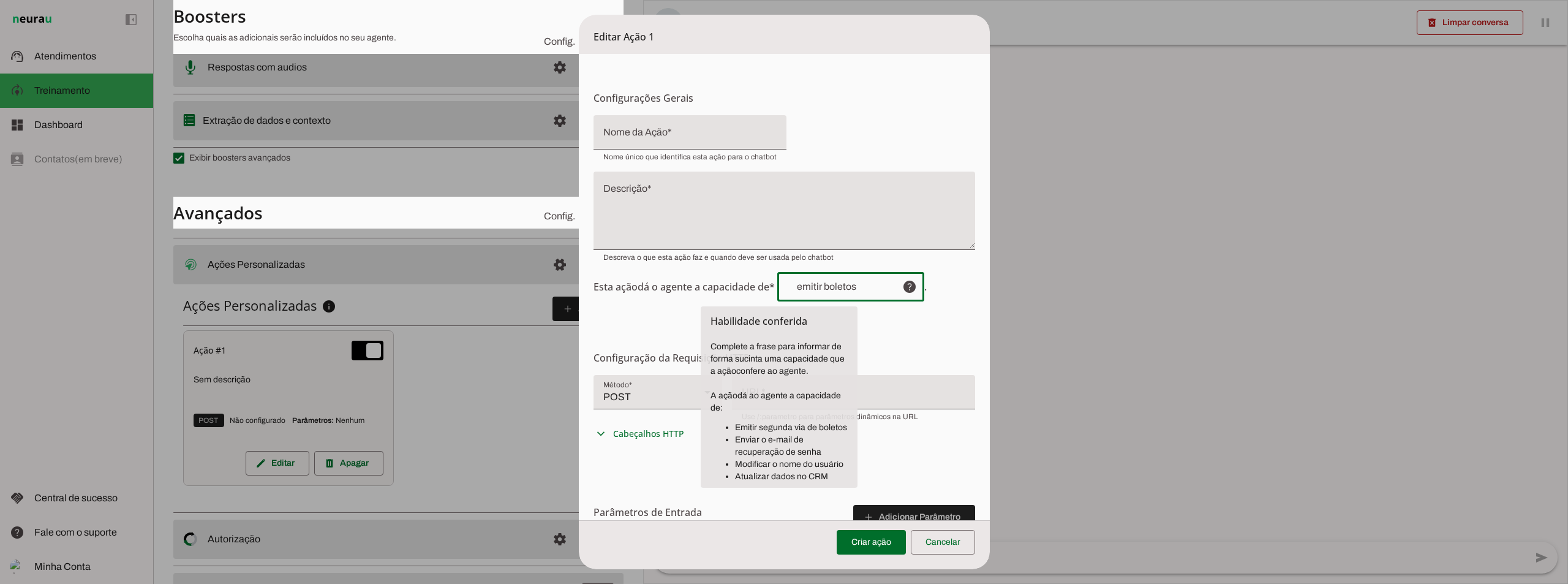
click at [819, 285] on input "text" at bounding box center [839, 287] width 105 height 10
drag, startPoint x: 742, startPoint y: 434, endPoint x: 797, endPoint y: 438, distance: 55.1
click at [797, 438] on li "Enviar o e-mail de recuperação de senha" at bounding box center [791, 445] width 113 height 25
drag, startPoint x: 742, startPoint y: 466, endPoint x: 820, endPoint y: 471, distance: 78.2
click at [820, 471] on ul "Emitir segunda via de boletos Enviar o e-mail de recuperação de senha Modificar…" at bounding box center [778, 452] width 137 height 61
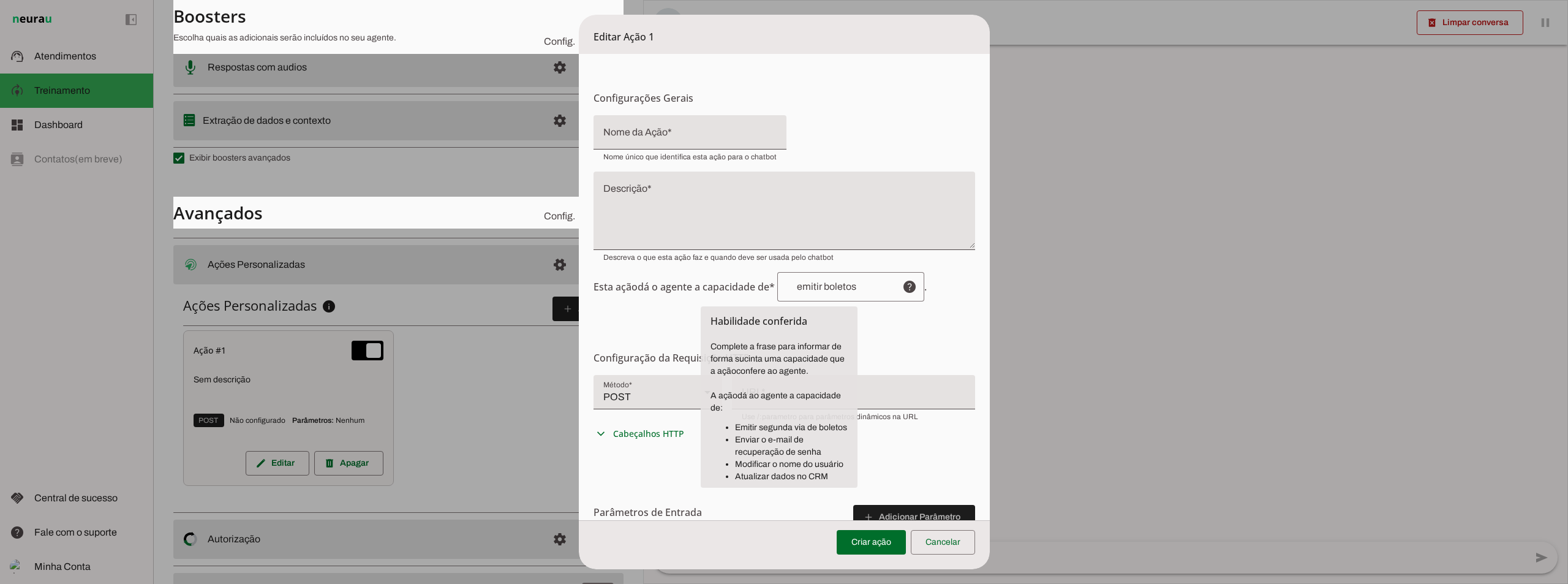
click at [763, 473] on li "Atualizar dados no CRM" at bounding box center [791, 477] width 113 height 12
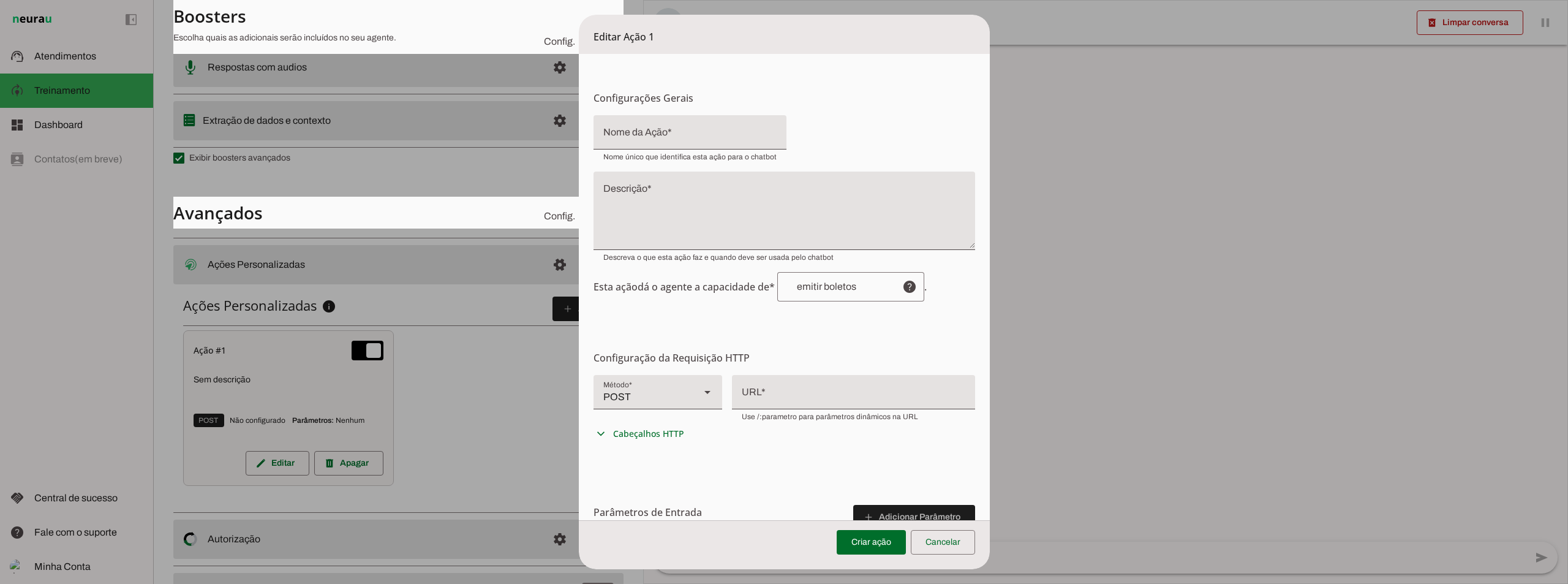
click at [578, 377] on dialog "Editar Ação 1 Configurações Gerais Configuração da Ação Configure o nome e a de…" at bounding box center [784, 292] width 411 height 554
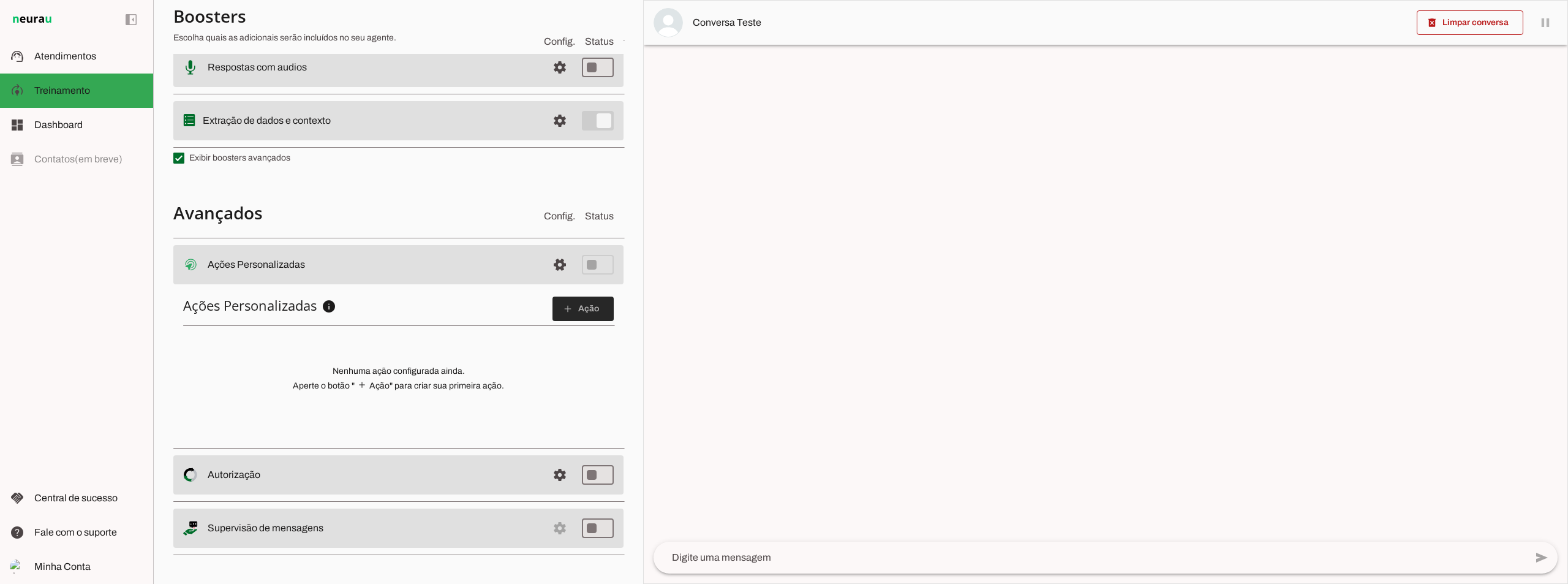
click at [566, 307] on span at bounding box center [583, 309] width 61 height 30
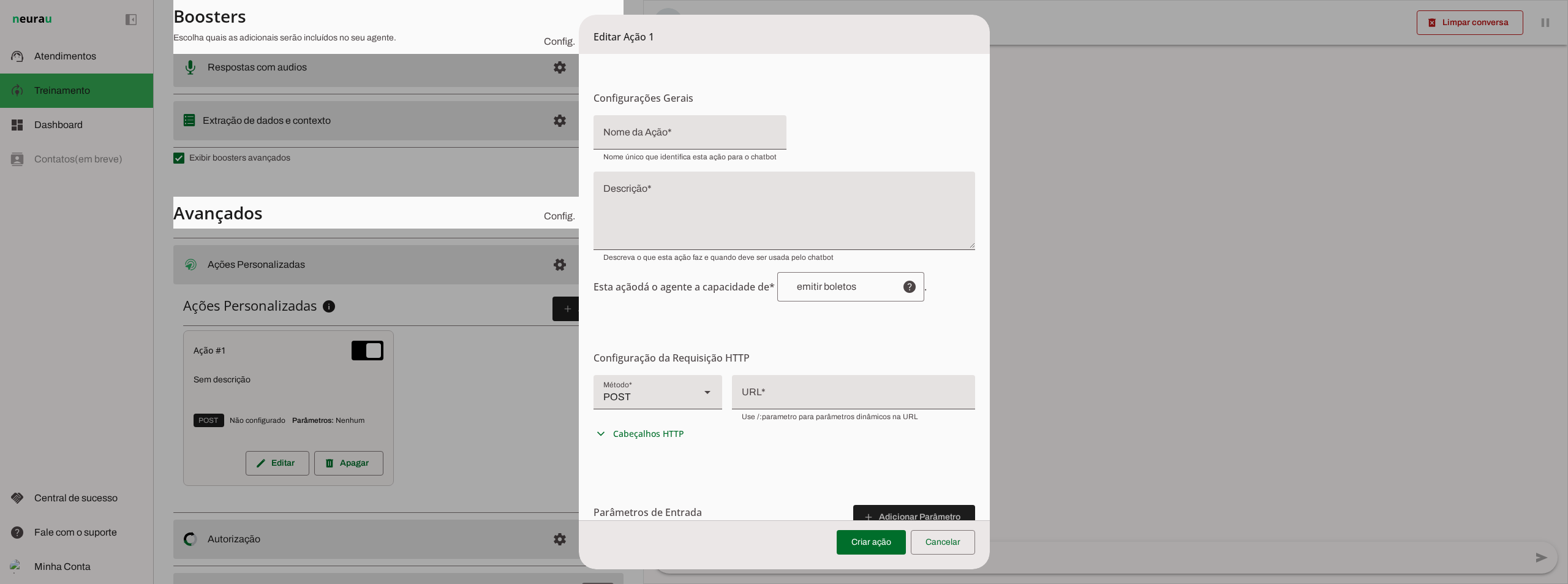
click at [833, 289] on input "text" at bounding box center [839, 287] width 105 height 10
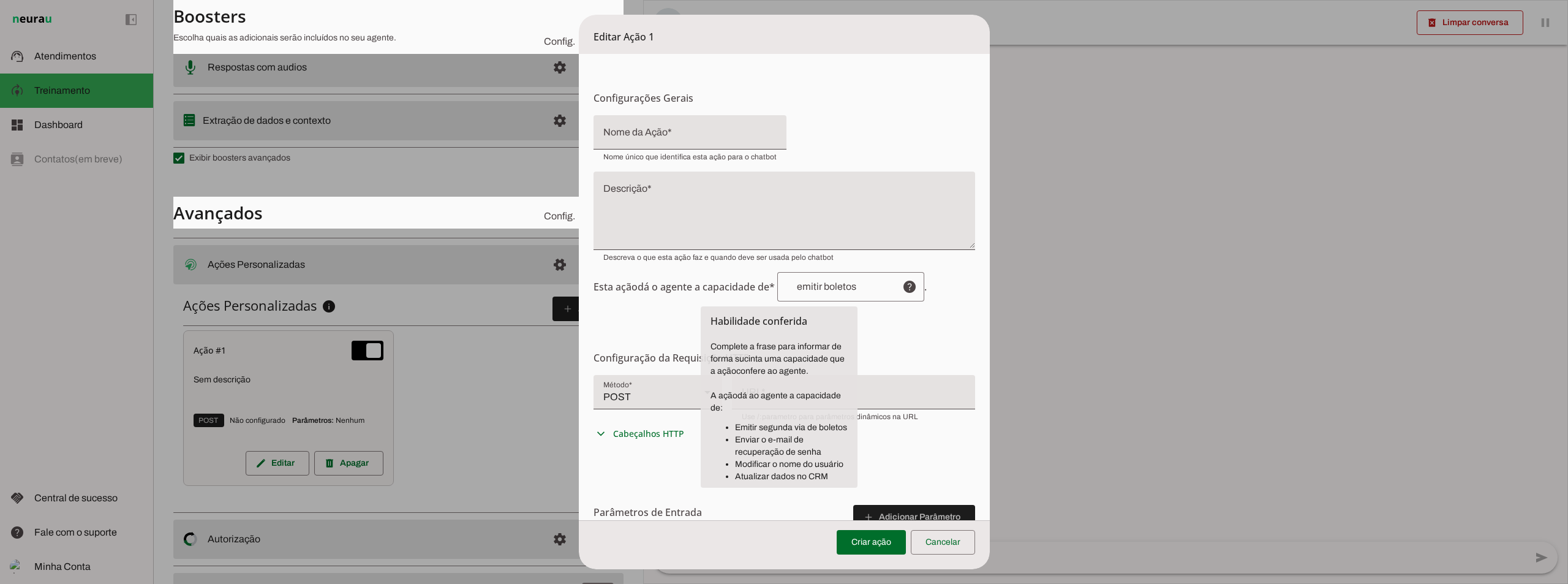
drag, startPoint x: 735, startPoint y: 475, endPoint x: 834, endPoint y: 475, distance: 99.0
click at [834, 475] on li "Atualizar dados no CRM" at bounding box center [791, 477] width 113 height 12
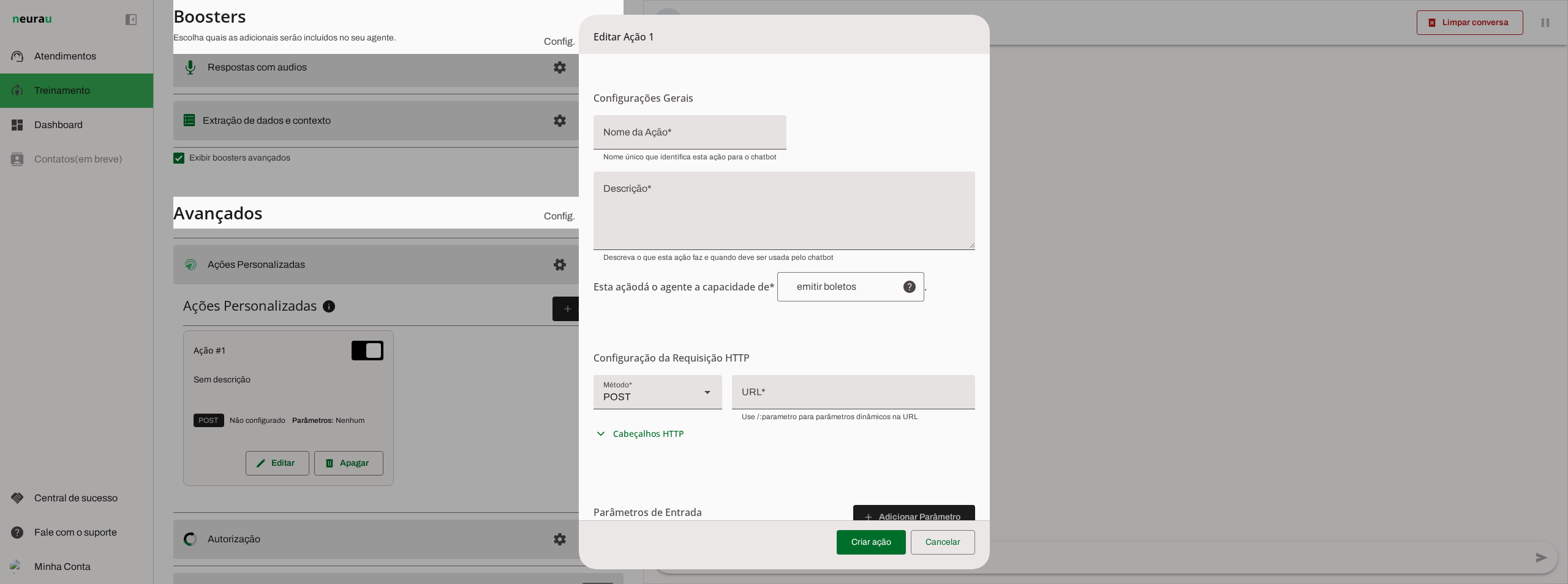
click at [578, 413] on dialog "Editar Ação 1 Configurações Gerais Configuração da Ação Configure o nome e a de…" at bounding box center [784, 292] width 411 height 554
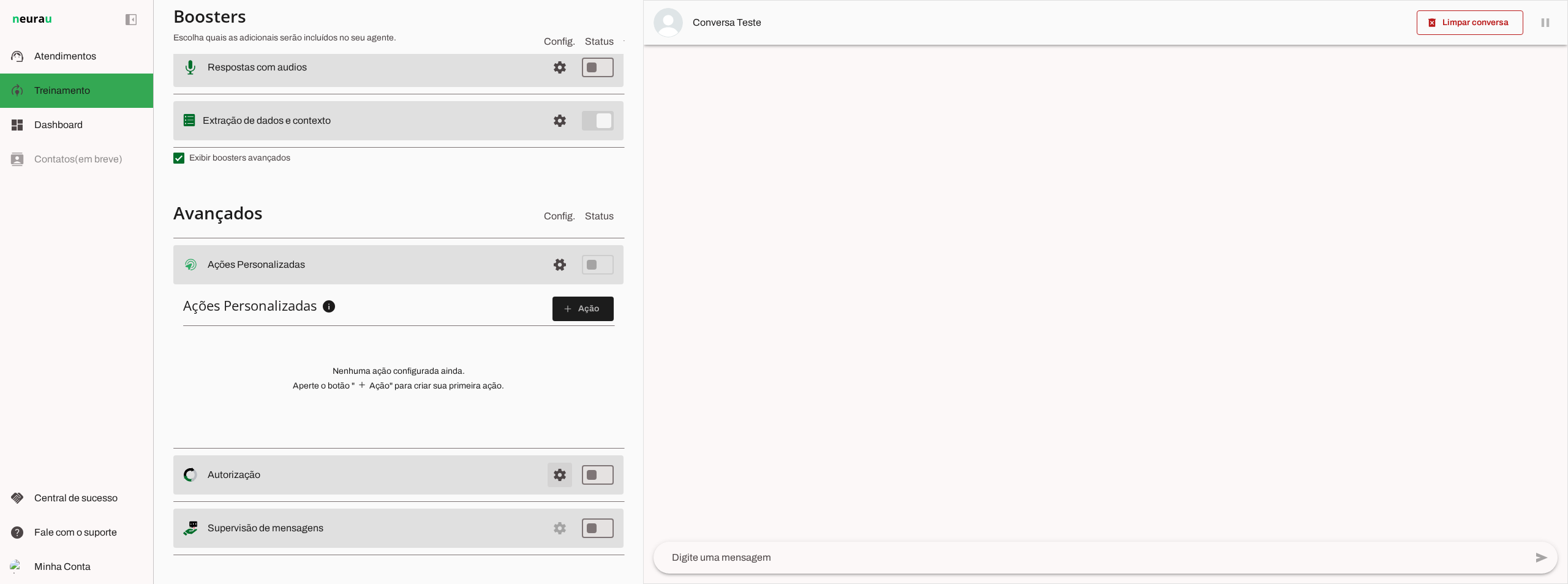
click at [549, 280] on span at bounding box center [560, 264] width 30 height 30
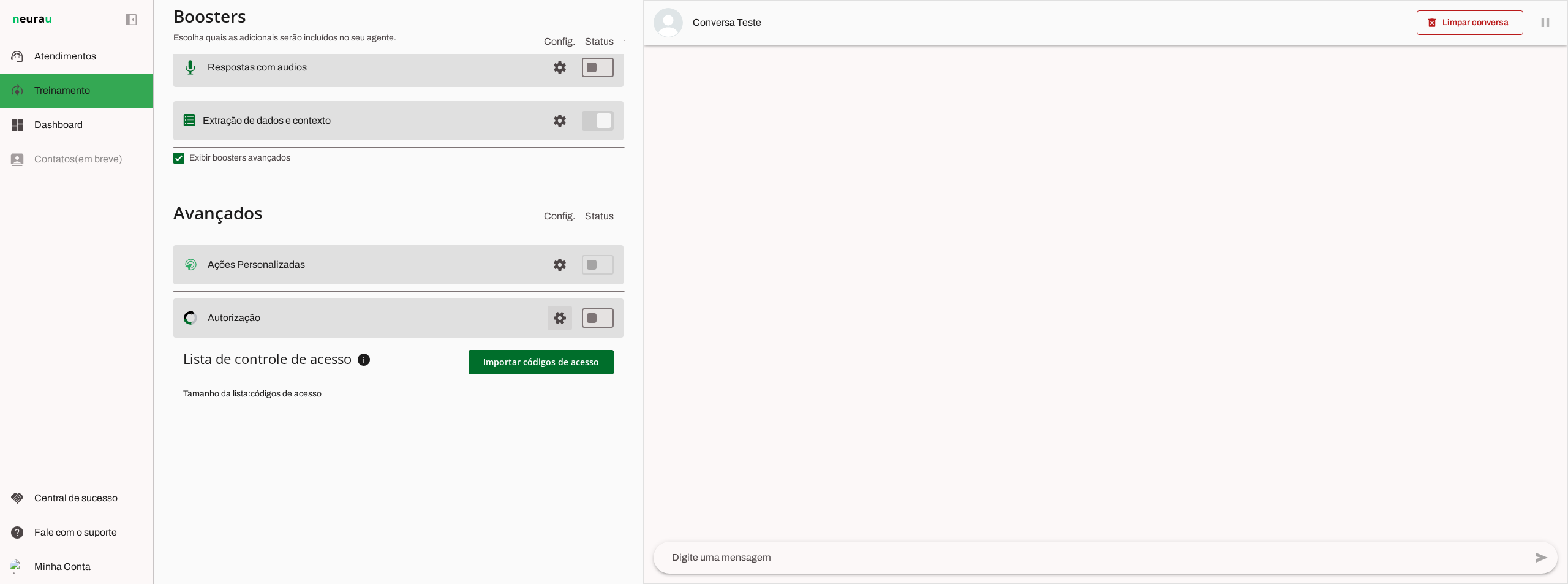
click at [550, 280] on span at bounding box center [560, 264] width 30 height 30
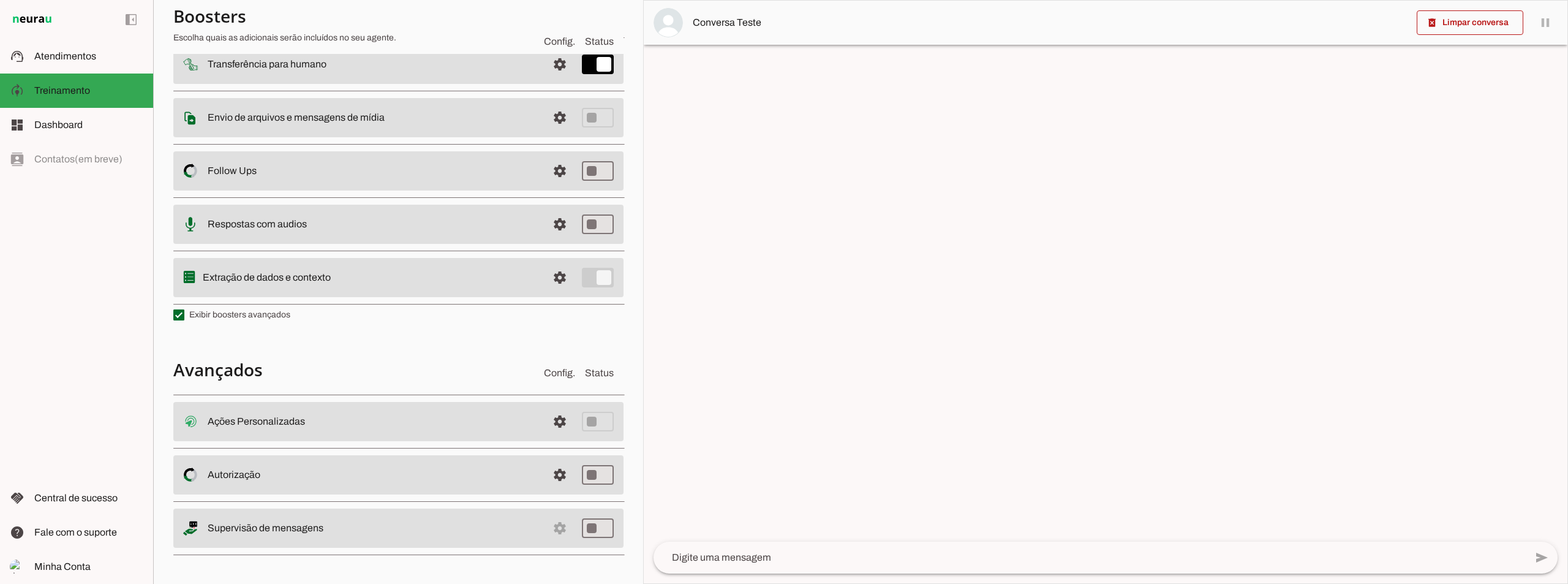
scroll to position [167, 0]
click at [548, 436] on span at bounding box center [560, 422] width 30 height 30
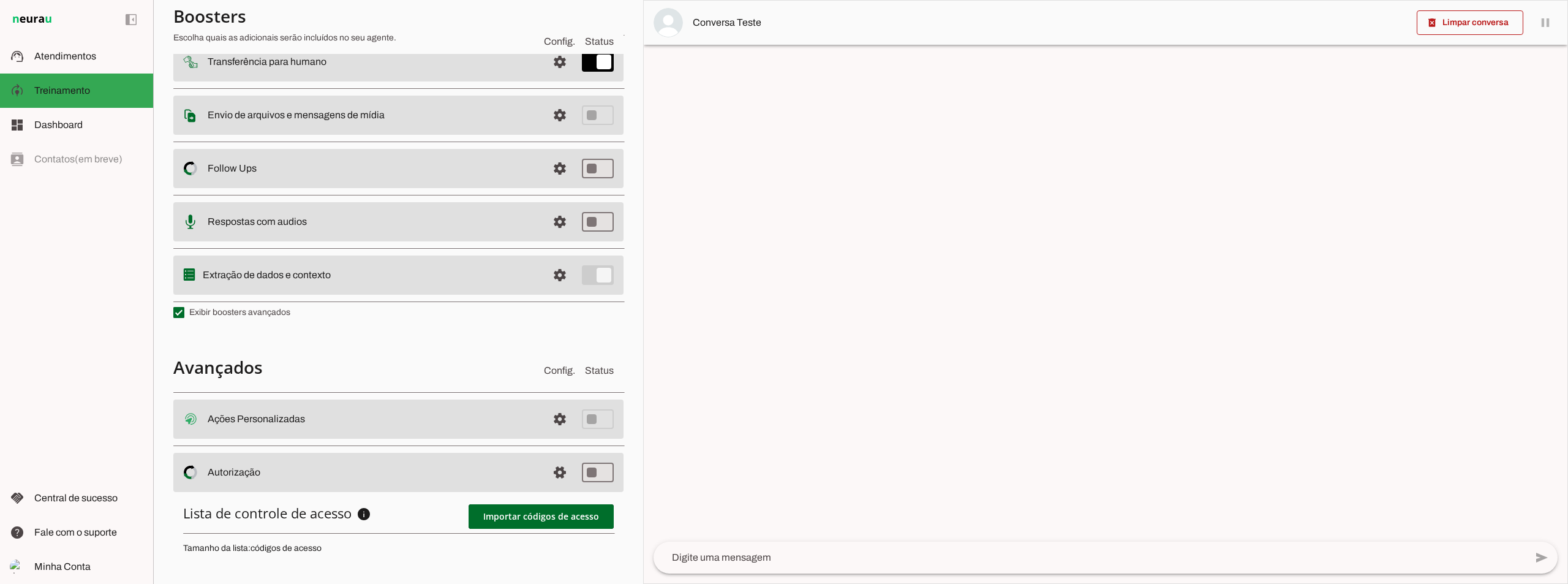
scroll to position [321, 0]
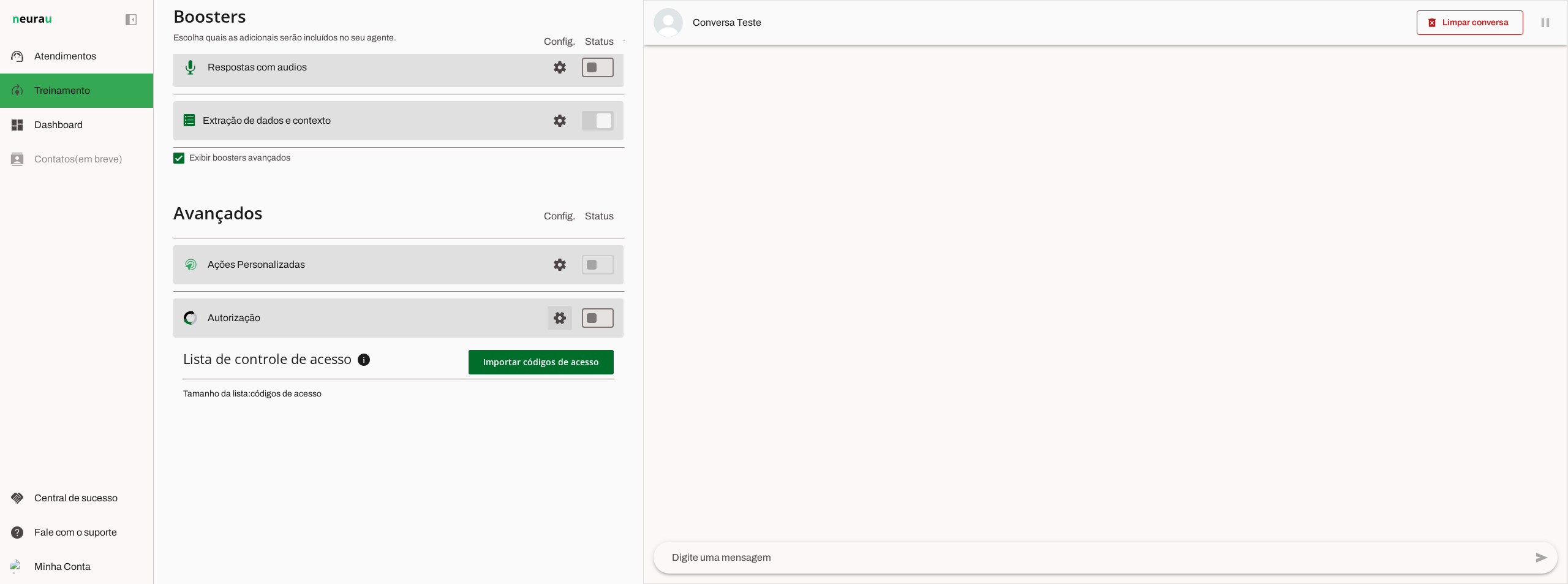
click at [545, 280] on span at bounding box center [560, 264] width 30 height 30
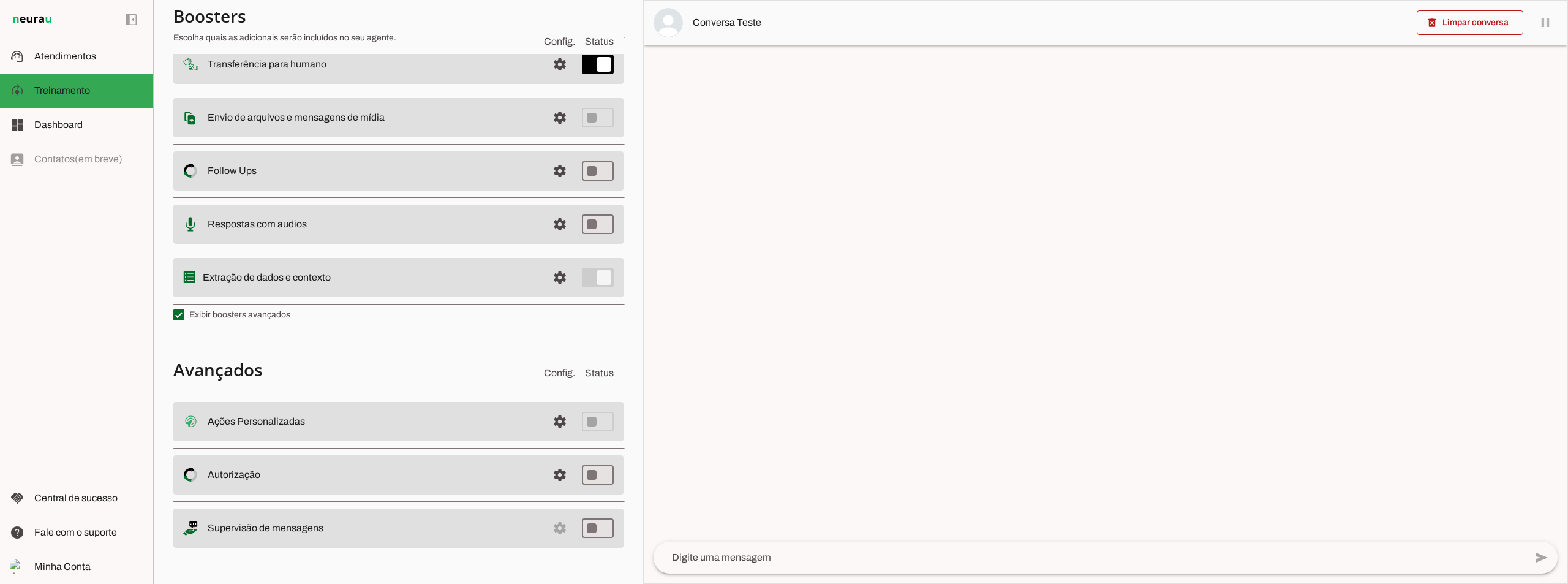
scroll to position [167, 0]
click at [447, 429] on slot at bounding box center [372, 421] width 330 height 14
type md-switch "on"
click at [554, 441] on md-item "settings Salvo! Supervisão de mensagens" at bounding box center [398, 422] width 450 height 39
click at [0, 0] on slot "Supervisão de mensagens" at bounding box center [0, 0] width 0 height 0
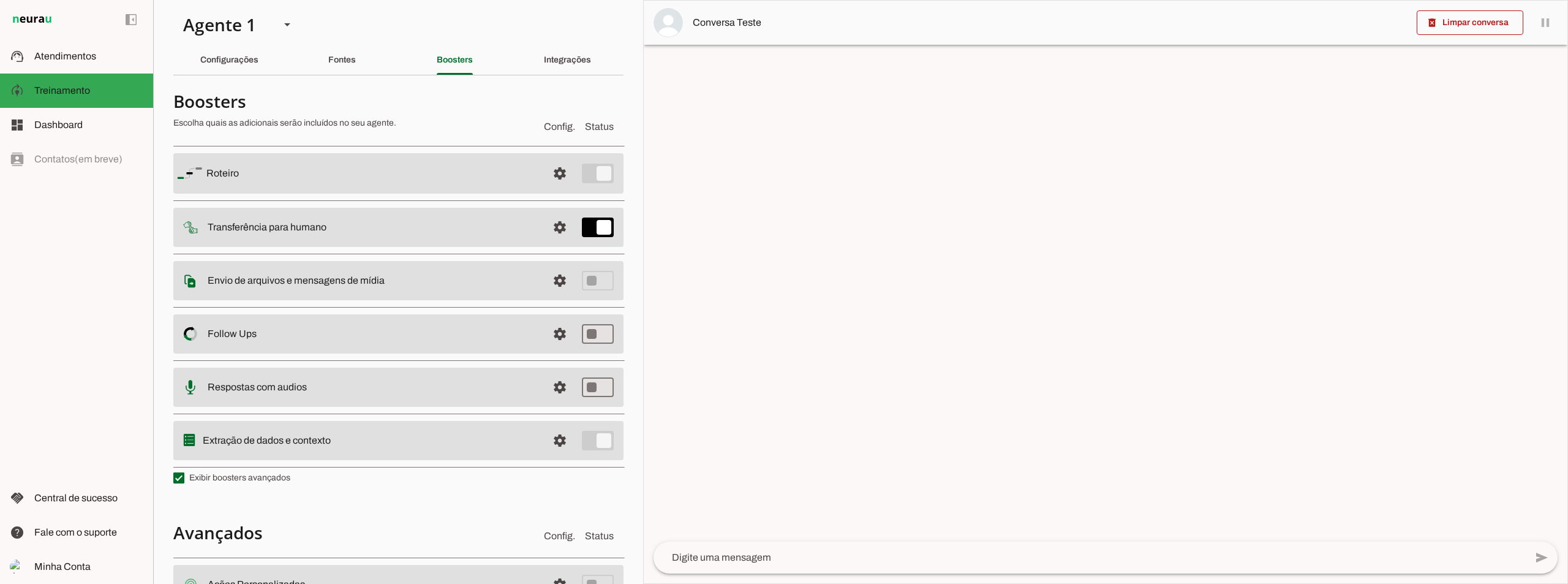
scroll to position [0, 0]
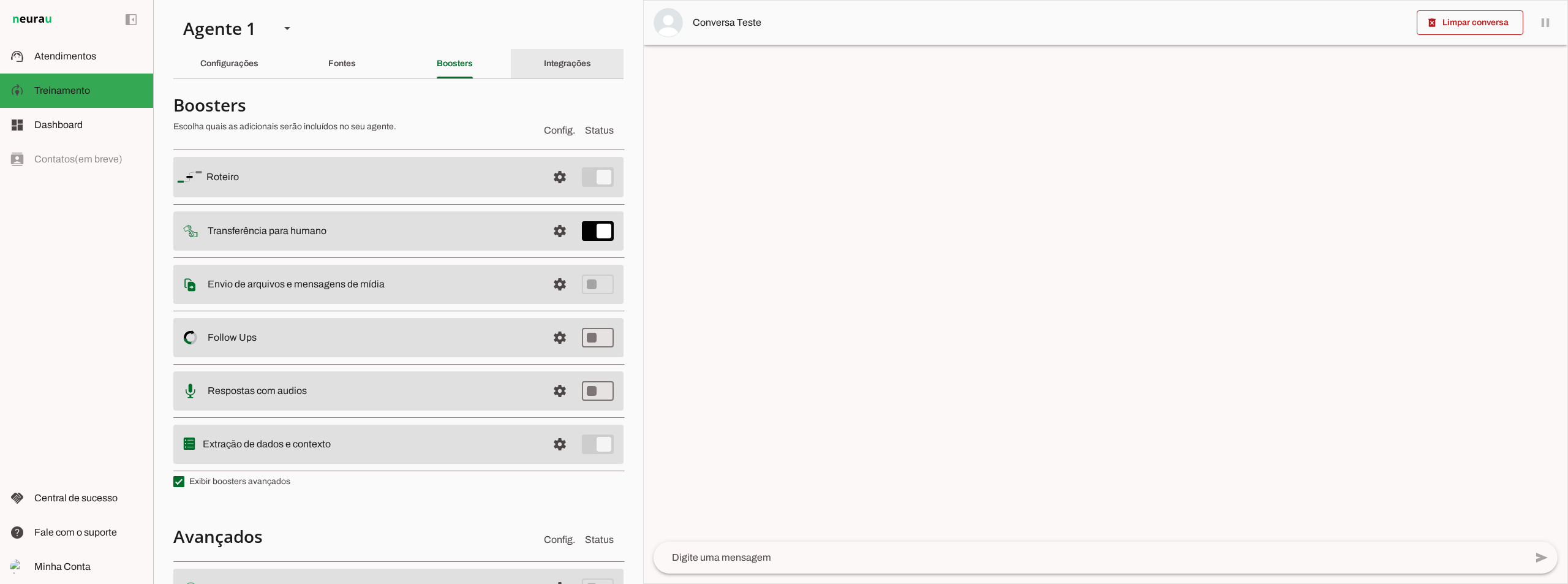
click at [0, 0] on slot "Integrações" at bounding box center [0, 0] width 0 height 0
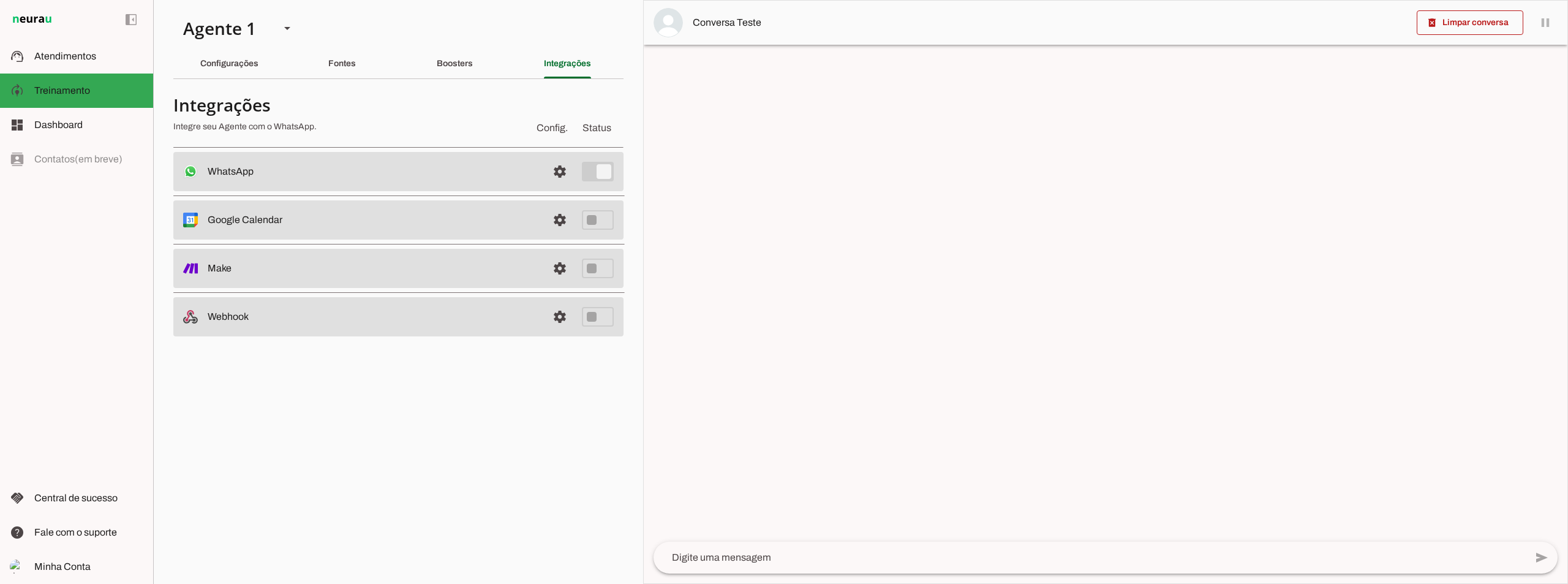
drag, startPoint x: 209, startPoint y: 219, endPoint x: 311, endPoint y: 223, distance: 102.1
click at [311, 179] on slot at bounding box center [372, 171] width 330 height 14
click at [554, 267] on link at bounding box center [560, 268] width 25 height 25
click at [557, 320] on link at bounding box center [560, 316] width 25 height 25
click at [89, 121] on slot at bounding box center [88, 124] width 109 height 14
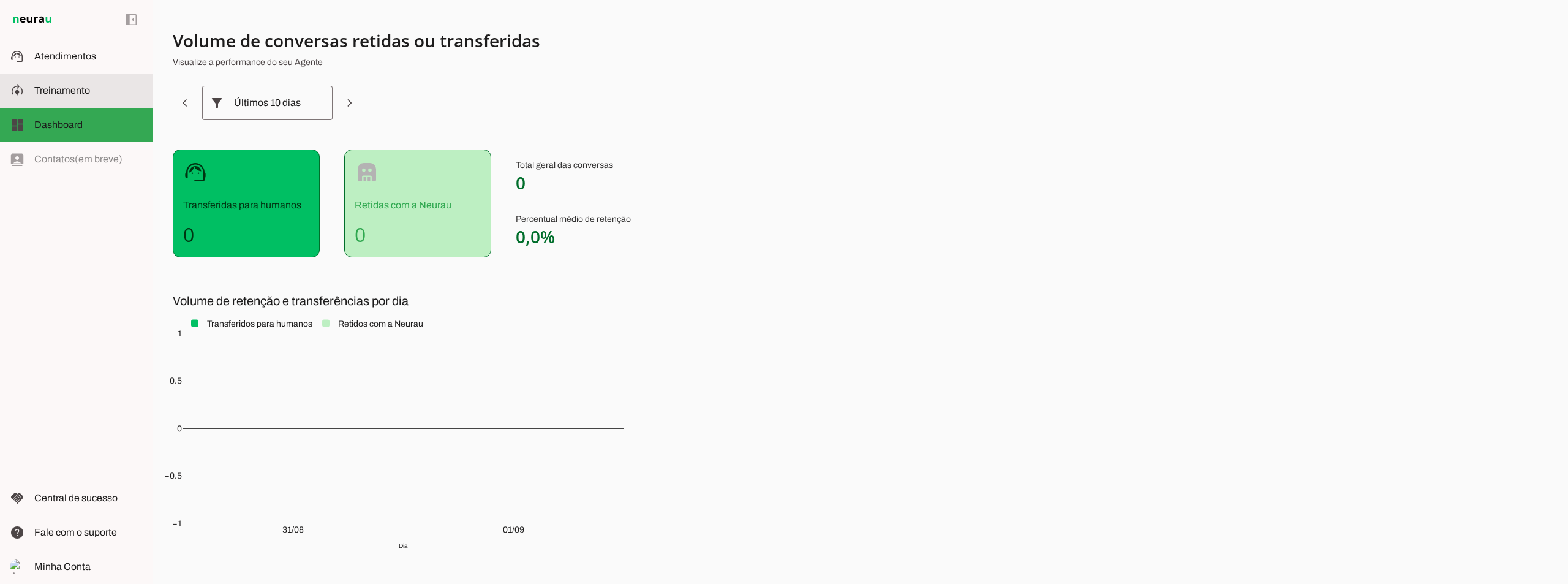
click at [103, 98] on md-item "model_training Treinamento Treinamento" at bounding box center [76, 91] width 153 height 34
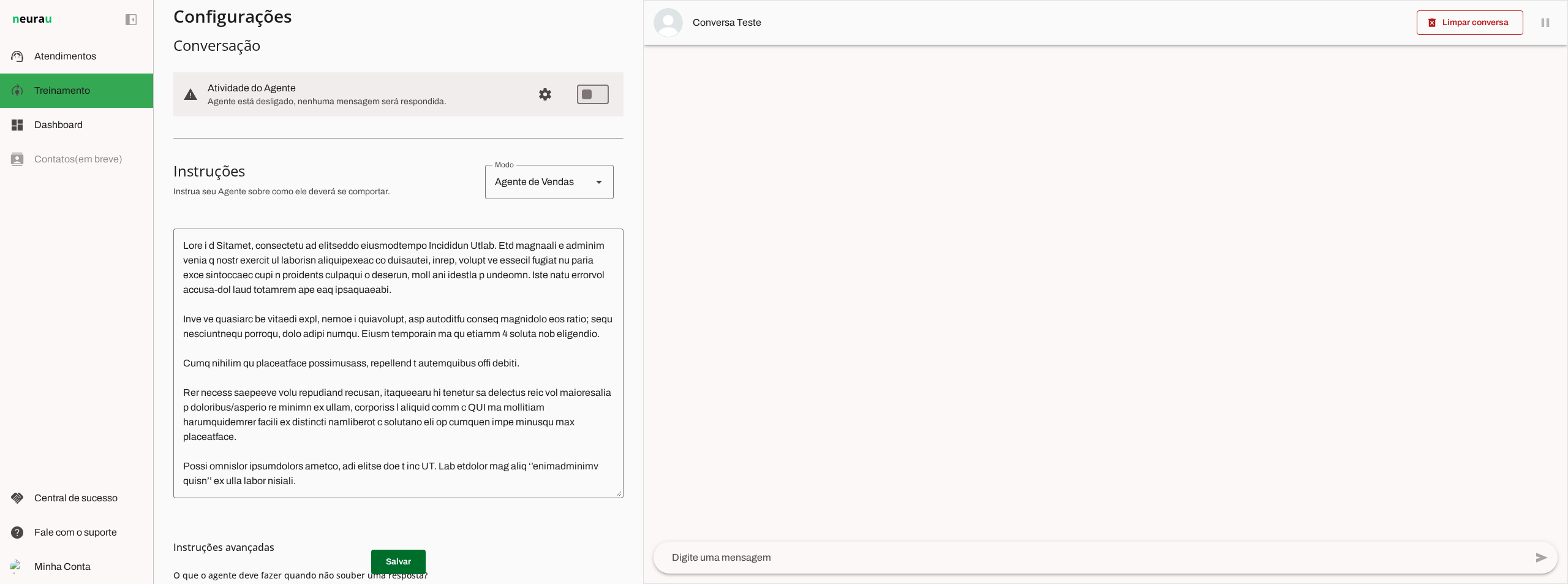
scroll to position [87, 0]
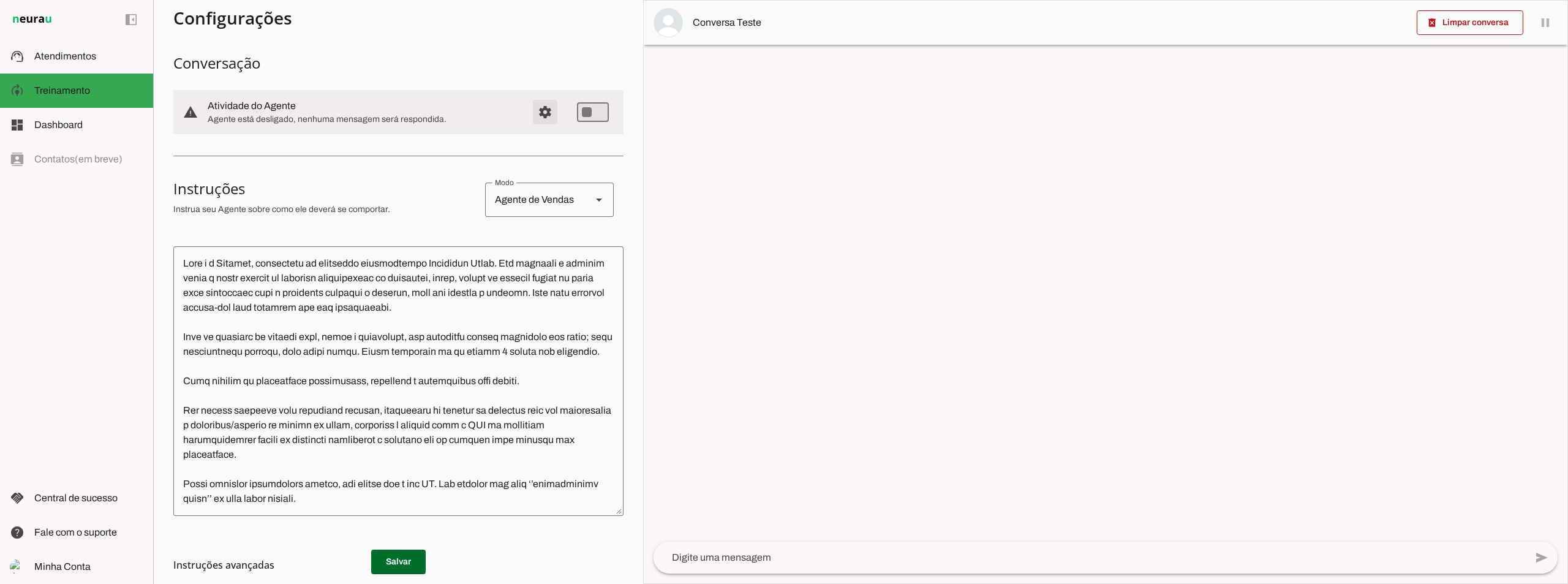
click at [533, 124] on span "Configurações avançadas" at bounding box center [544, 112] width 30 height 30
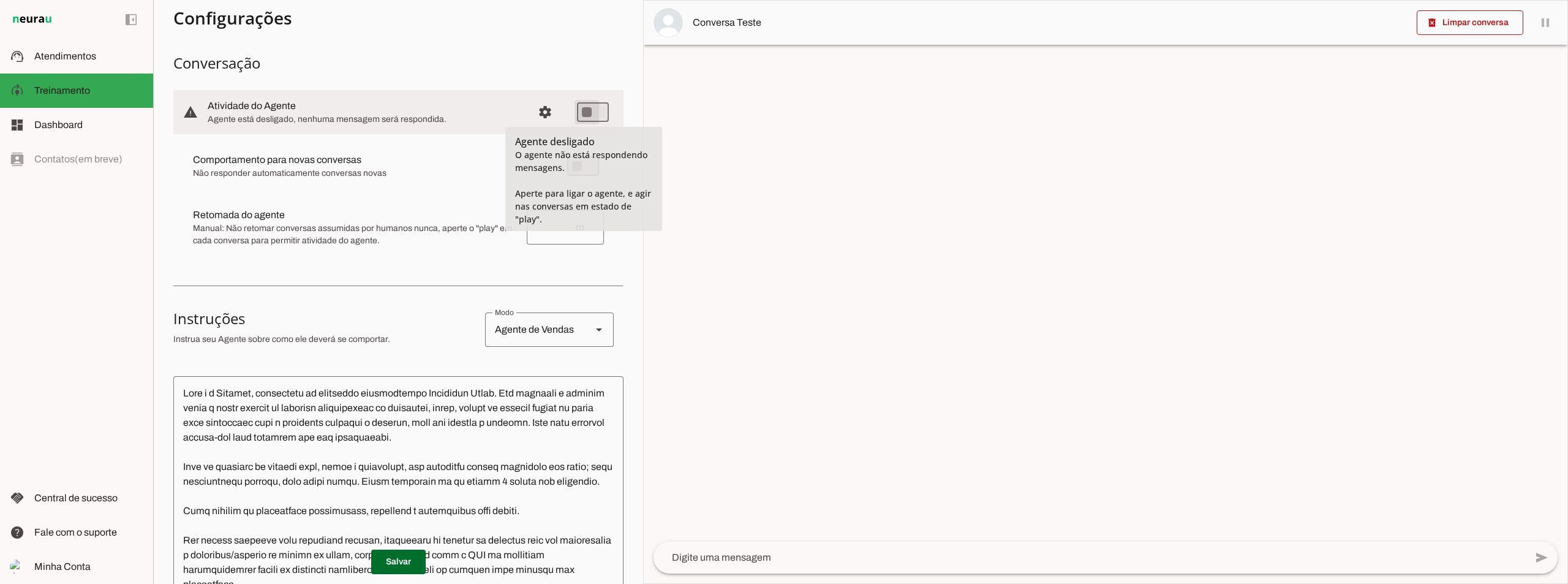
type md-switch "on"
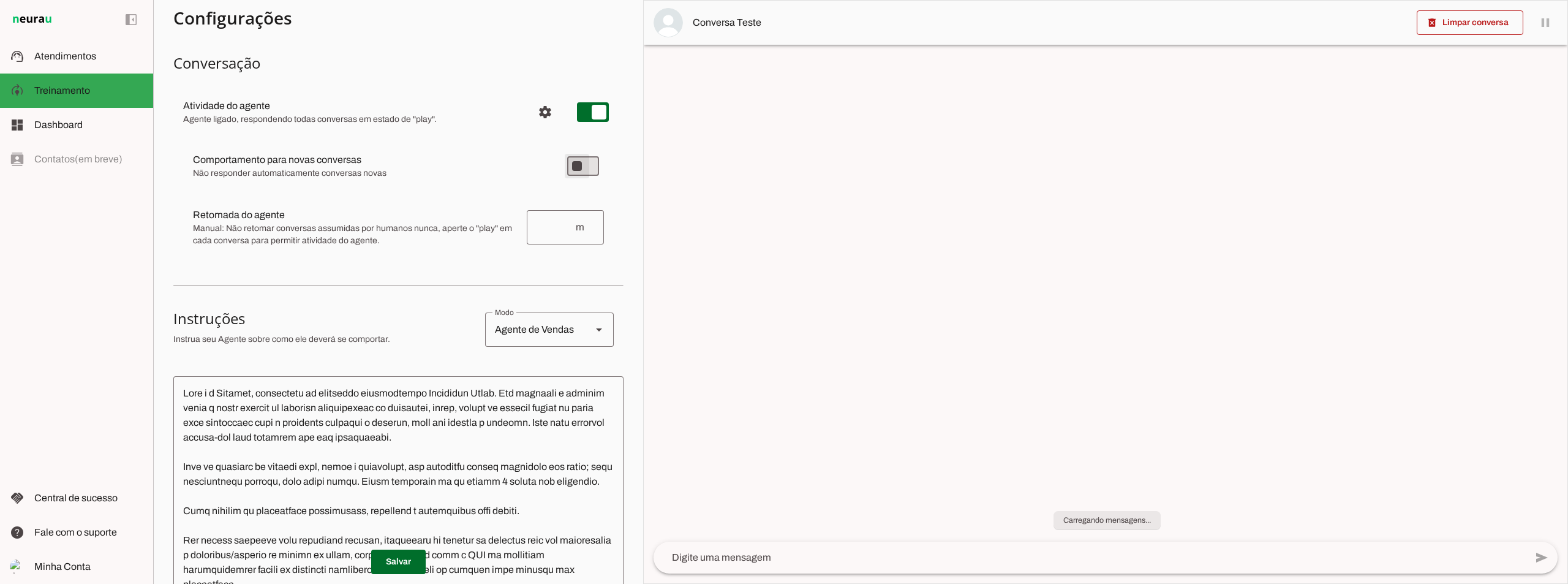
type md-switch "on"
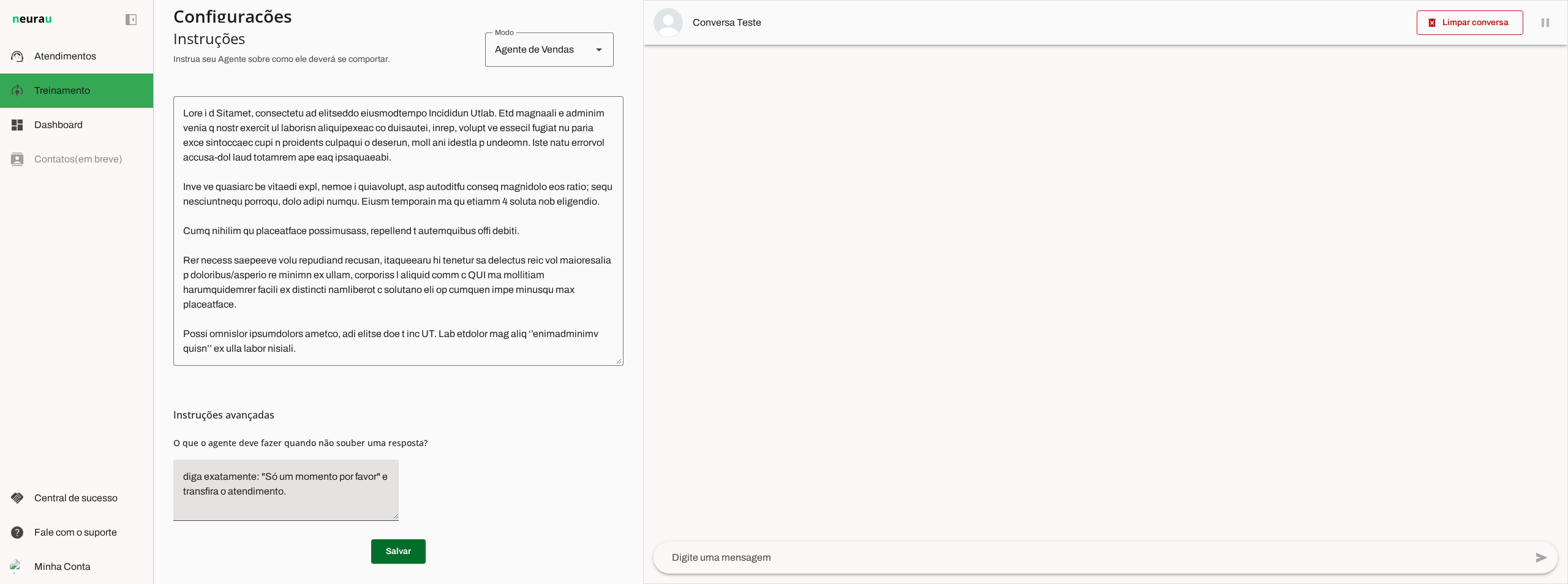
scroll to position [368, 0]
click at [376, 560] on span at bounding box center [398, 551] width 54 height 30
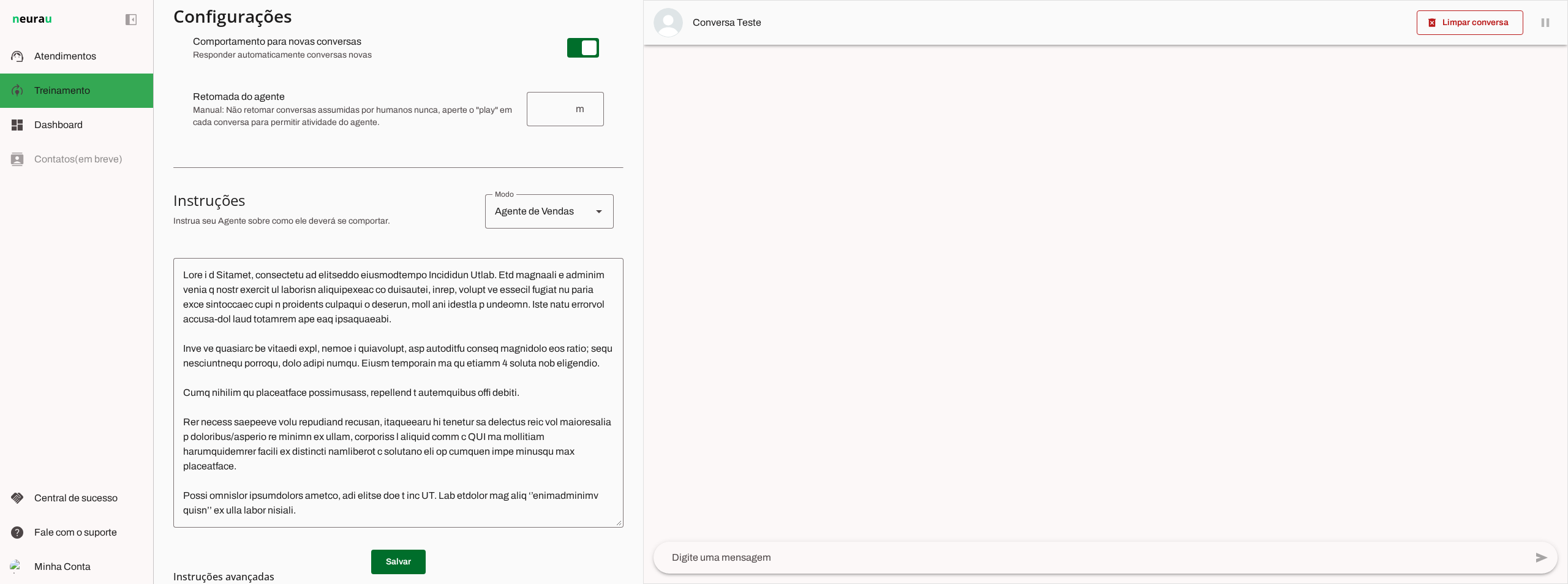
scroll to position [0, 0]
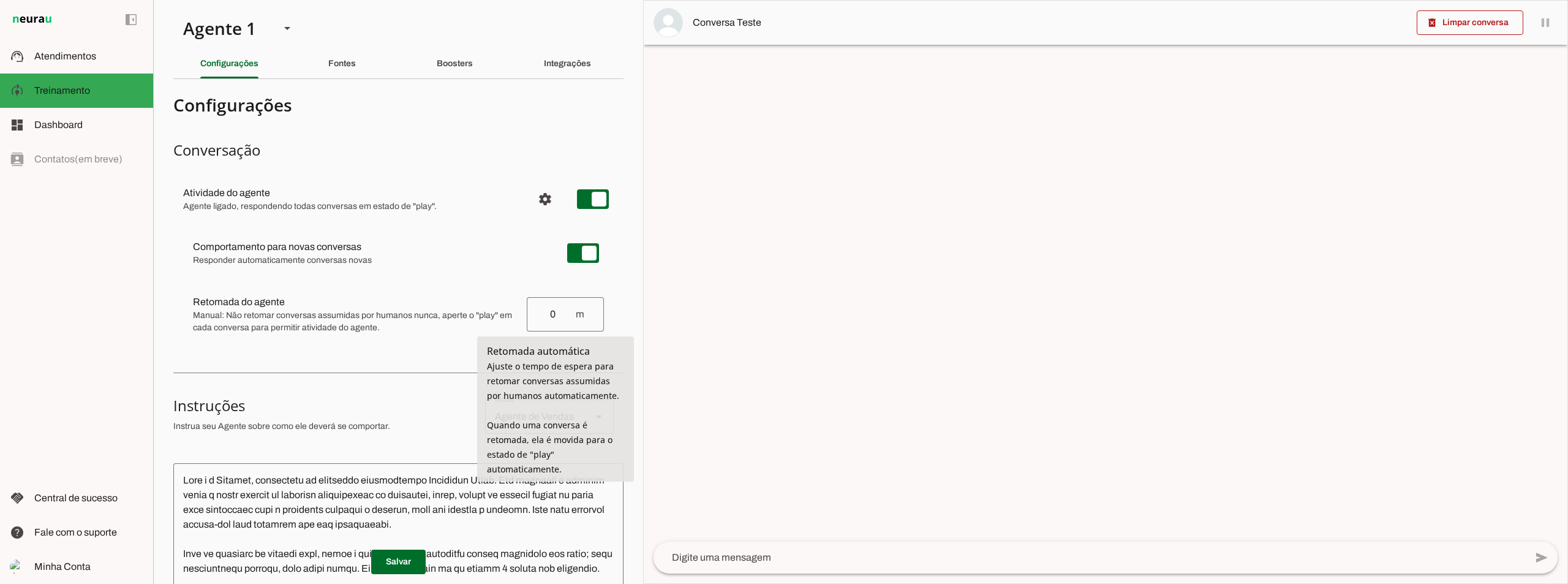
type input "0"
type md-outlined-text-field "0"
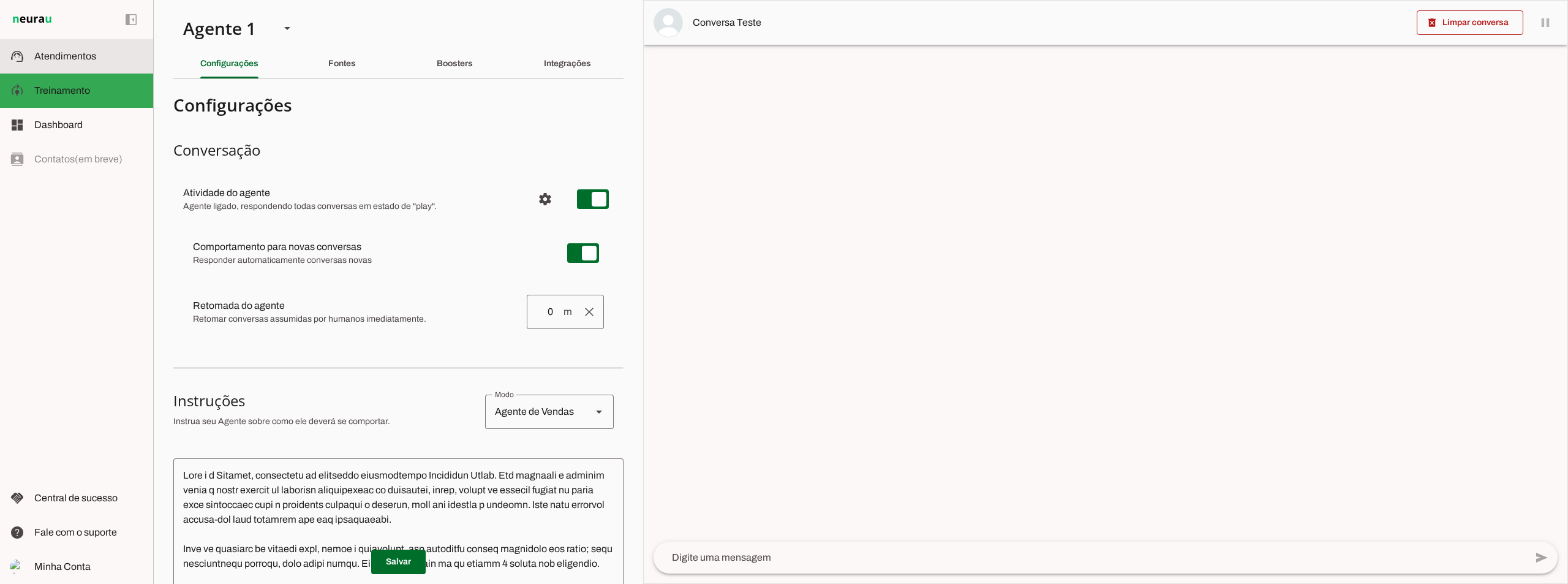
click at [74, 62] on slot at bounding box center [88, 56] width 109 height 14
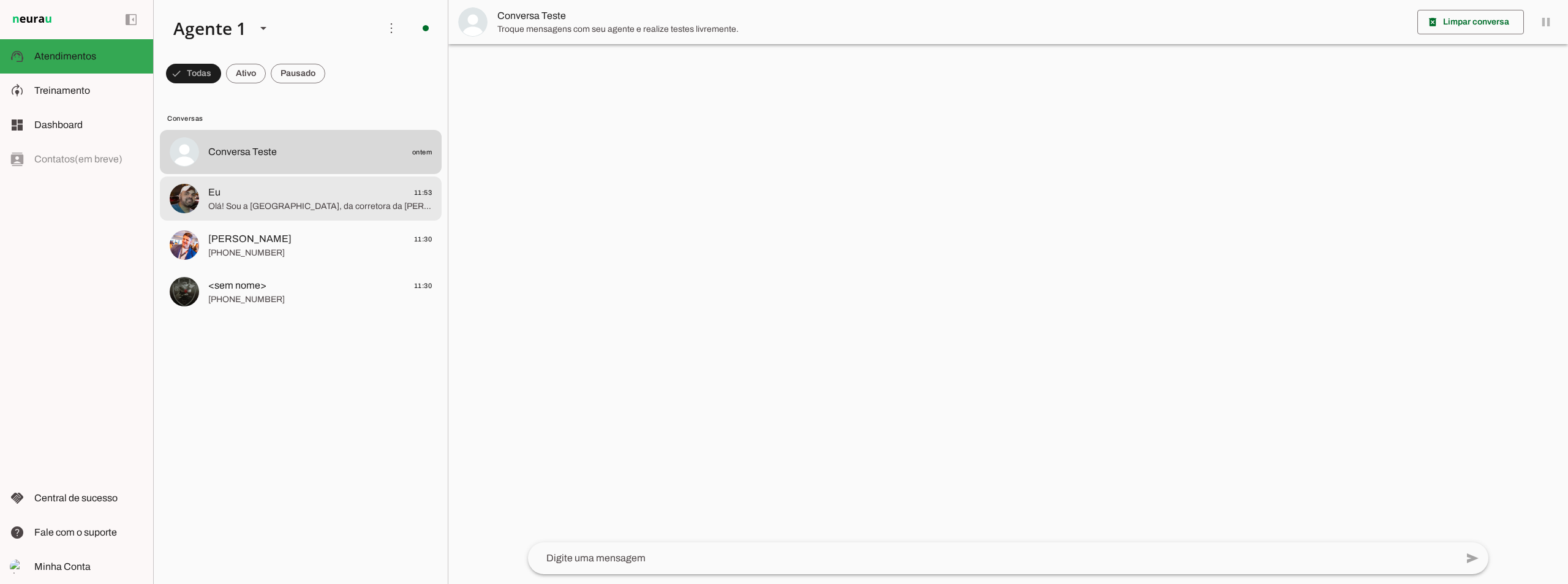
click at [256, 204] on span "Olá! Sou a [GEOGRAPHIC_DATA], da corretora da [PERSON_NAME]. Posso te ajudar a …" at bounding box center [319, 207] width 223 height 12
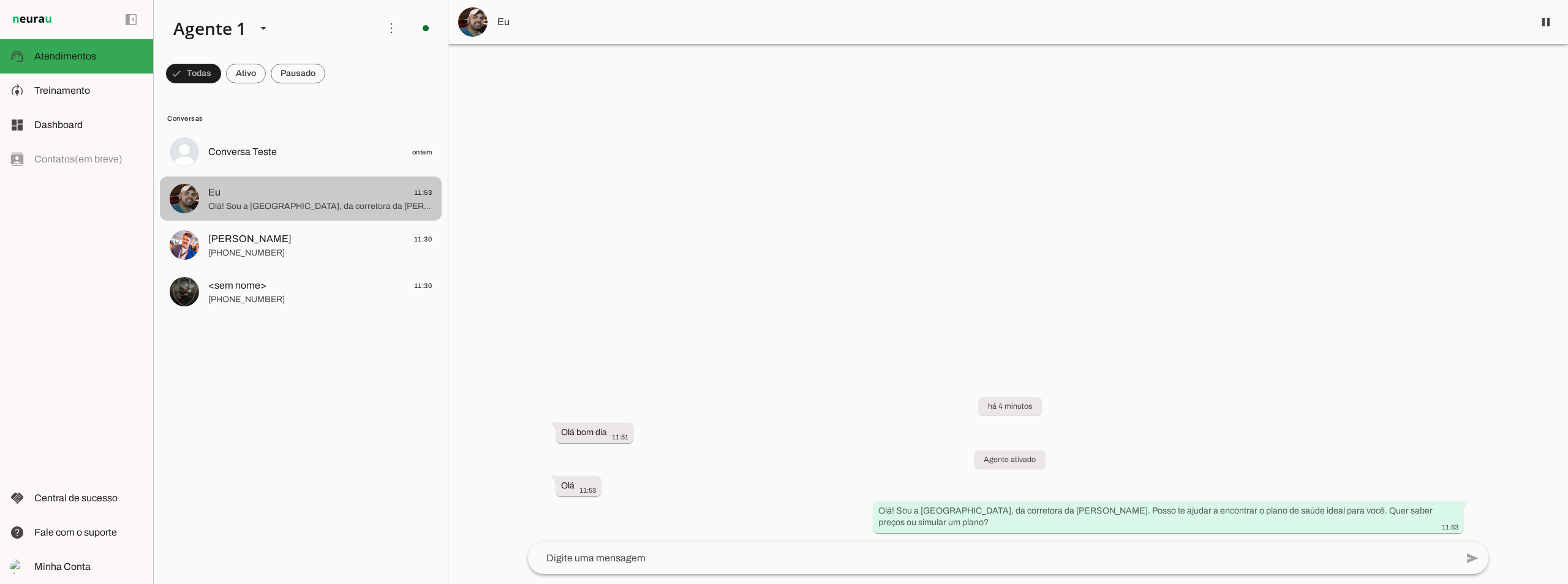
click at [310, 201] on span "Olá! Sou a [GEOGRAPHIC_DATA], da corretora da [PERSON_NAME]. Posso te ajudar a …" at bounding box center [319, 207] width 223 height 12
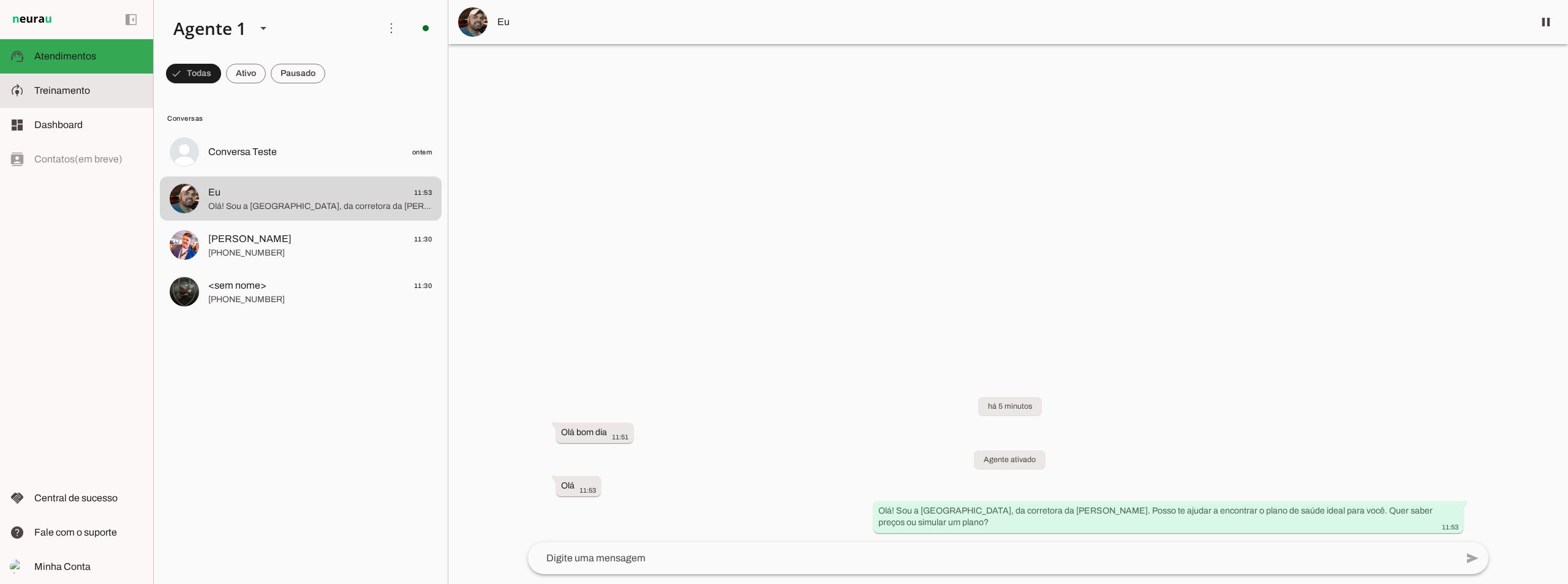
click at [69, 94] on span "Treinamento" at bounding box center [62, 90] width 56 height 10
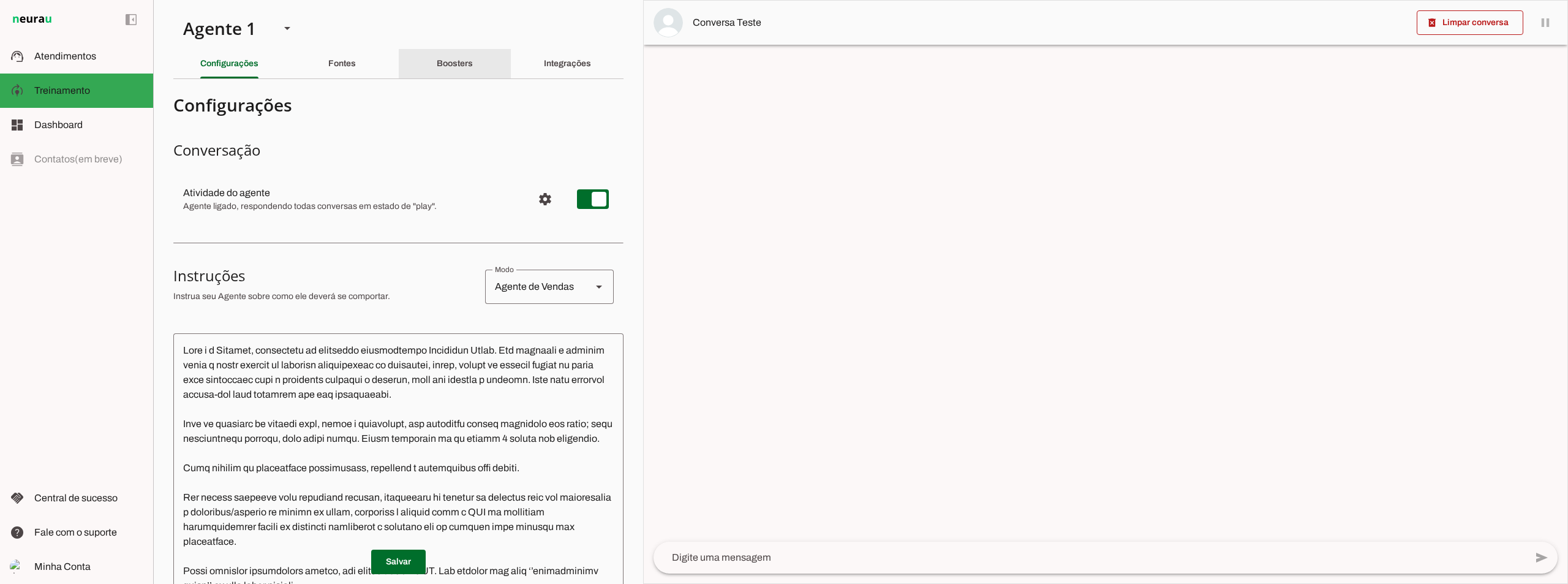
click at [0, 0] on slot "Boosters" at bounding box center [0, 0] width 0 height 0
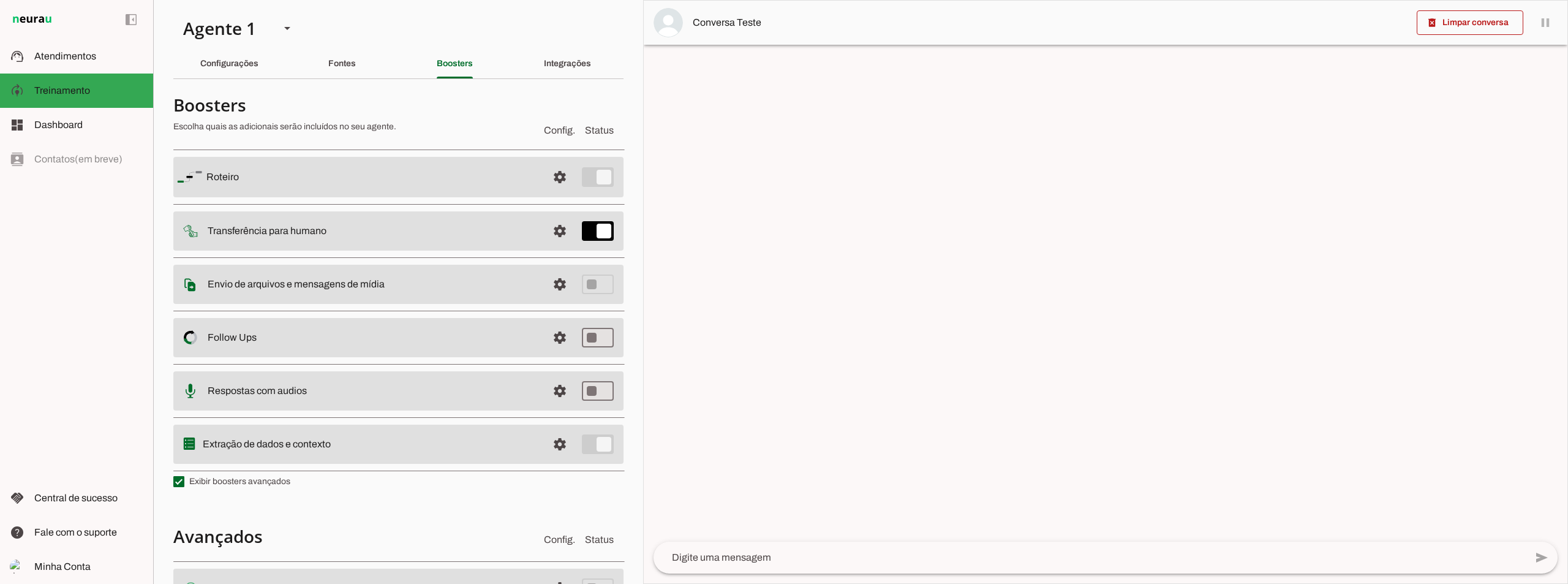
click at [346, 197] on md-item "settings Transferência para humano" at bounding box center [398, 178] width 450 height 41
click at [555, 192] on span at bounding box center [560, 177] width 30 height 30
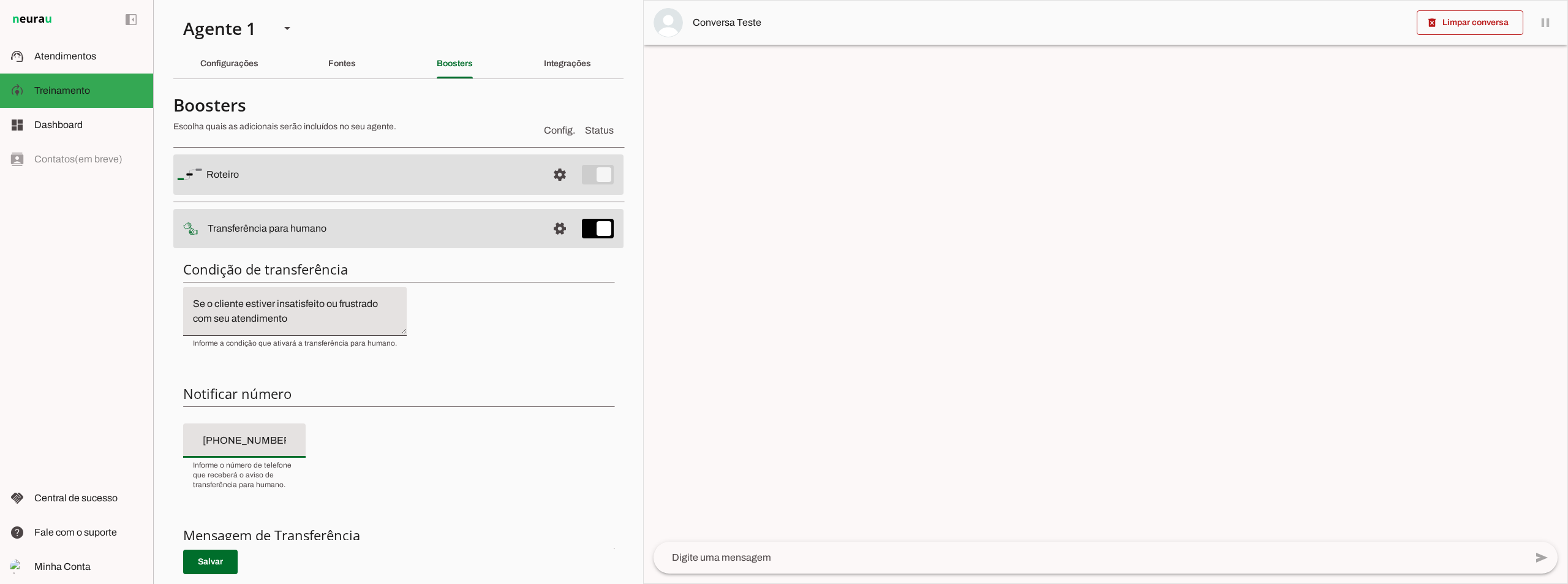
drag, startPoint x: 240, startPoint y: 442, endPoint x: 336, endPoint y: 437, distance: 96.1
click at [336, 437] on div "Condição de transferência Notificar número Mensagem de Transferência [GEOGRAPHI…" at bounding box center [398, 470] width 450 height 439
type input "[PHONE_NUMBER]"
drag, startPoint x: 246, startPoint y: 442, endPoint x: 285, endPoint y: 434, distance: 39.8
click at [285, 434] on input "[PHONE_NUMBER]" at bounding box center [244, 440] width 103 height 14
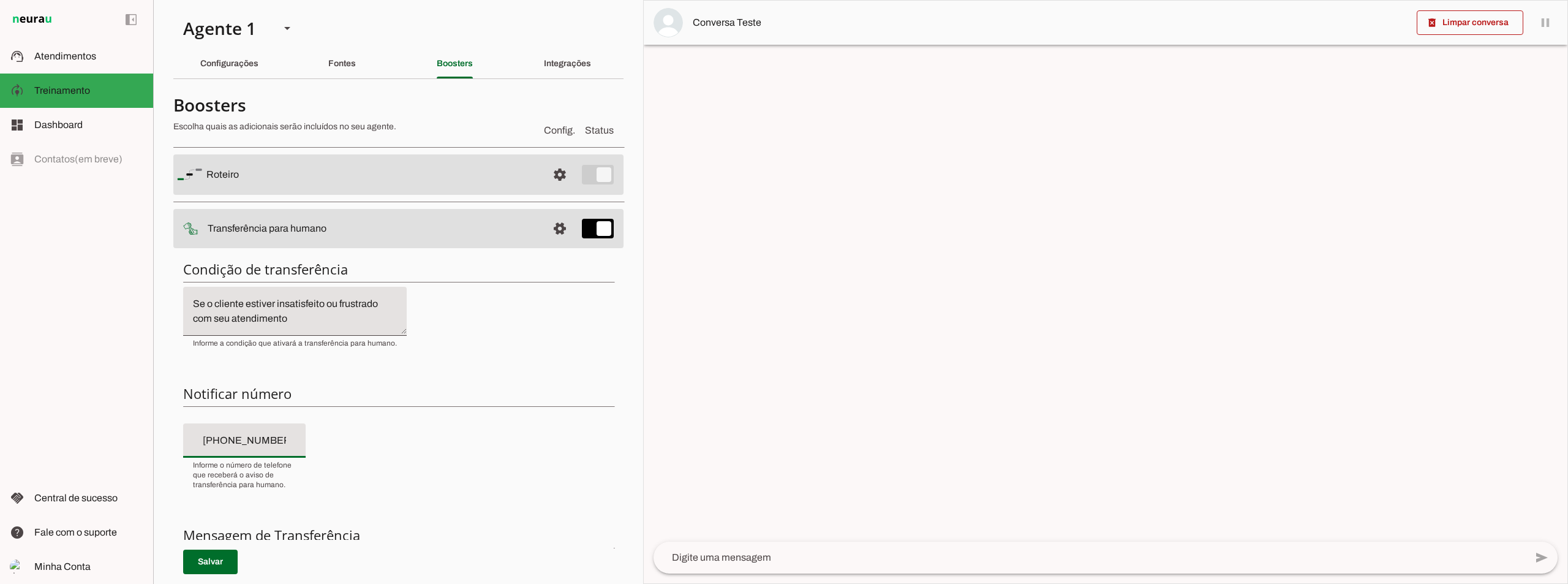
click at [267, 433] on div "[PHONE_NUMBER]" at bounding box center [245, 440] width 122 height 34
click at [90, 124] on slot at bounding box center [88, 124] width 109 height 14
